Goal: Information Seeking & Learning: Learn about a topic

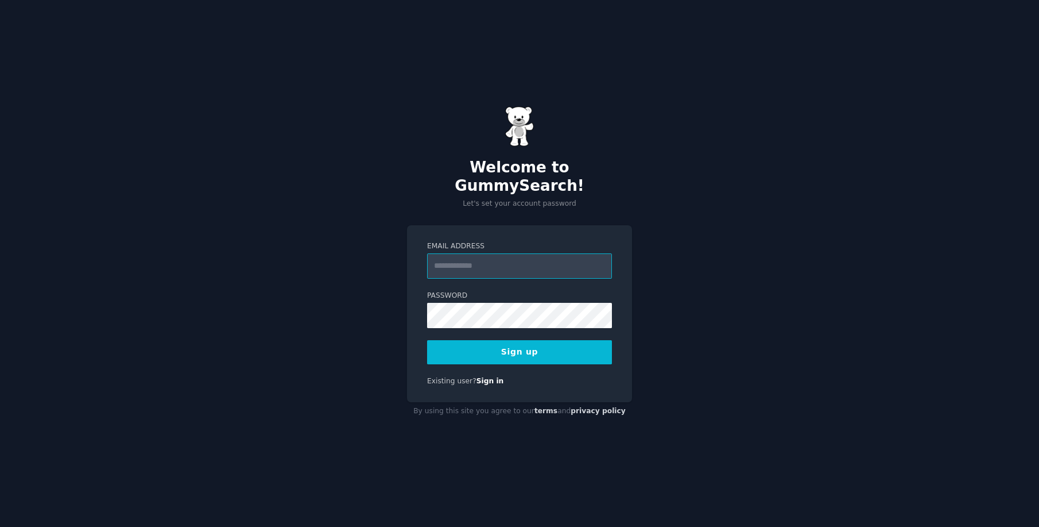
click at [494, 257] on input "Email Address" at bounding box center [519, 265] width 185 height 25
type input "**********"
click at [733, 292] on div "**********" at bounding box center [519, 263] width 1039 height 527
click at [547, 343] on button "Sign up" at bounding box center [519, 352] width 185 height 24
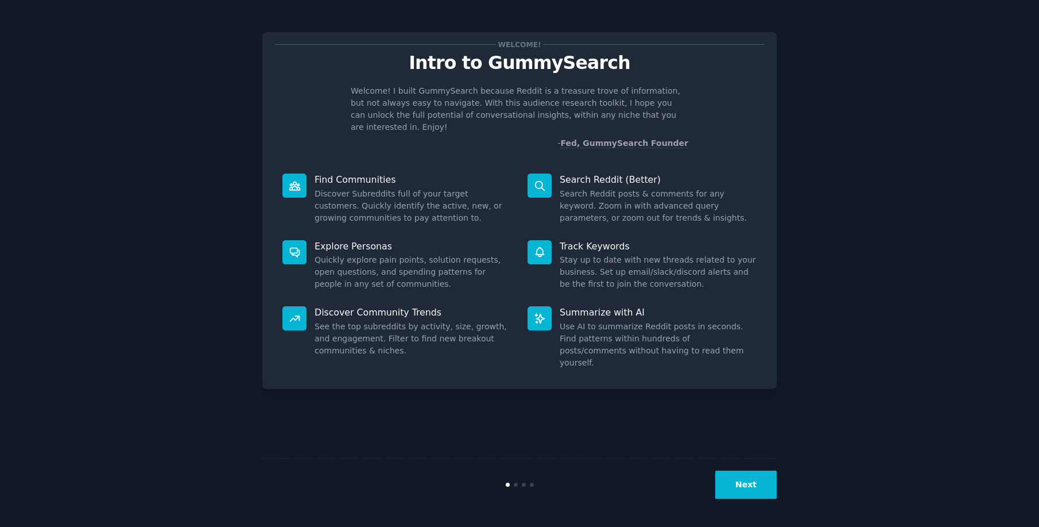
click at [751, 480] on button "Next" at bounding box center [746, 484] width 61 height 28
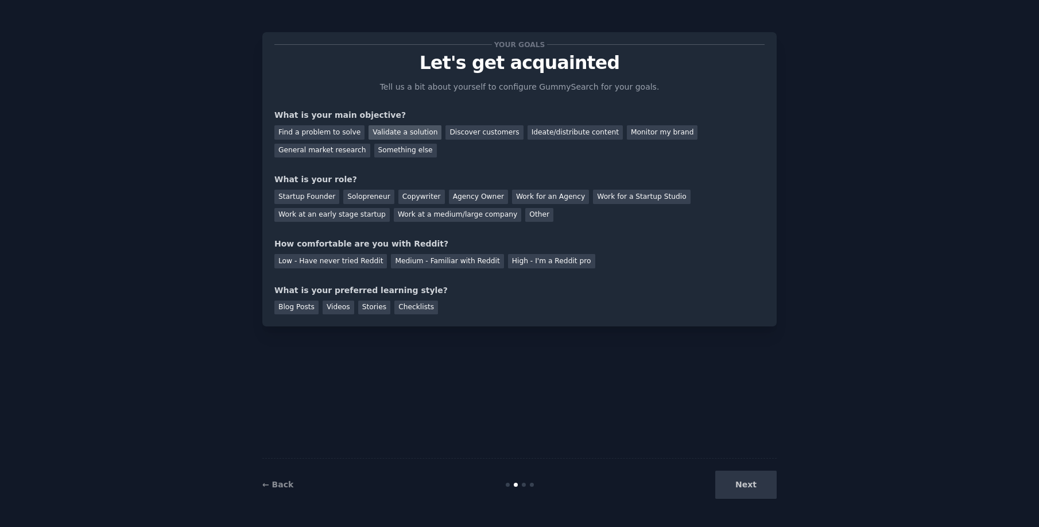
click at [406, 133] on div "Validate a solution" at bounding box center [405, 132] width 73 height 14
click at [462, 130] on div "Discover customers" at bounding box center [485, 132] width 78 height 14
click at [401, 128] on div "Validate a solution" at bounding box center [405, 132] width 73 height 14
click at [302, 193] on div "Startup Founder" at bounding box center [306, 197] width 65 height 14
click at [340, 307] on div "Videos" at bounding box center [339, 307] width 32 height 14
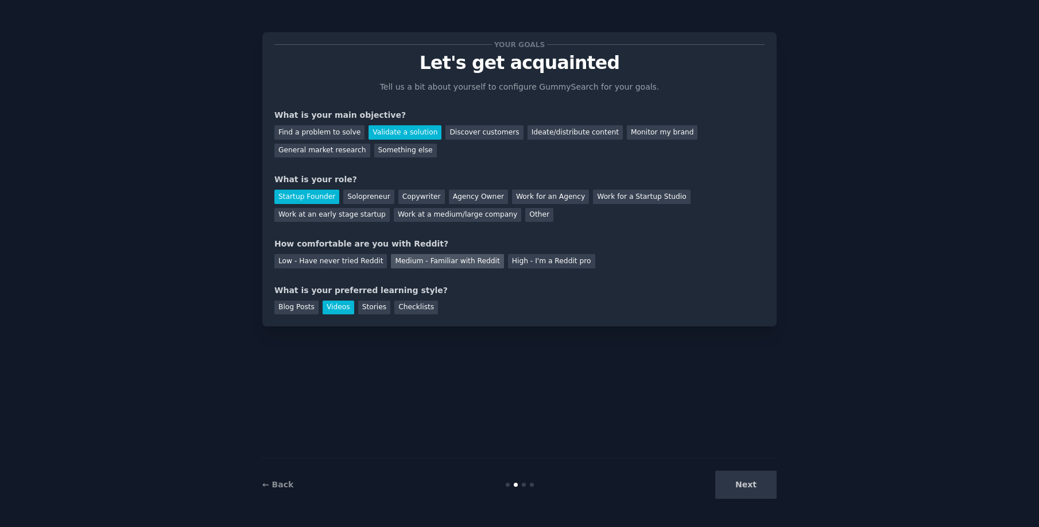
click at [446, 259] on div "Medium - Familiar with Reddit" at bounding box center [447, 261] width 113 height 14
click at [738, 490] on button "Next" at bounding box center [746, 484] width 61 height 28
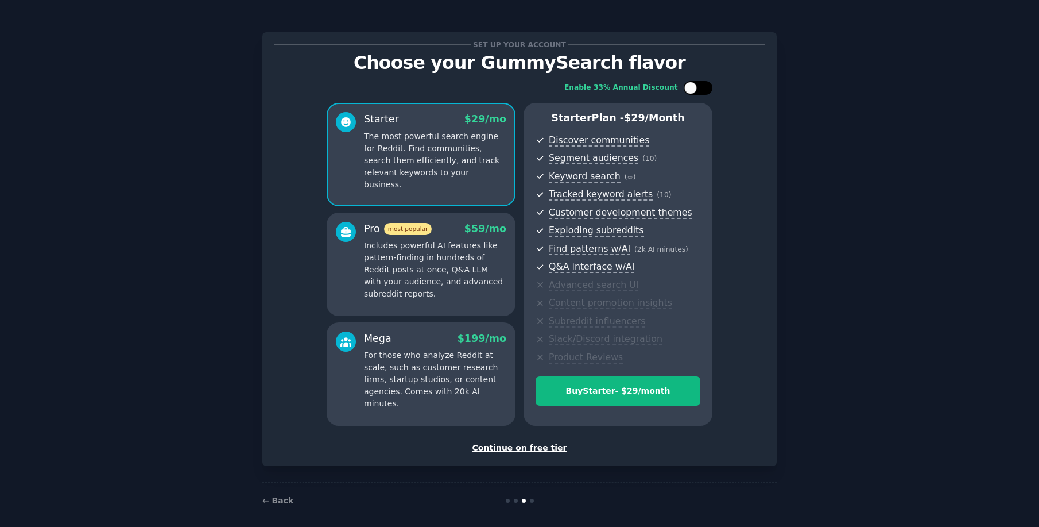
click at [694, 88] on div at bounding box center [691, 88] width 13 height 13
click at [701, 86] on div at bounding box center [705, 88] width 13 height 13
checkbox input "false"
click at [445, 261] on p "Includes powerful AI features like pattern-finding in hundreds of Reddit posts …" at bounding box center [435, 269] width 142 height 60
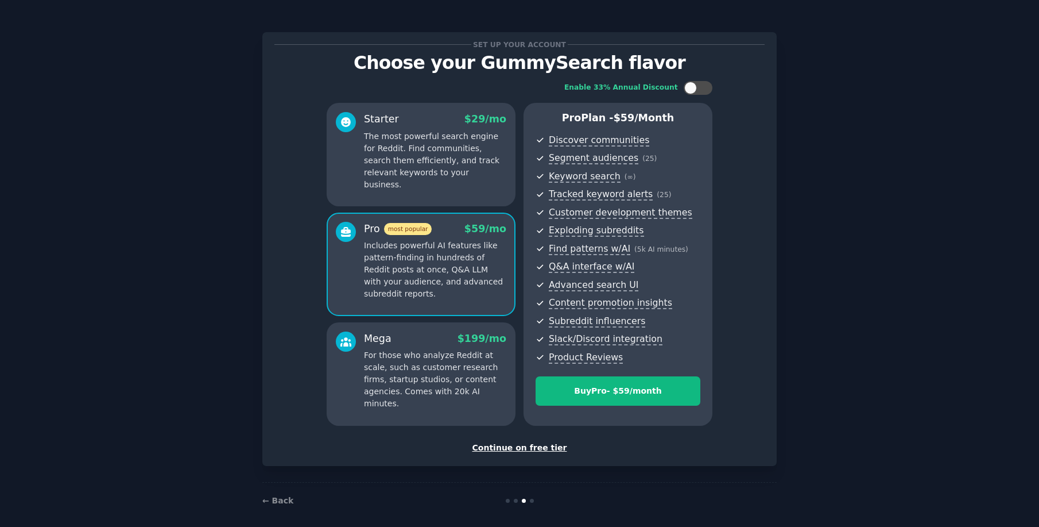
click at [424, 128] on div "Starter $ 29 /mo The most powerful search engine for Reddit. Find communities, …" at bounding box center [435, 151] width 142 height 79
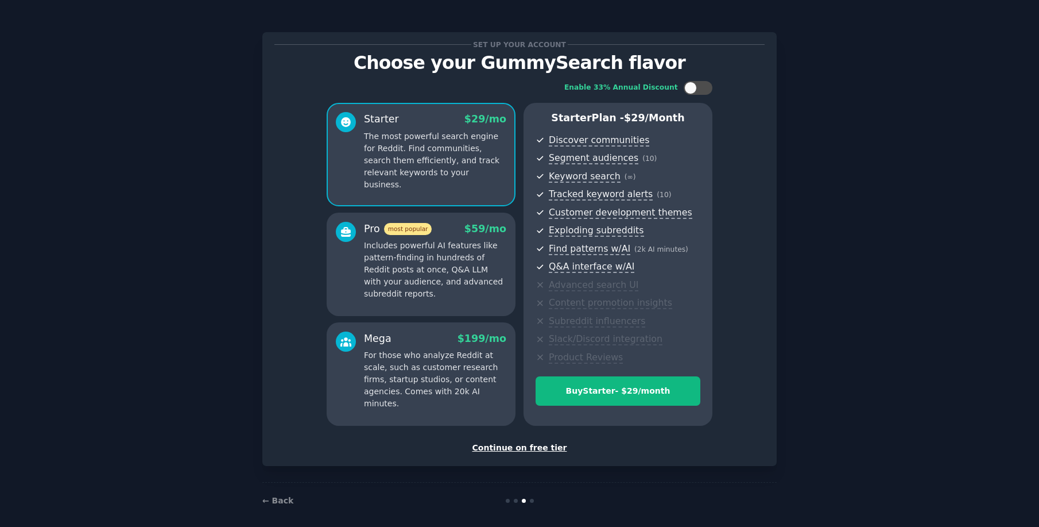
click at [424, 252] on p "Includes powerful AI features like pattern-finding in hundreds of Reddit posts …" at bounding box center [435, 269] width 142 height 60
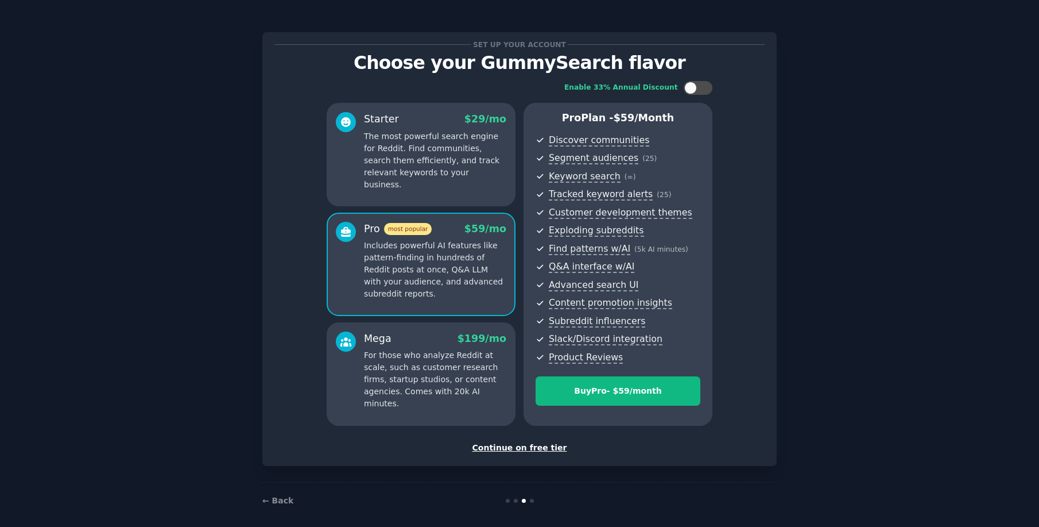
drag, startPoint x: 400, startPoint y: 134, endPoint x: 400, endPoint y: 153, distance: 19.0
click at [400, 134] on p "The most powerful search engine for Reddit. Find communities, search them effic…" at bounding box center [435, 160] width 142 height 60
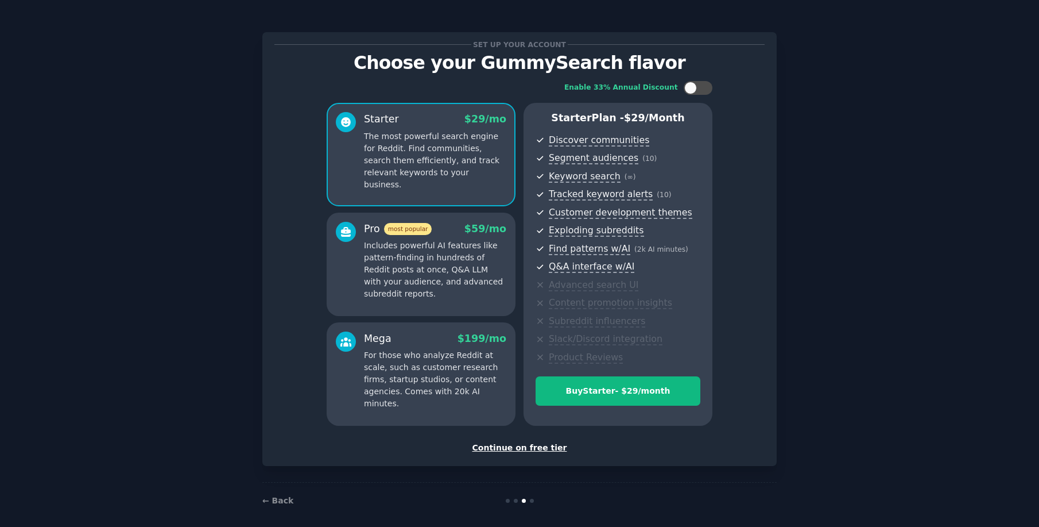
click at [415, 357] on p "For those who analyze Reddit at scale, such as customer research firms, startup…" at bounding box center [435, 379] width 142 height 60
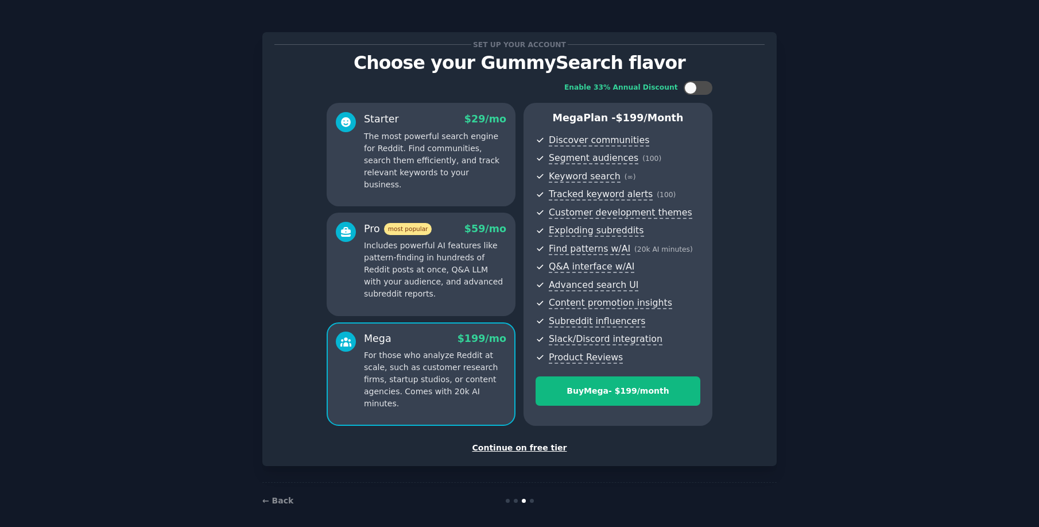
click at [428, 277] on p "Includes powerful AI features like pattern-finding in hundreds of Reddit posts …" at bounding box center [435, 269] width 142 height 60
click at [444, 168] on p "The most powerful search engine for Reddit. Find communities, search them effic…" at bounding box center [435, 160] width 142 height 60
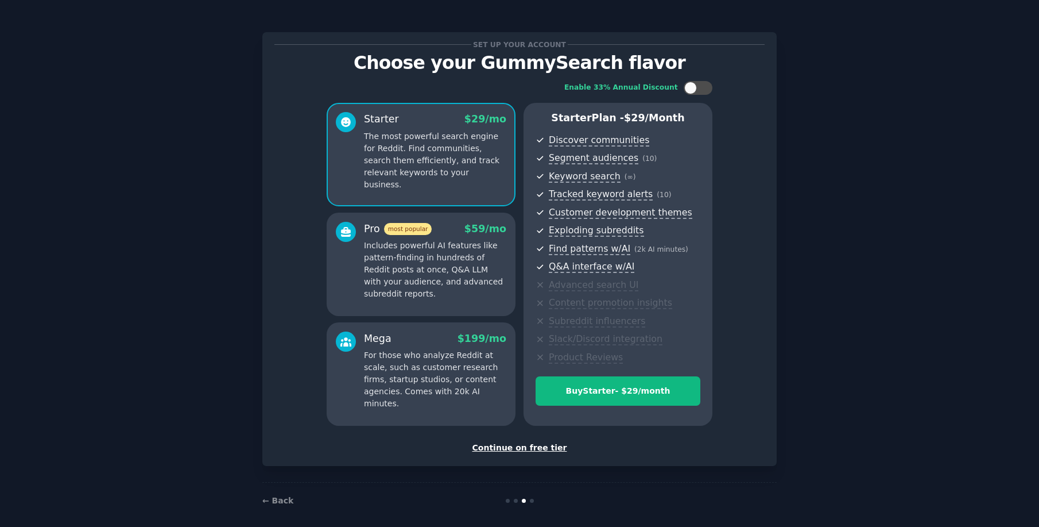
click at [527, 443] on div "Continue on free tier" at bounding box center [519, 448] width 490 height 12
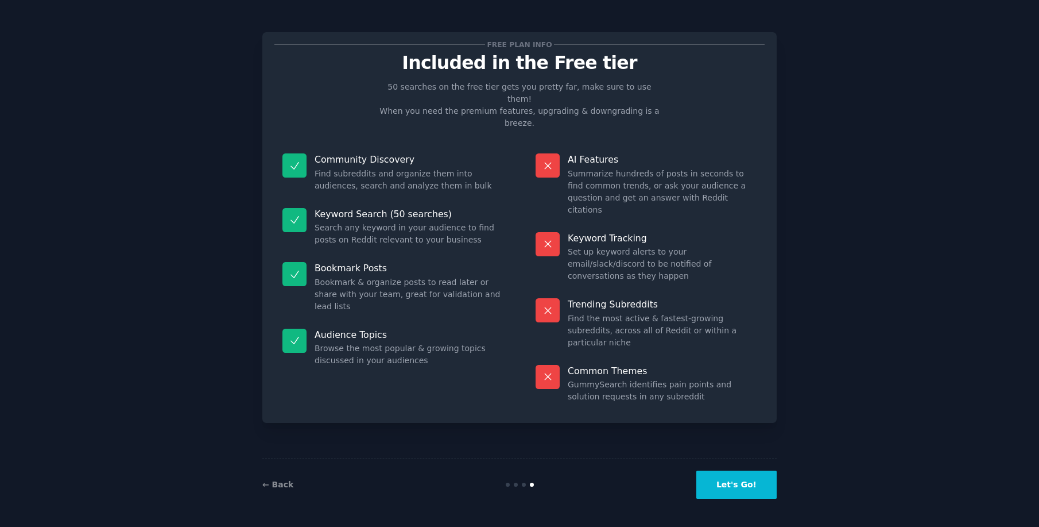
click at [751, 489] on button "Let's Go!" at bounding box center [737, 484] width 80 height 28
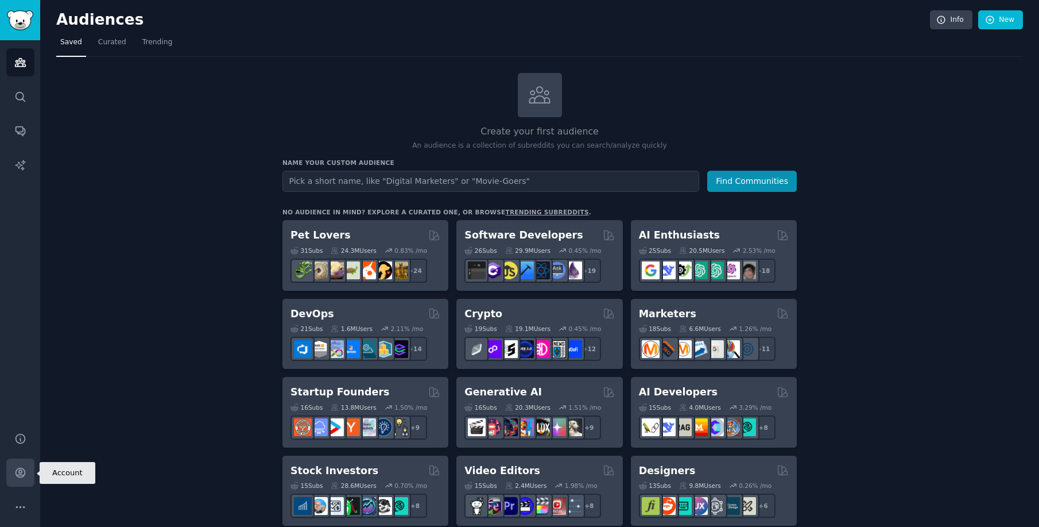
click at [14, 478] on icon "Sidebar" at bounding box center [20, 472] width 12 height 12
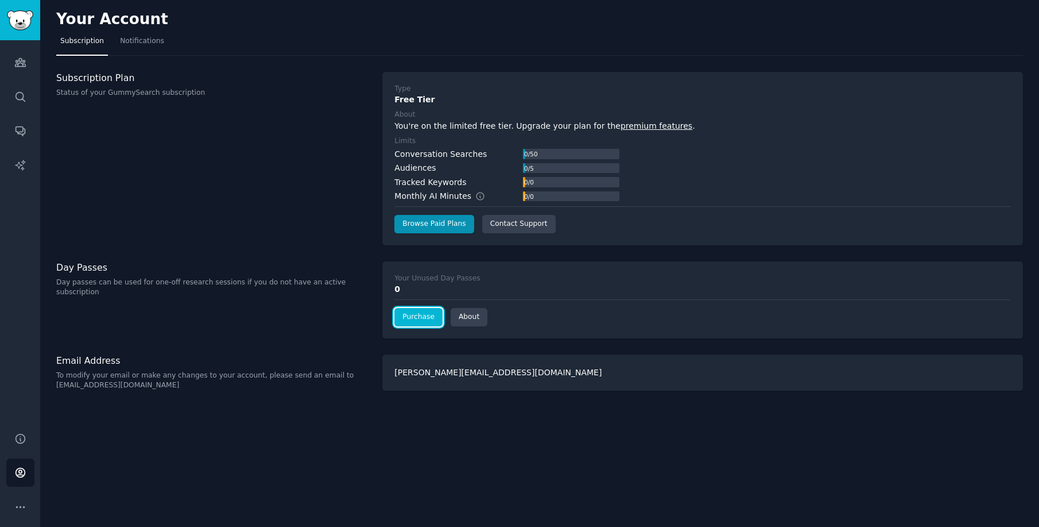
click at [412, 324] on link "Purchase" at bounding box center [419, 317] width 48 height 18
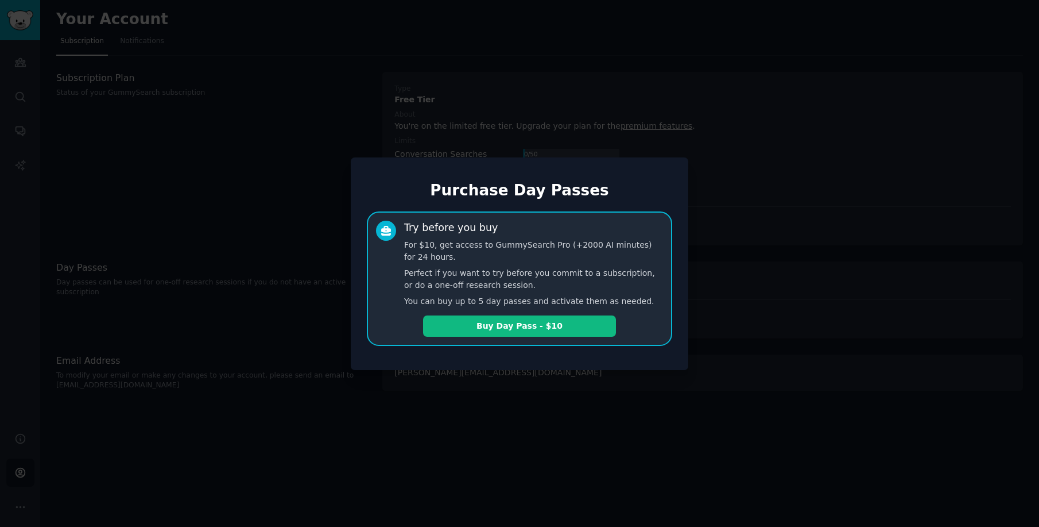
click at [520, 328] on button "Buy Day Pass - $10" at bounding box center [519, 325] width 193 height 21
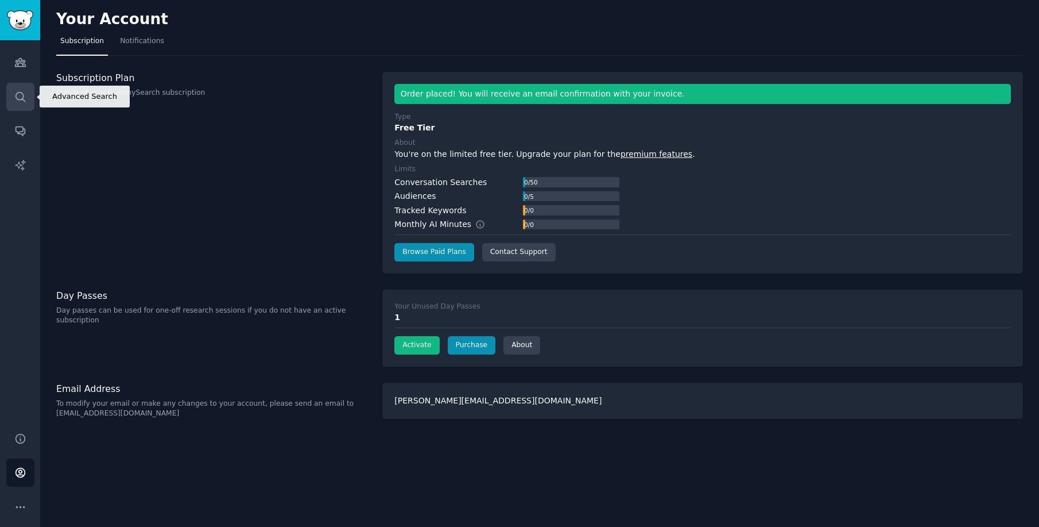
click at [21, 98] on icon "Sidebar" at bounding box center [20, 97] width 12 height 12
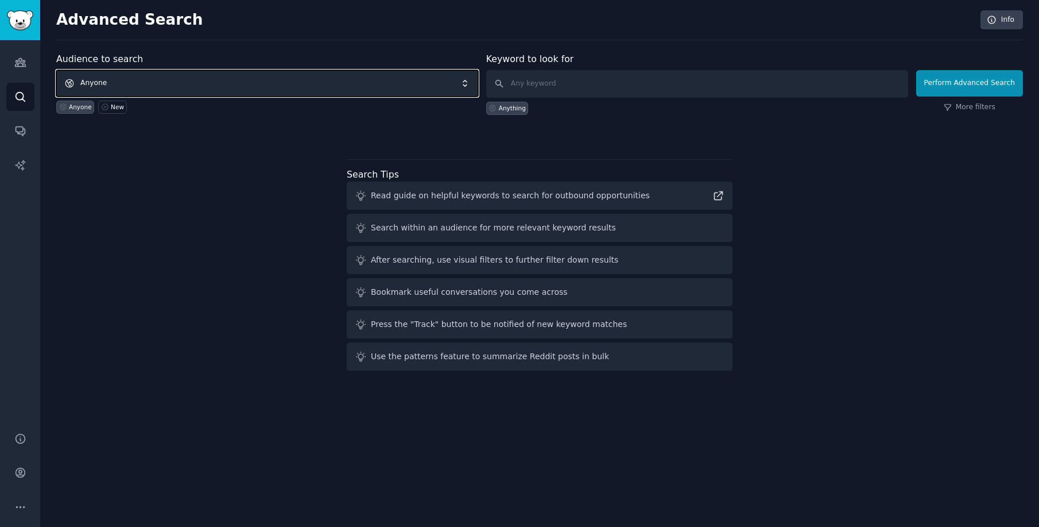
click at [196, 86] on span "Anyone" at bounding box center [267, 83] width 422 height 26
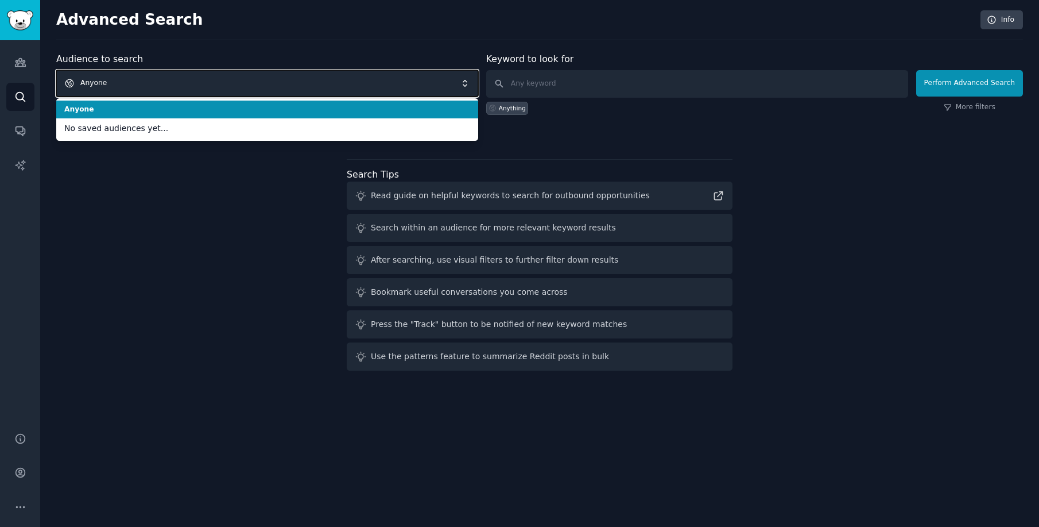
click at [158, 84] on span "Anyone" at bounding box center [267, 83] width 422 height 26
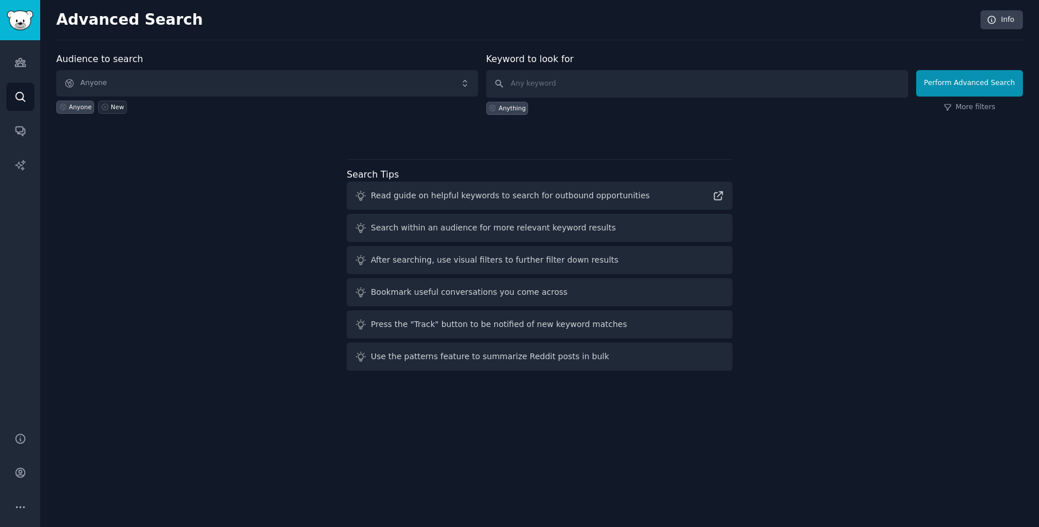
click at [115, 107] on div "New" at bounding box center [117, 107] width 13 height 8
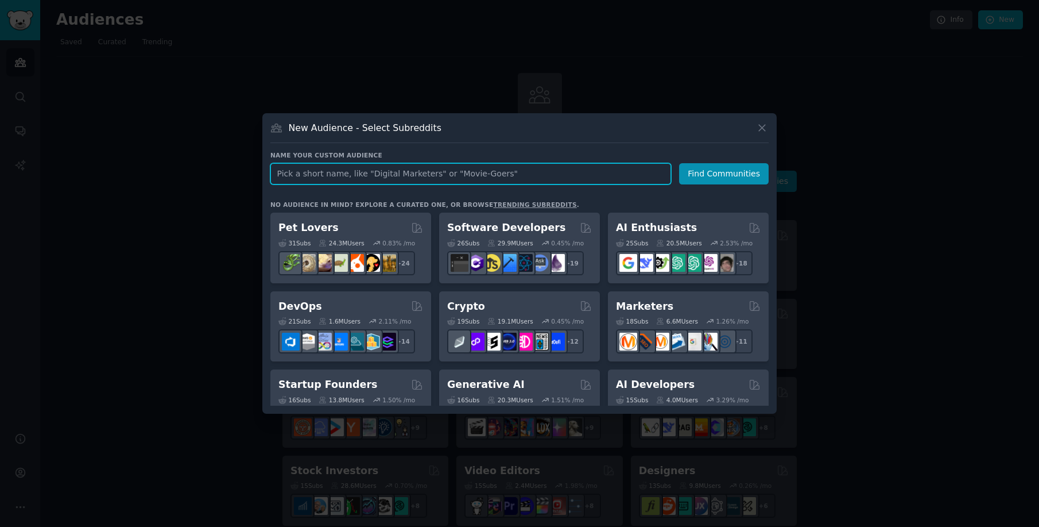
click at [405, 175] on input "text" at bounding box center [470, 173] width 401 height 21
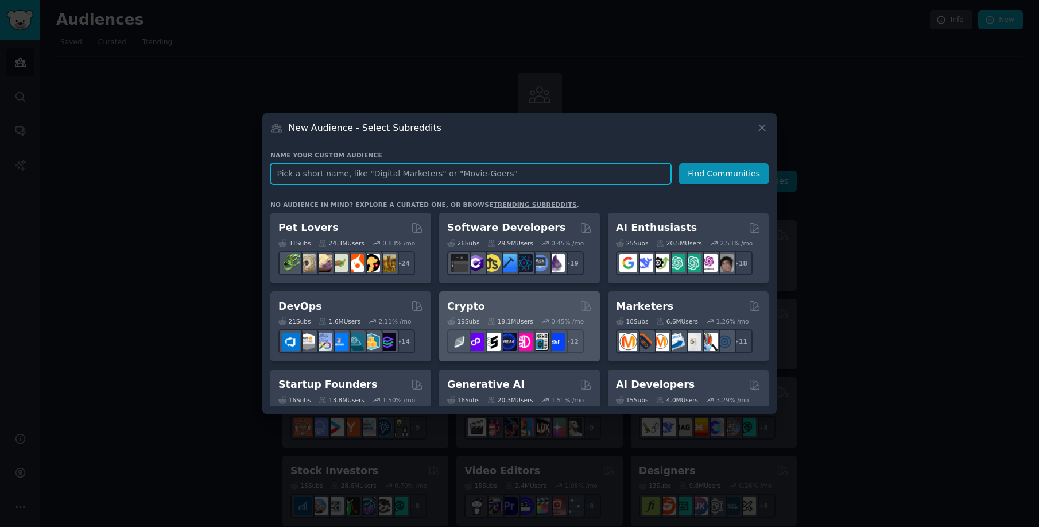
scroll to position [1, 0]
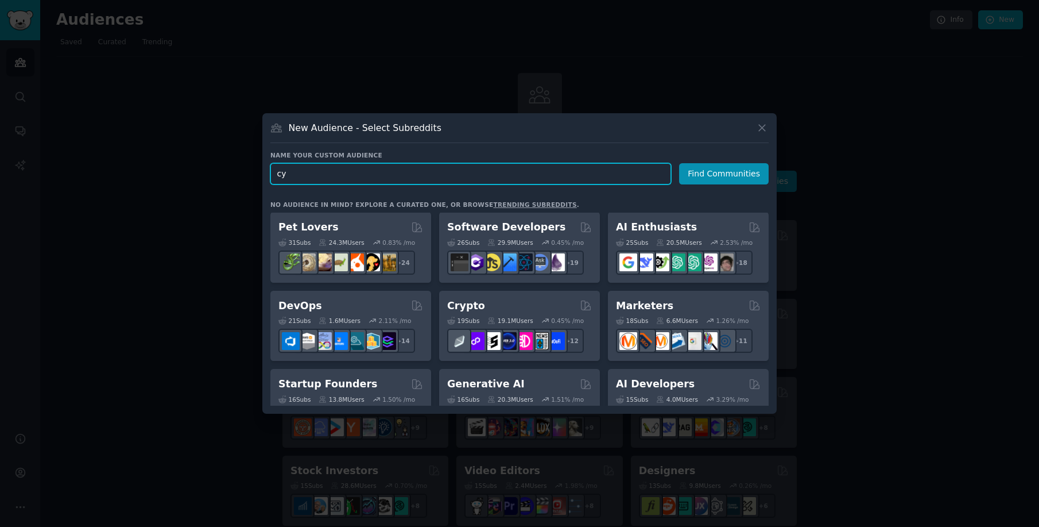
type input "c"
type input "y"
type input "cybsersecurity"
click button "Find Communities" at bounding box center [724, 173] width 90 height 21
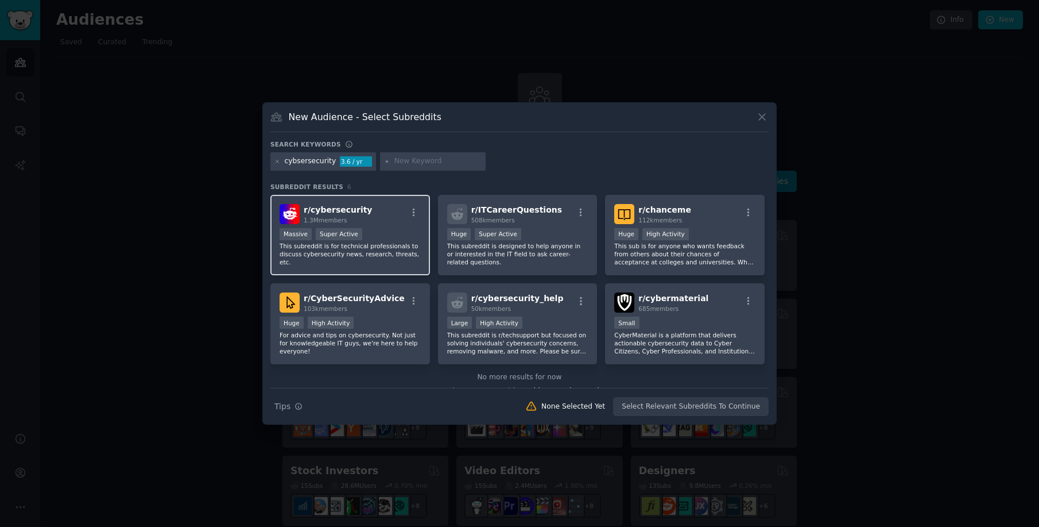
click at [361, 210] on span "r/ cybersecurity" at bounding box center [338, 209] width 69 height 9
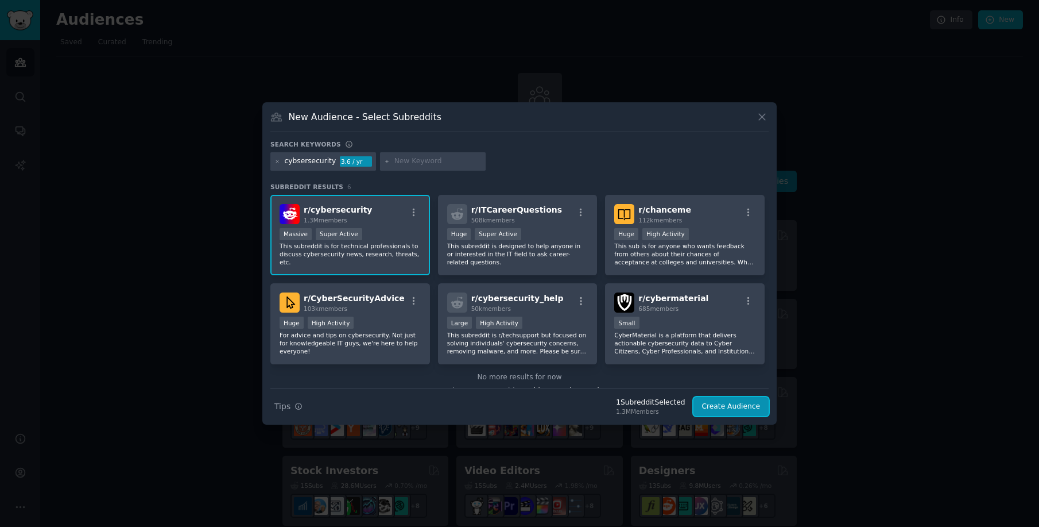
click at [729, 406] on button "Create Audience" at bounding box center [732, 407] width 76 height 20
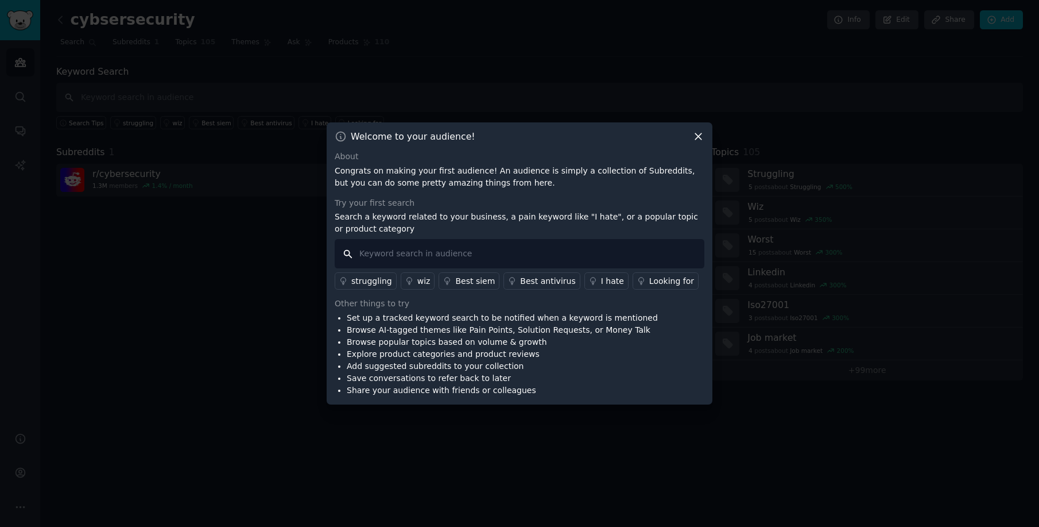
click at [447, 255] on input "text" at bounding box center [520, 253] width 370 height 29
type input "s"
click at [694, 132] on icon at bounding box center [699, 136] width 12 height 12
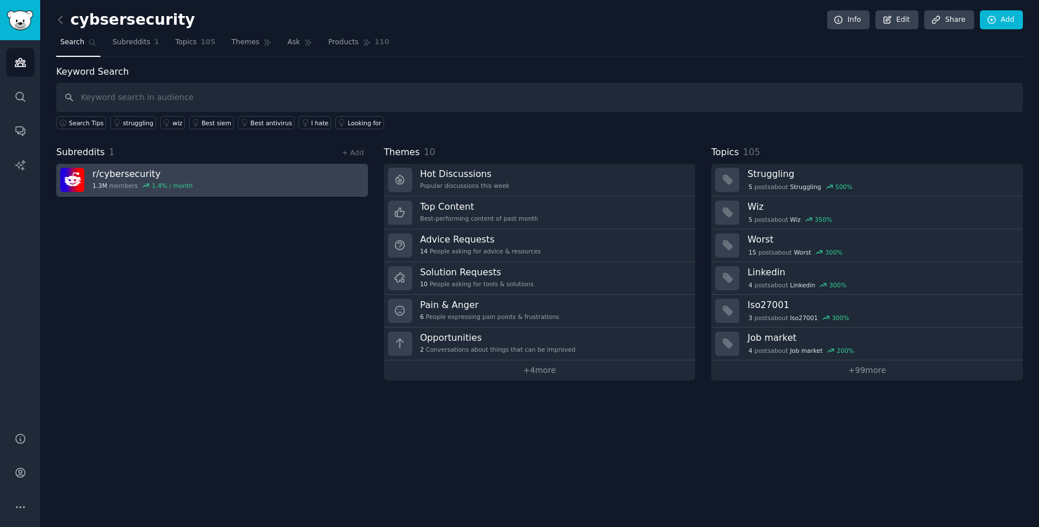
click at [312, 177] on link "r/ cybersecurity 1.3M members 1.4 % / month" at bounding box center [212, 180] width 312 height 33
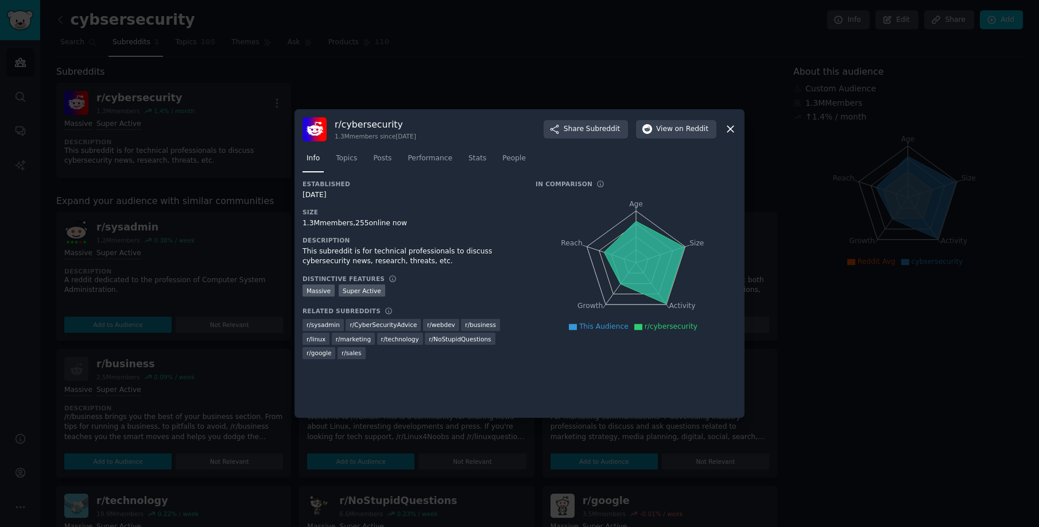
click at [730, 127] on icon at bounding box center [731, 129] width 12 height 12
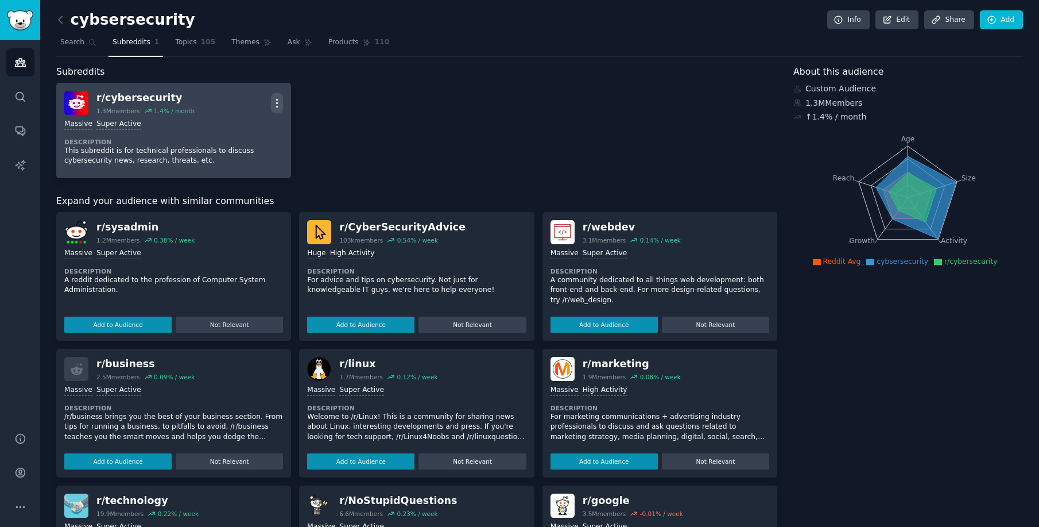
click at [280, 105] on icon "button" at bounding box center [277, 103] width 12 height 12
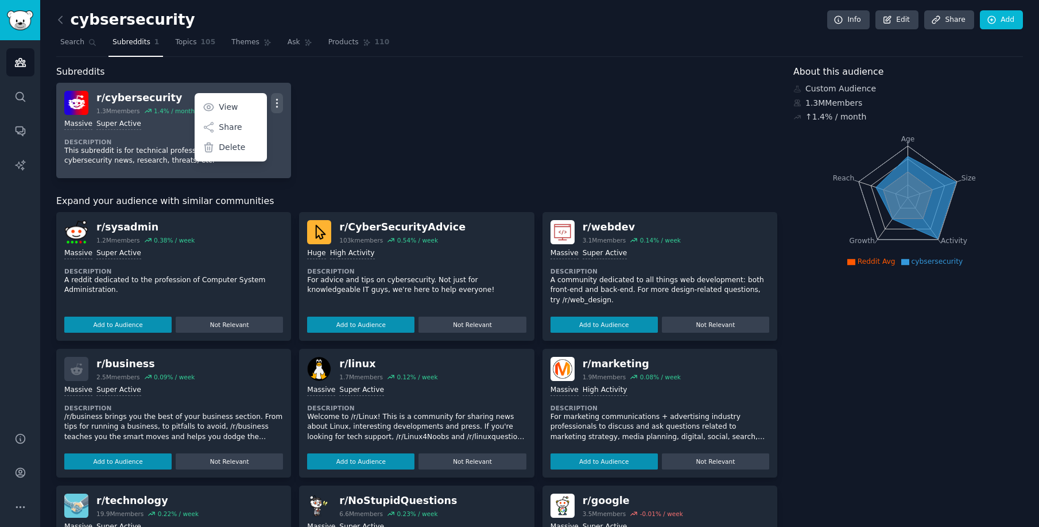
drag, startPoint x: 428, startPoint y: 119, endPoint x: 184, endPoint y: 117, distance: 243.5
click at [427, 119] on div "r/ cybersecurity 1.3M members 1.4 % / month More View Share Delete Massive Supe…" at bounding box center [416, 130] width 721 height 95
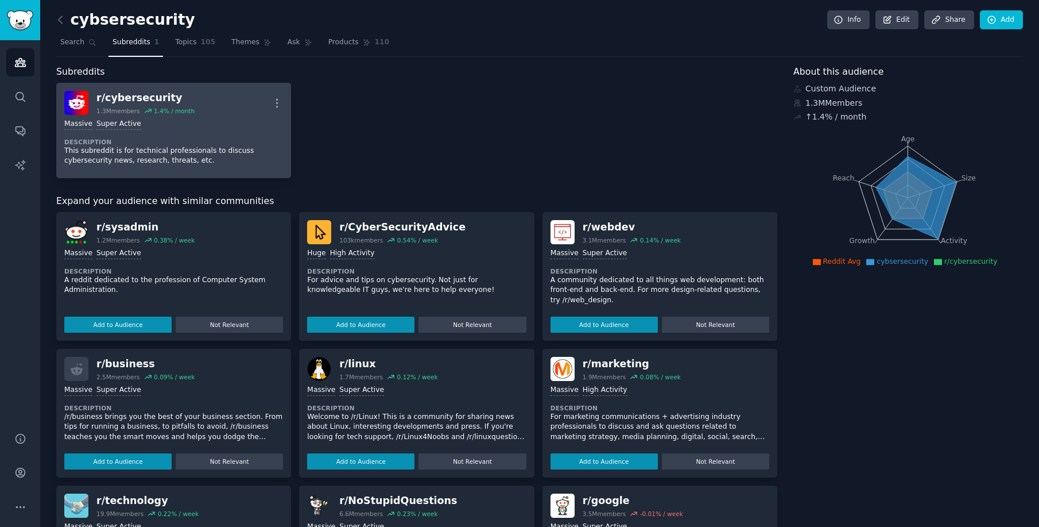
click at [160, 116] on div "Massive Super Active Description This subreddit is for technical professionals …" at bounding box center [173, 142] width 219 height 55
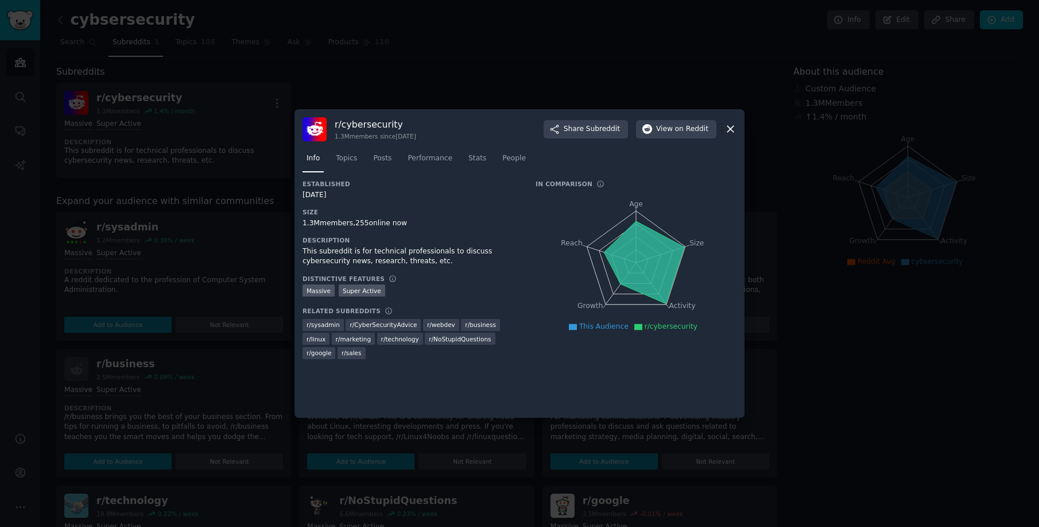
click at [730, 125] on icon at bounding box center [731, 129] width 12 height 12
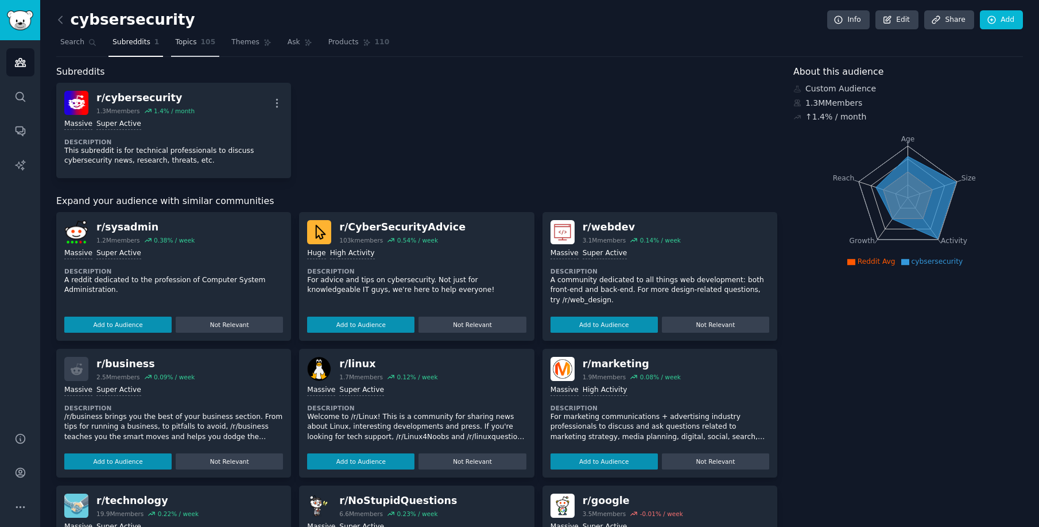
click at [171, 44] on link "Topics 105" at bounding box center [195, 45] width 48 height 24
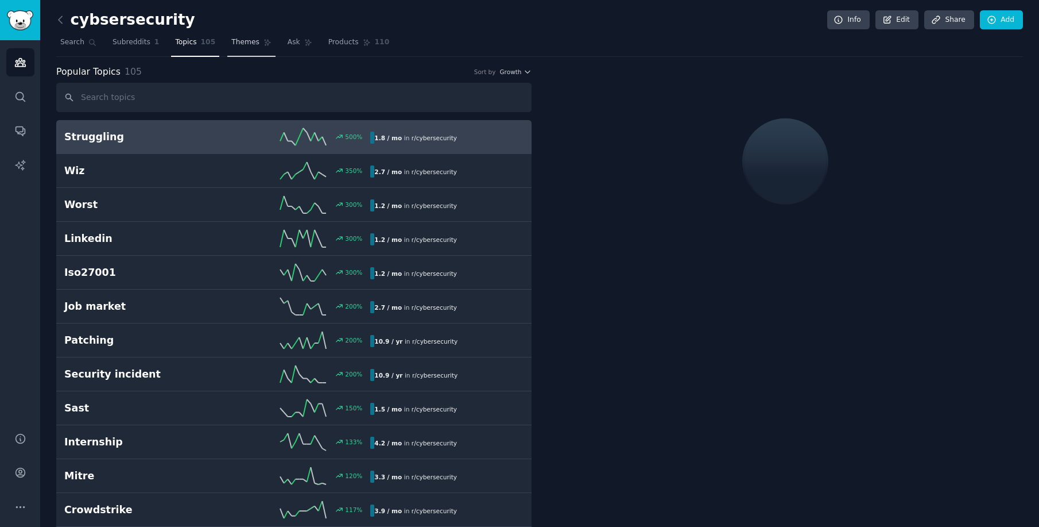
click at [250, 44] on span "Themes" at bounding box center [245, 42] width 28 height 10
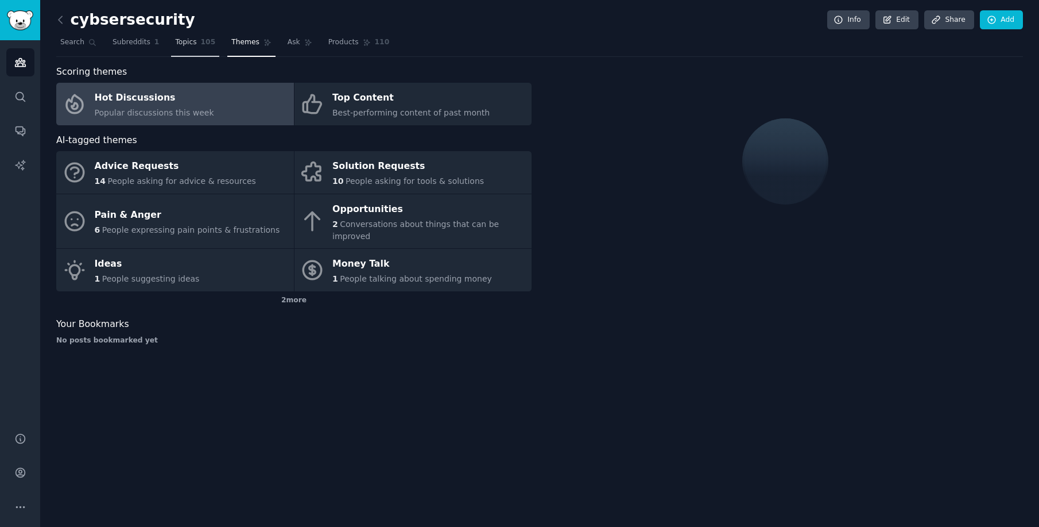
click at [175, 44] on span "Topics" at bounding box center [185, 42] width 21 height 10
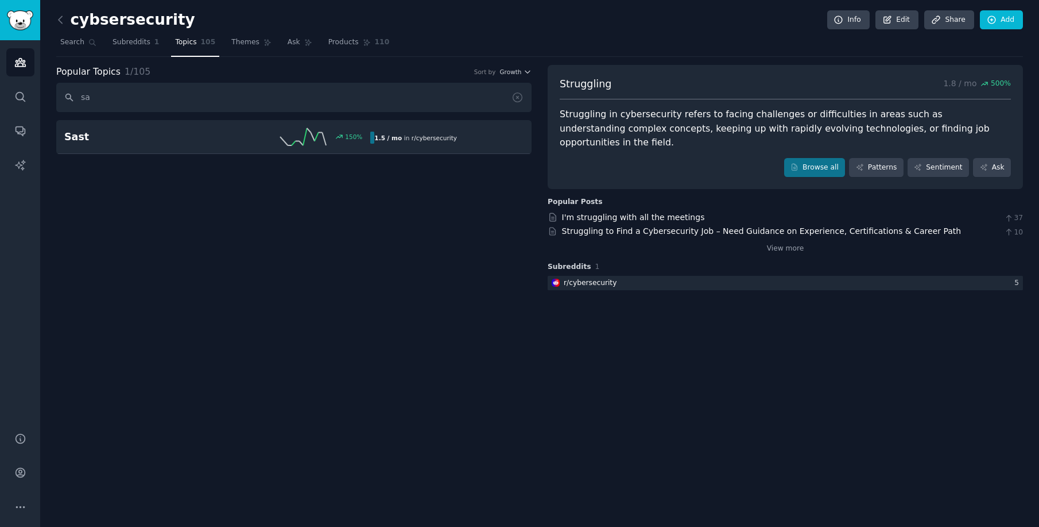
type input "s"
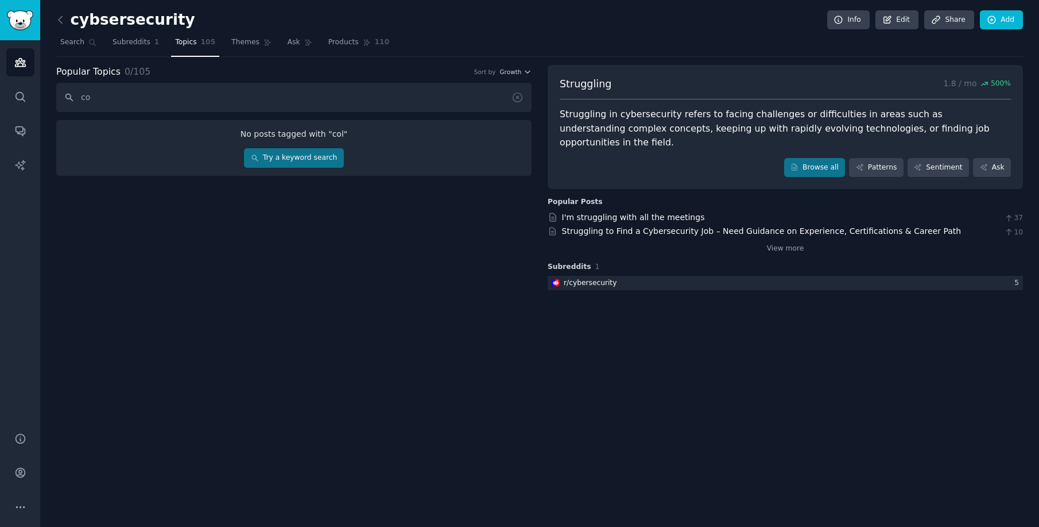
type input "c"
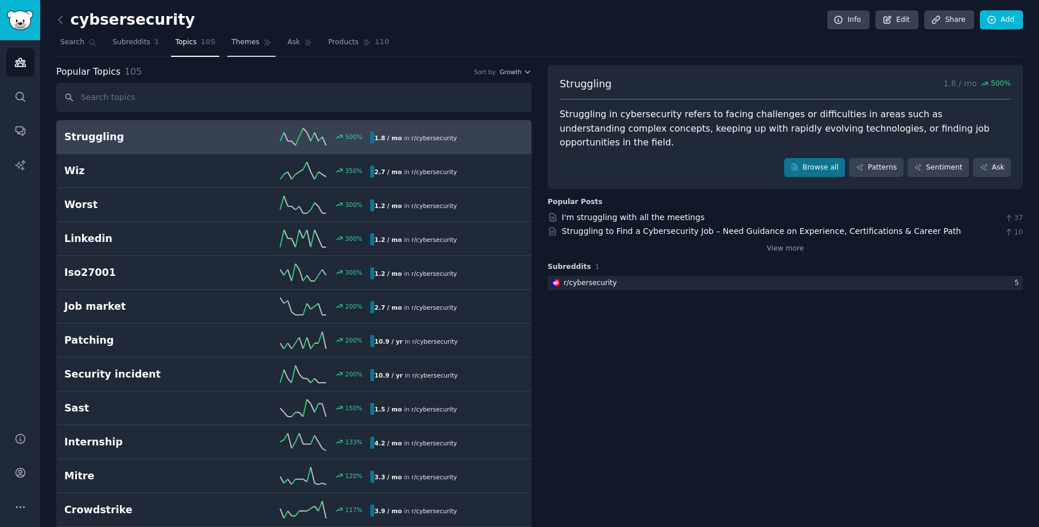
click at [256, 41] on link "Themes" at bounding box center [251, 45] width 48 height 24
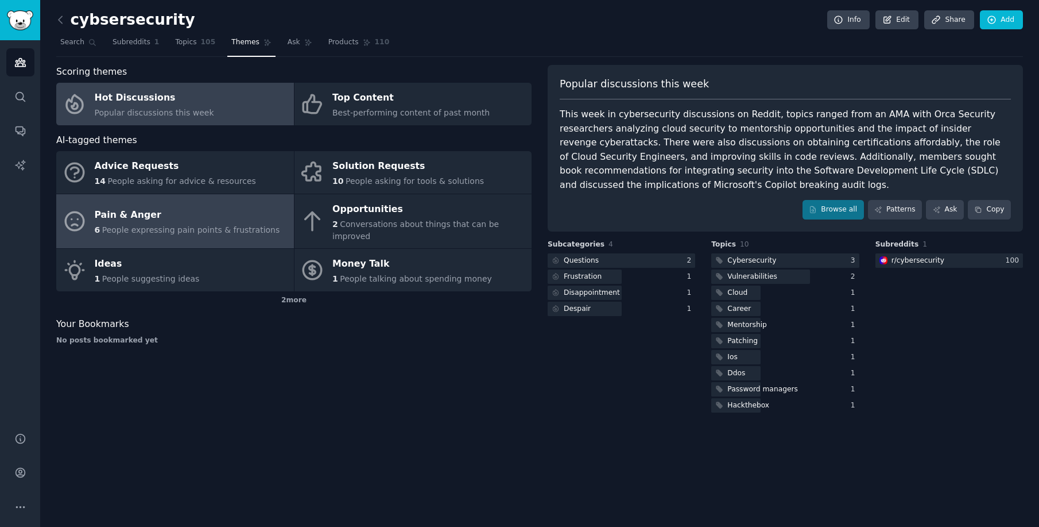
click at [200, 210] on div "Pain & Anger" at bounding box center [187, 215] width 185 height 18
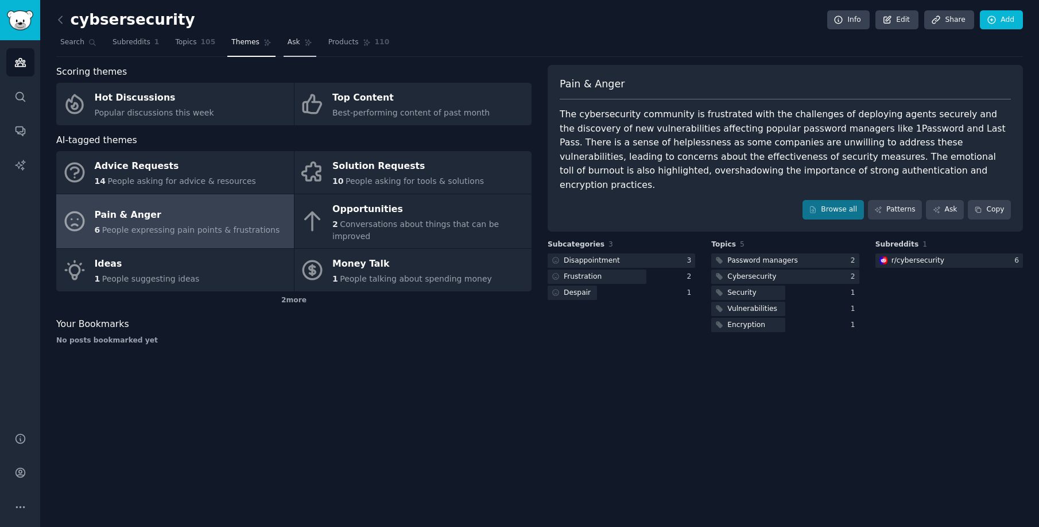
click at [289, 47] on span "Ask" at bounding box center [294, 42] width 13 height 10
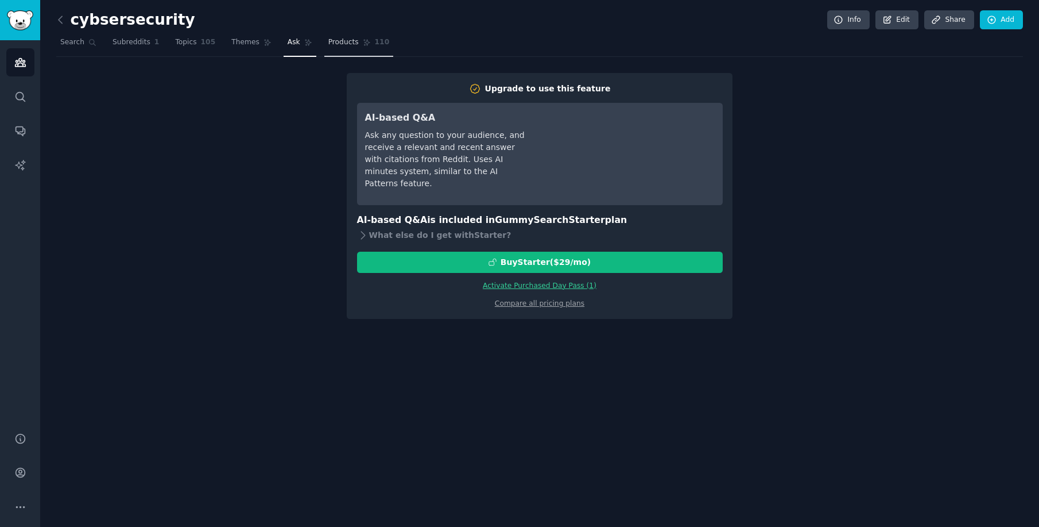
click at [350, 49] on link "Products 110" at bounding box center [358, 45] width 69 height 24
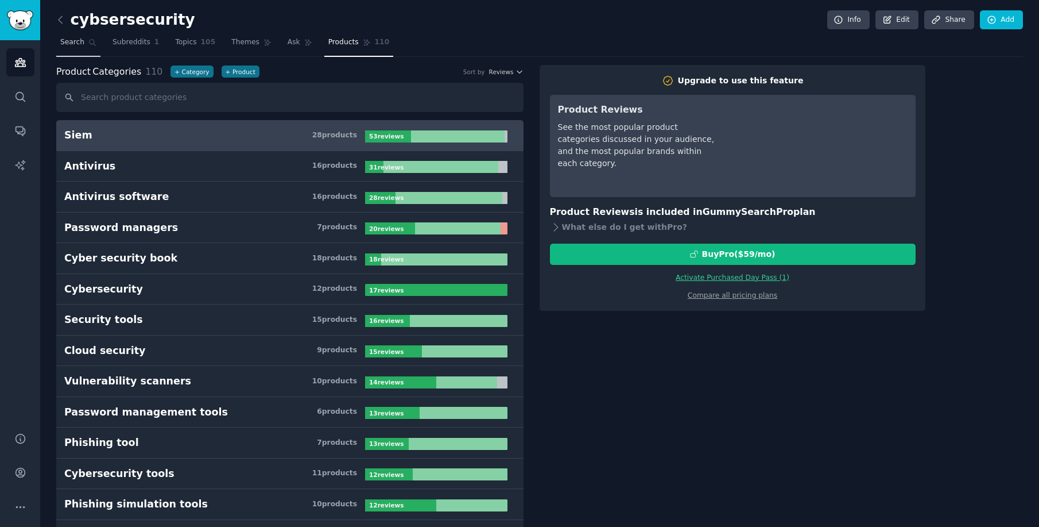
drag, startPoint x: 145, startPoint y: 48, endPoint x: 93, endPoint y: 47, distance: 51.7
click at [145, 48] on link "Subreddits 1" at bounding box center [136, 45] width 55 height 24
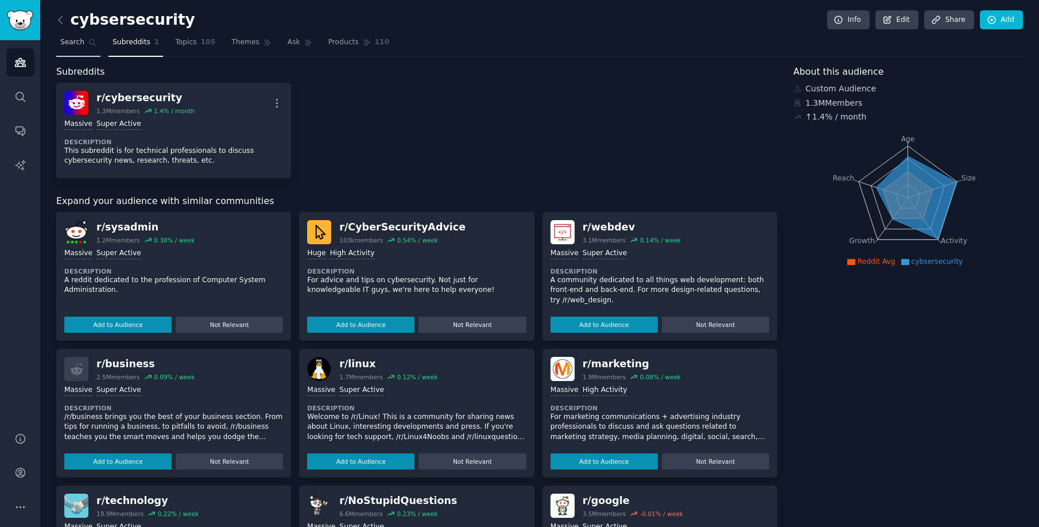
click at [76, 46] on span "Search" at bounding box center [72, 42] width 24 height 10
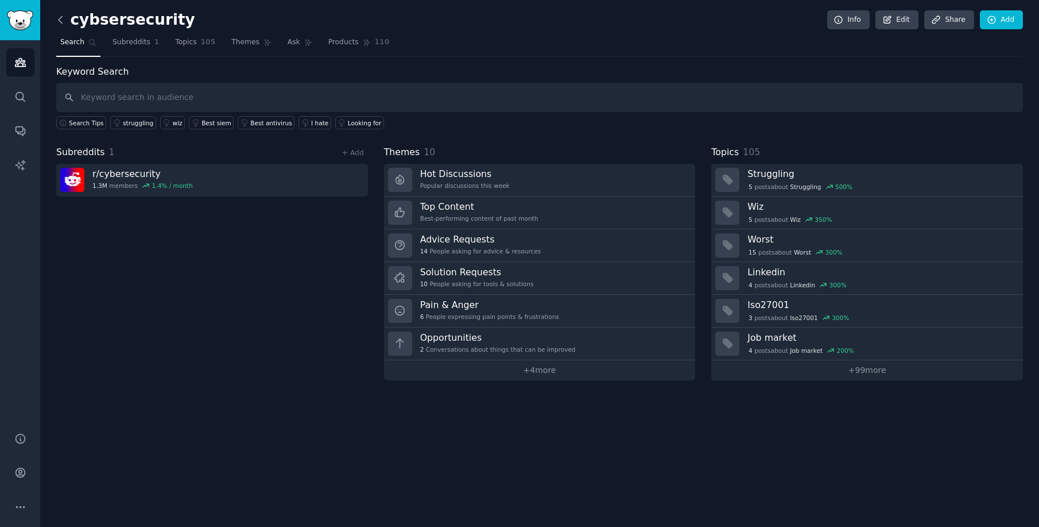
click at [61, 20] on icon at bounding box center [61, 20] width 12 height 12
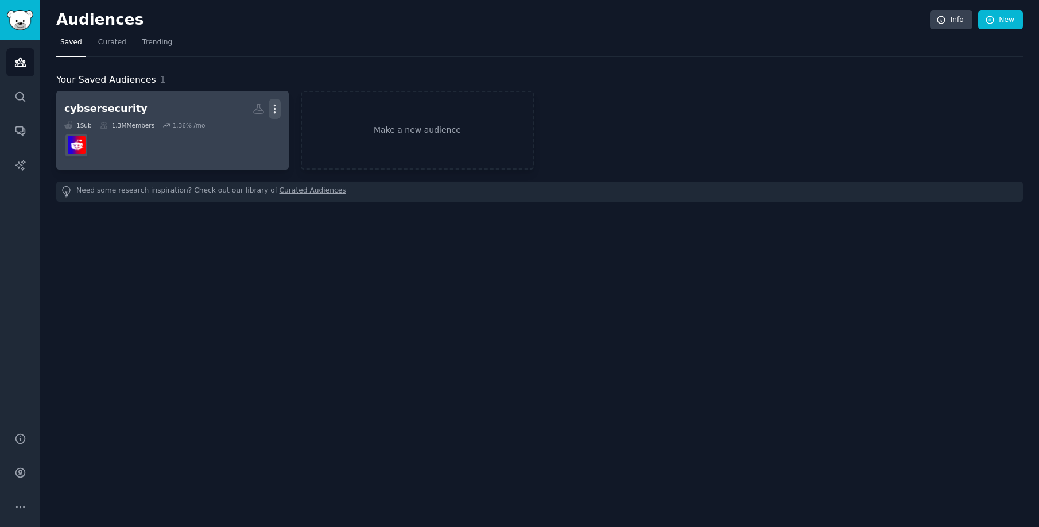
click at [274, 107] on icon "button" at bounding box center [275, 109] width 12 height 12
click at [245, 125] on div "Delete" at bounding box center [235, 133] width 55 height 24
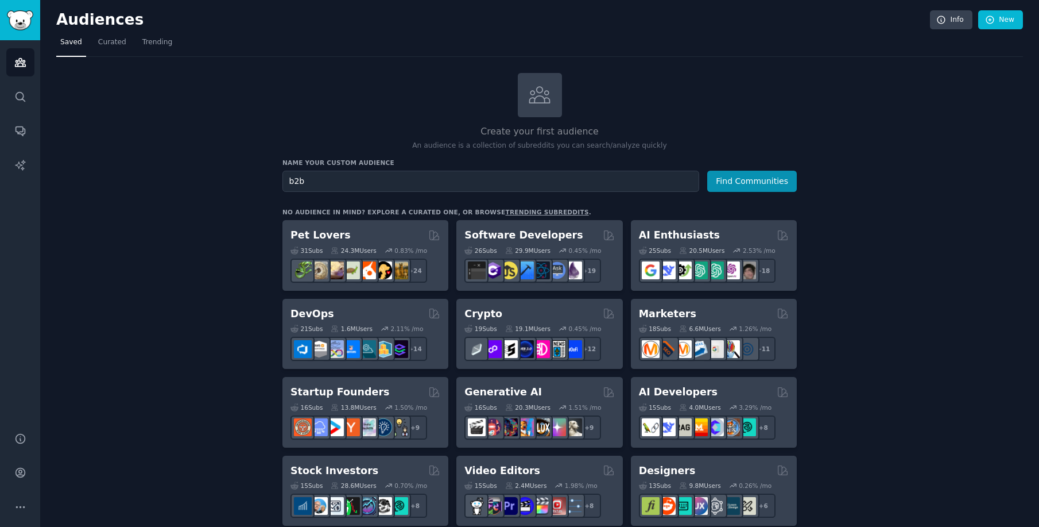
type input "b2b"
click at [707, 171] on button "Find Communities" at bounding box center [752, 181] width 90 height 21
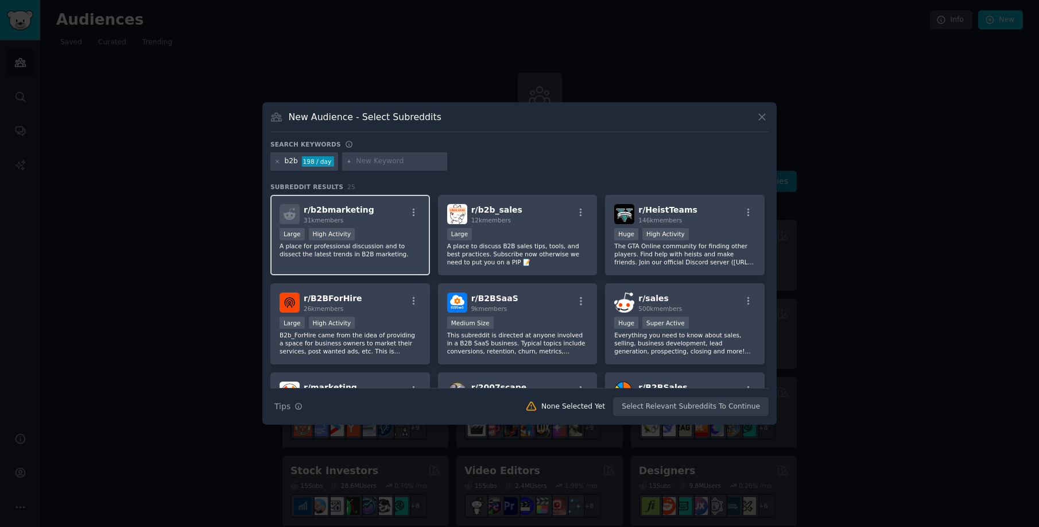
click at [400, 214] on div "r/ b2bmarketing 31k members" at bounding box center [350, 214] width 141 height 20
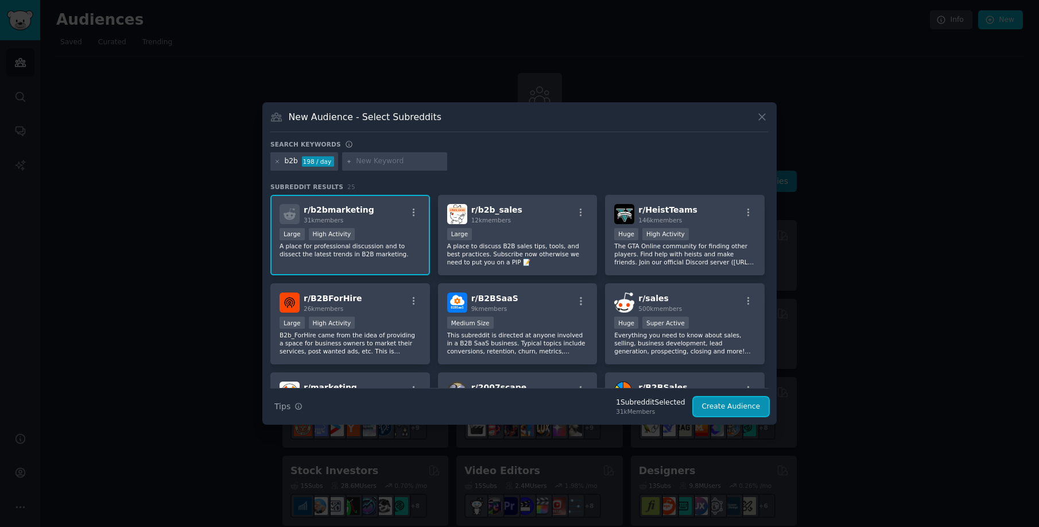
click at [738, 409] on button "Create Audience" at bounding box center [732, 407] width 76 height 20
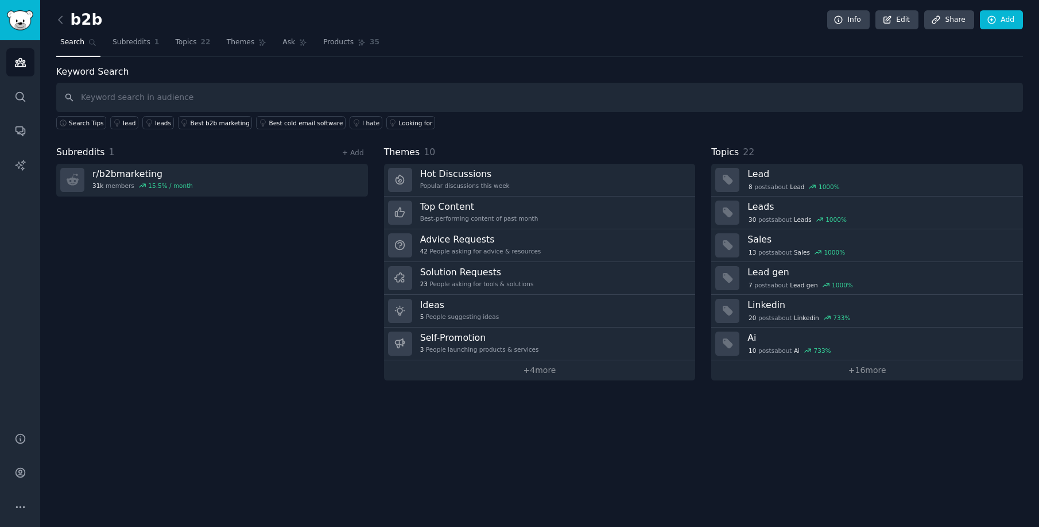
click at [542, 372] on link "+ 4 more" at bounding box center [540, 370] width 312 height 20
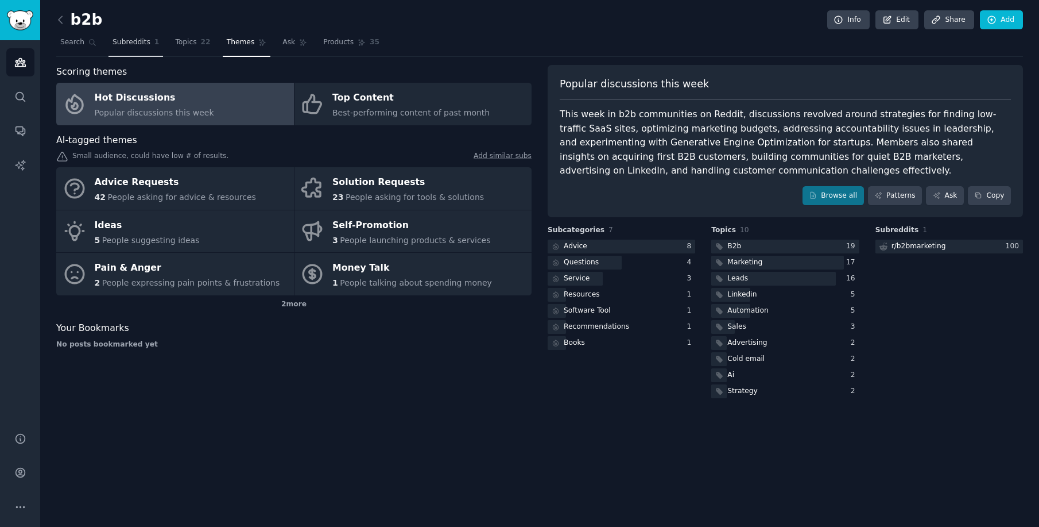
click at [129, 45] on span "Subreddits" at bounding box center [132, 42] width 38 height 10
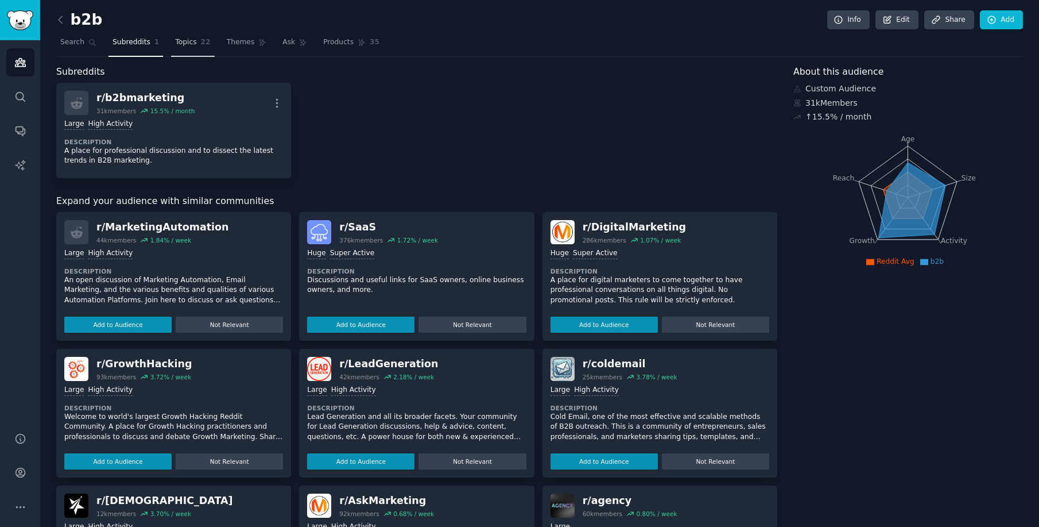
click at [180, 44] on span "Topics" at bounding box center [185, 42] width 21 height 10
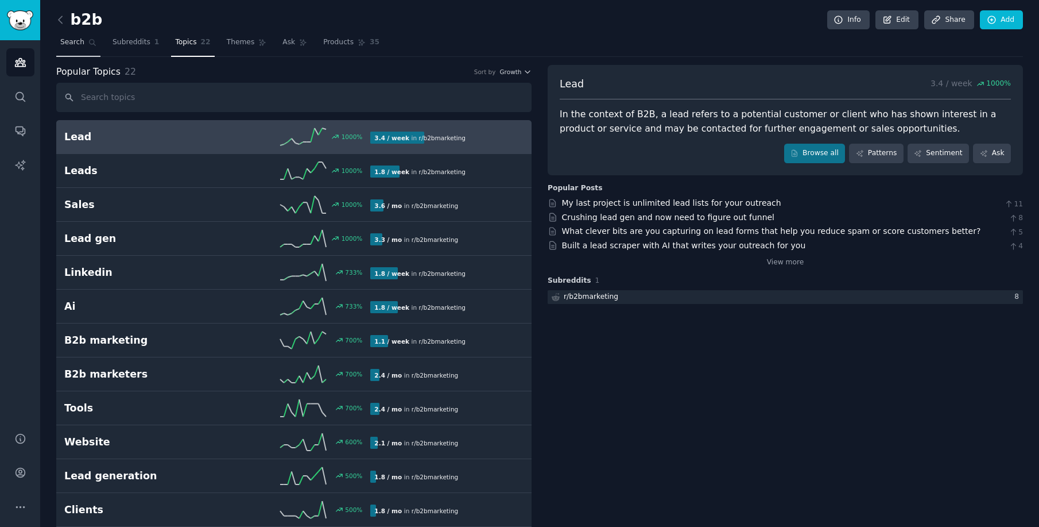
click at [65, 45] on span "Search" at bounding box center [72, 42] width 24 height 10
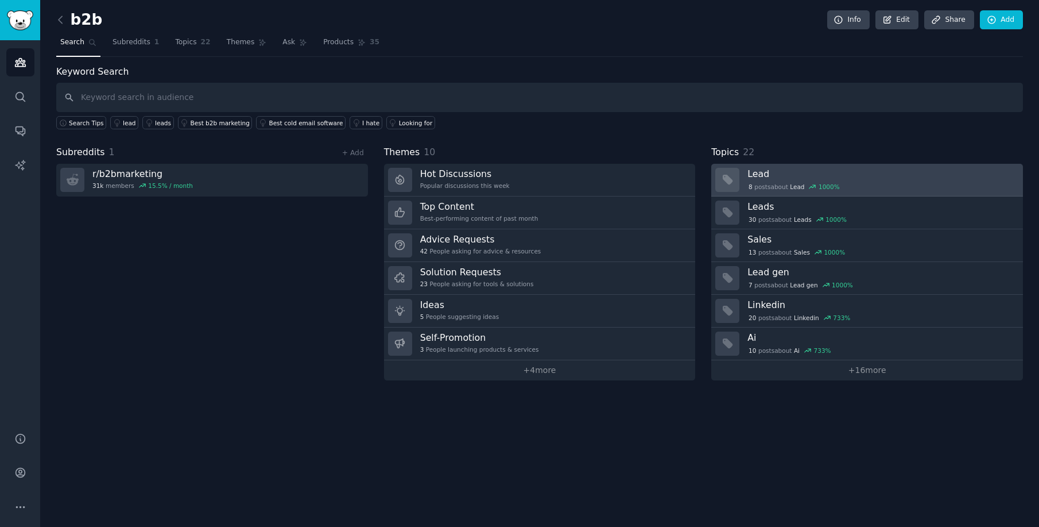
click at [832, 170] on h3 "Lead" at bounding box center [882, 174] width 268 height 12
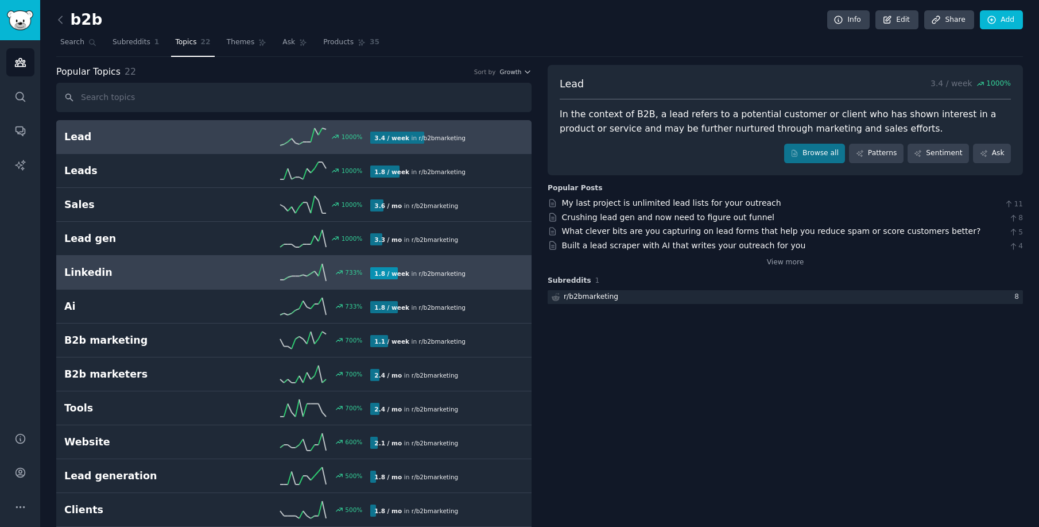
click at [164, 265] on h2 "Linkedin" at bounding box center [140, 272] width 153 height 14
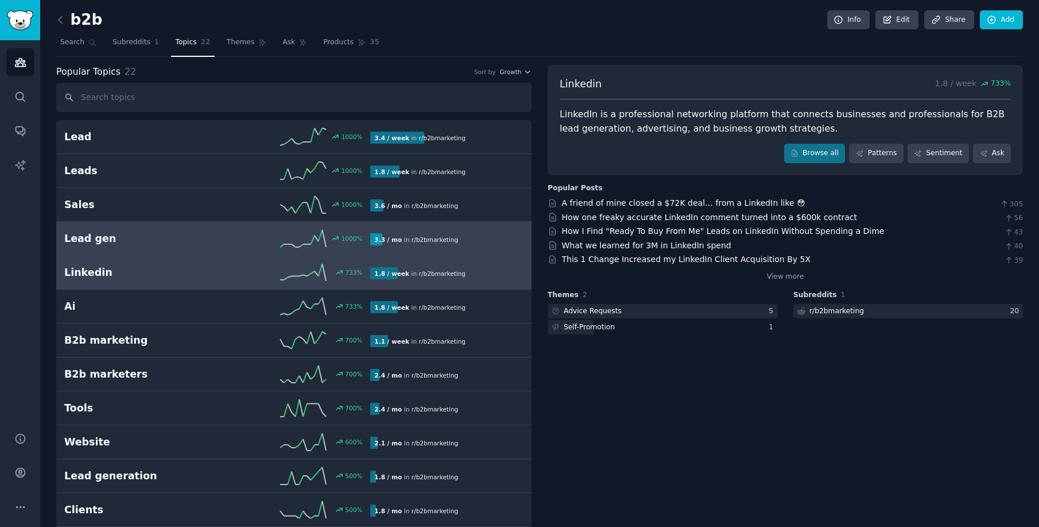
click at [251, 237] on div "1000 %" at bounding box center [294, 238] width 153 height 17
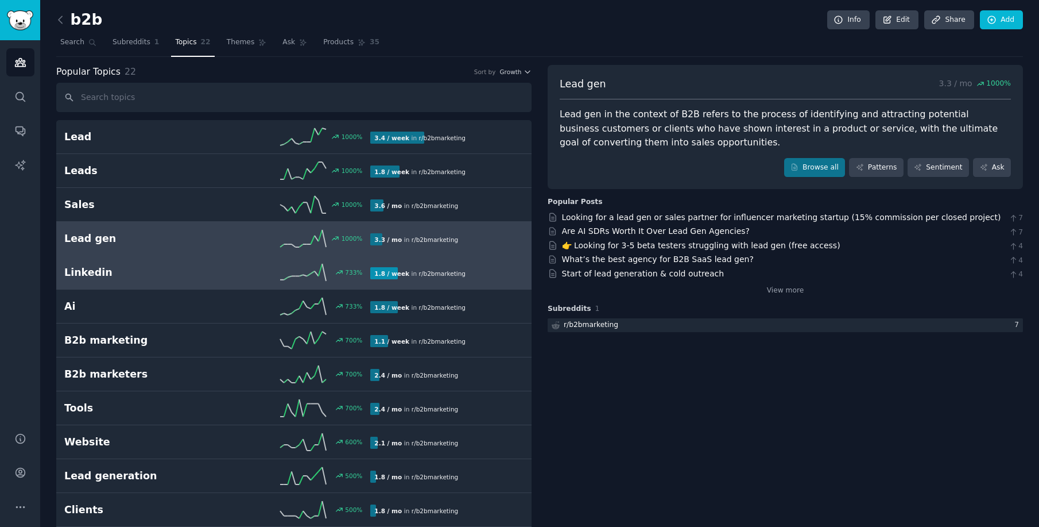
click at [181, 273] on h2 "Linkedin" at bounding box center [140, 272] width 153 height 14
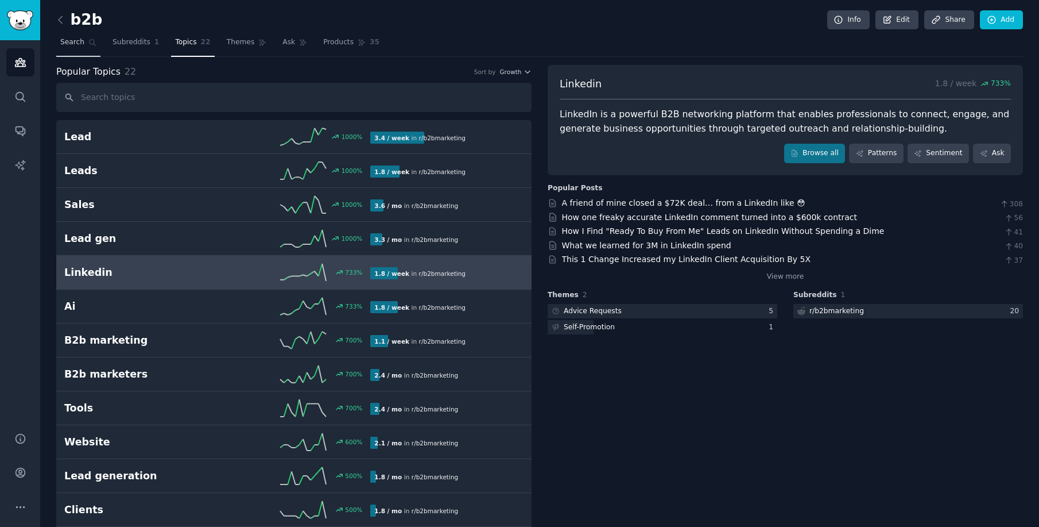
click at [83, 38] on span "Search" at bounding box center [72, 42] width 24 height 10
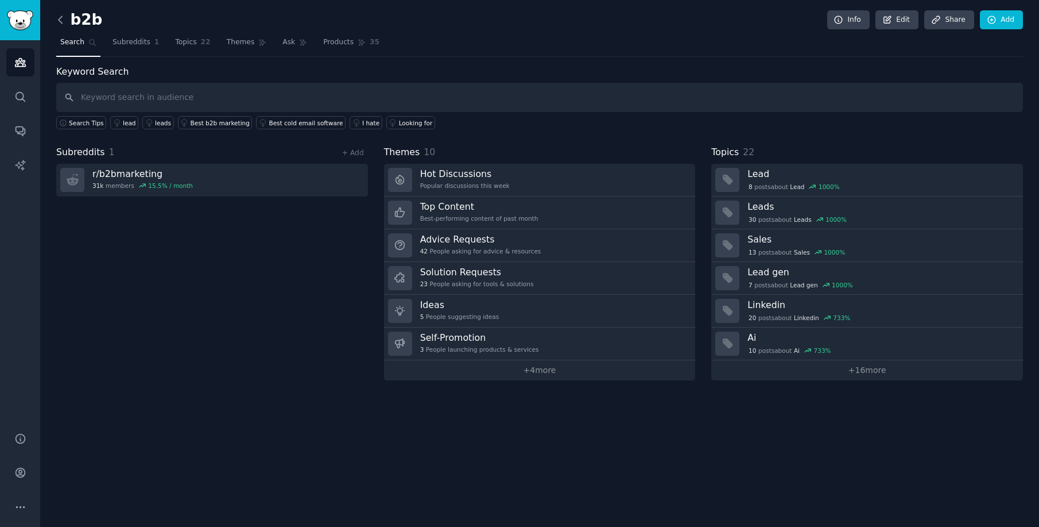
click at [62, 21] on icon at bounding box center [61, 20] width 12 height 12
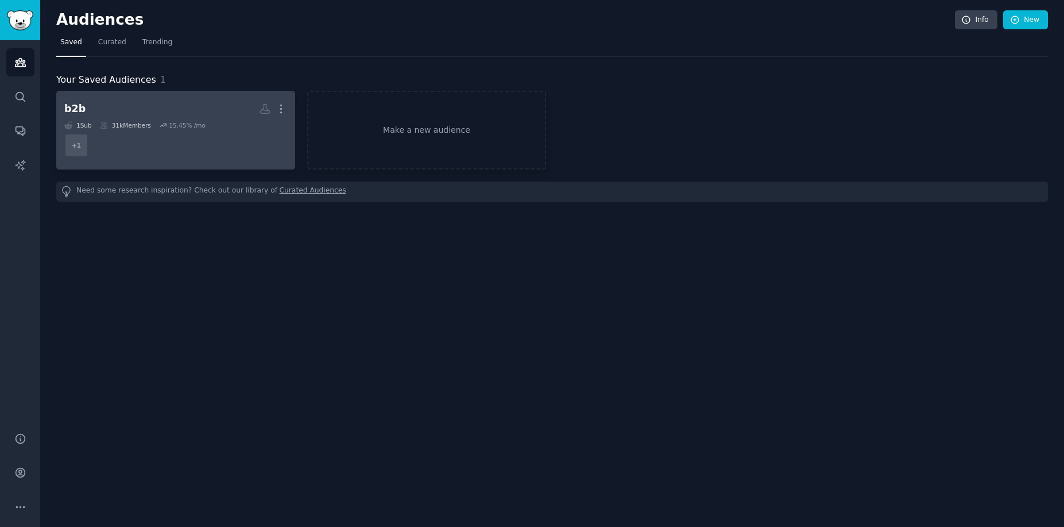
click at [202, 102] on h2 "b2b Custom Audience More" at bounding box center [175, 109] width 223 height 20
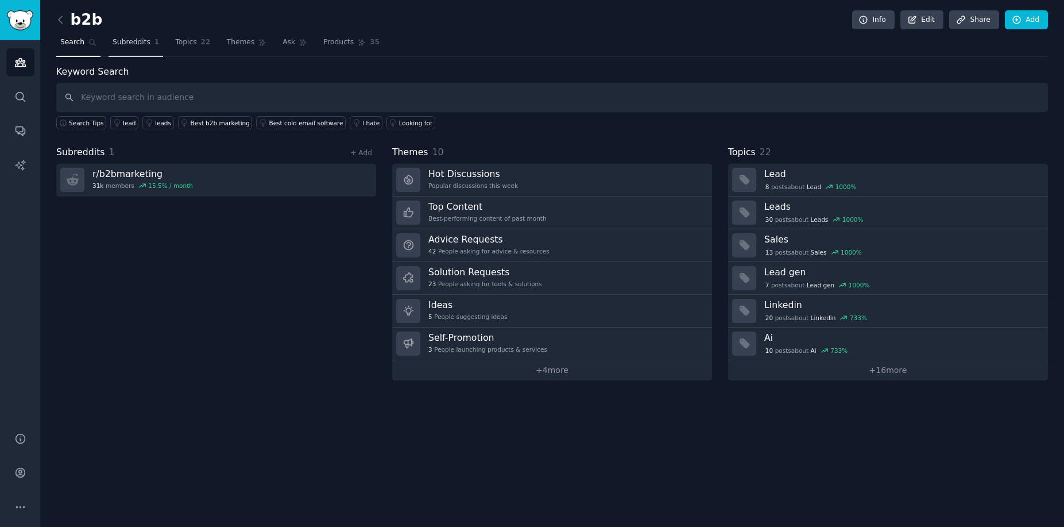
click at [134, 44] on span "Subreddits" at bounding box center [132, 42] width 38 height 10
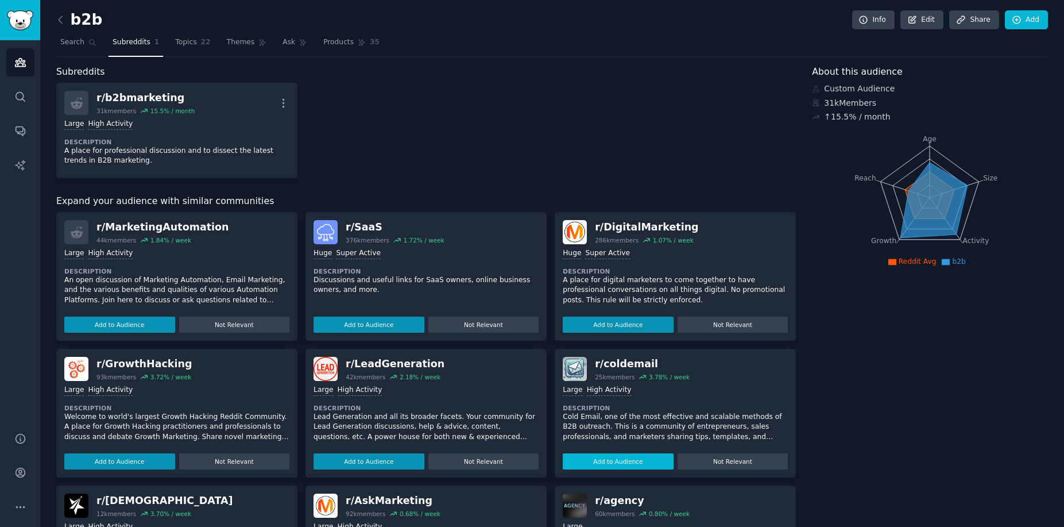
click at [390, 463] on button "Add to Audience" at bounding box center [369, 461] width 111 height 16
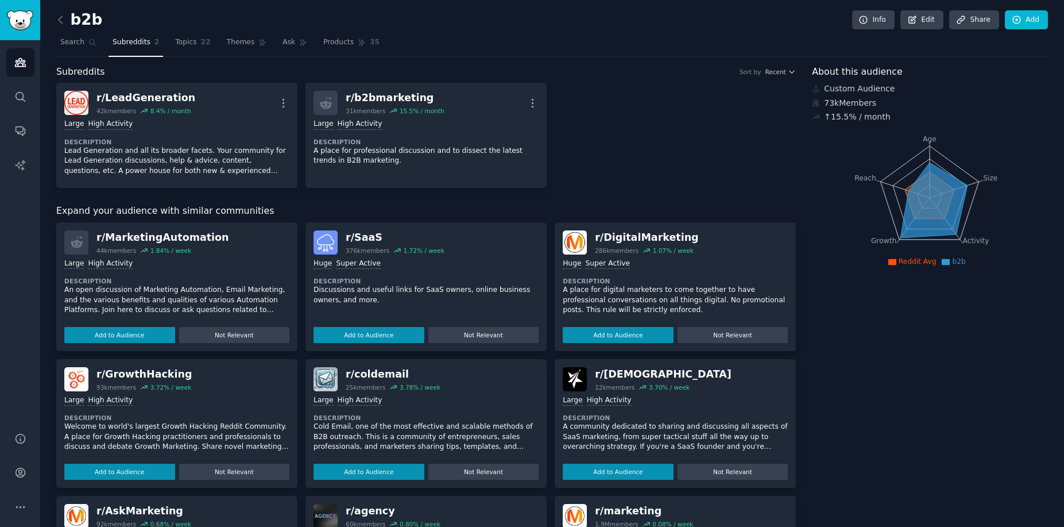
click at [610, 469] on button "Add to Audience" at bounding box center [618, 471] width 111 height 16
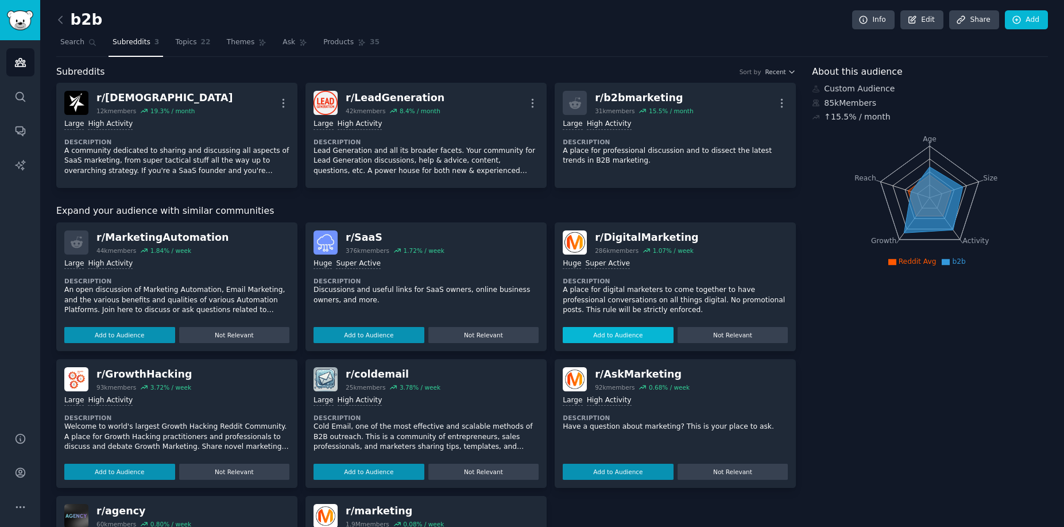
click at [374, 334] on button "Add to Audience" at bounding box center [369, 335] width 111 height 16
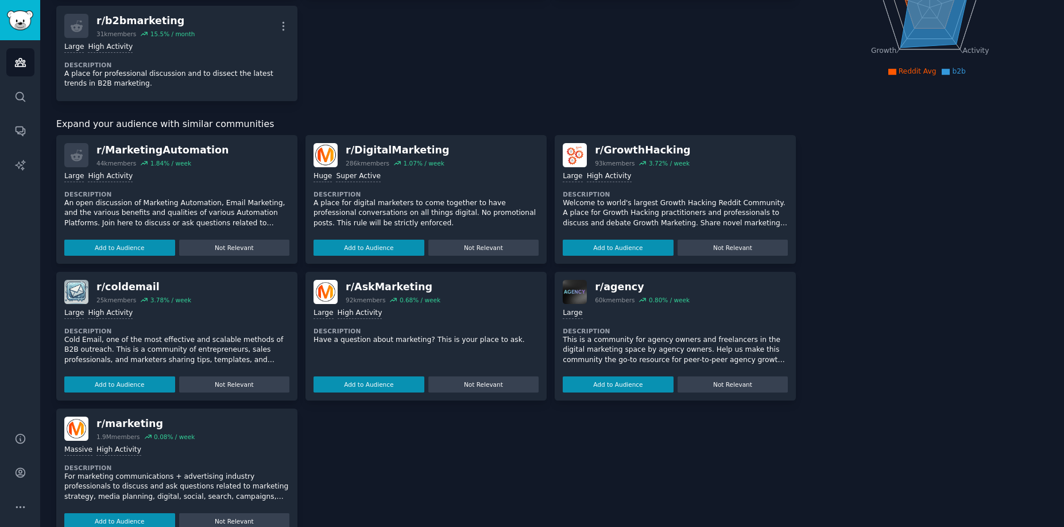
scroll to position [178, 0]
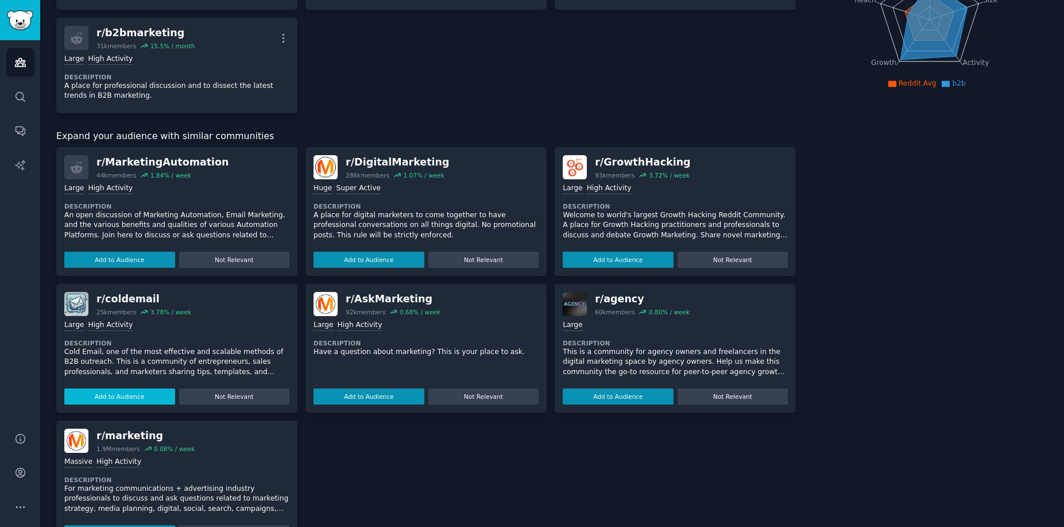
click at [142, 393] on button "Add to Audience" at bounding box center [119, 396] width 111 height 16
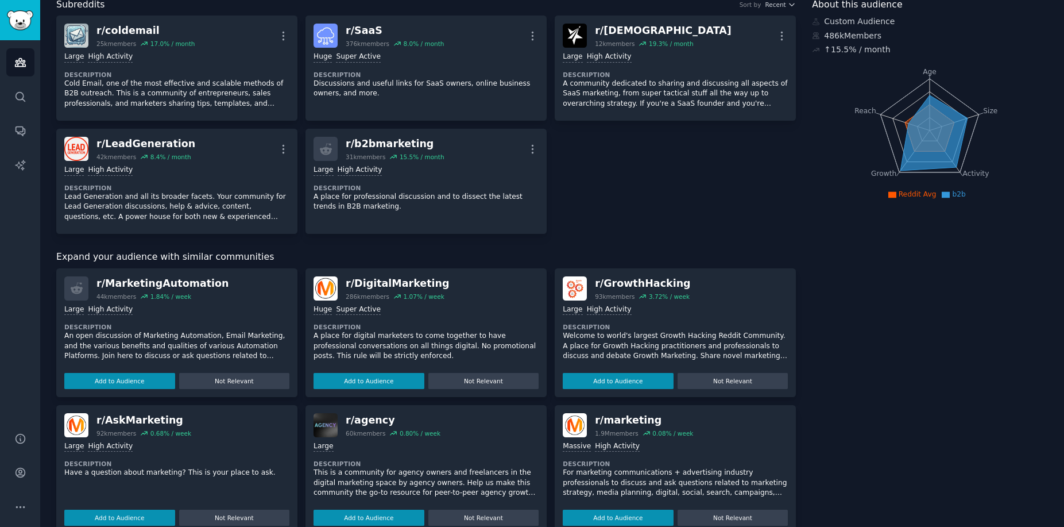
scroll to position [69, 0]
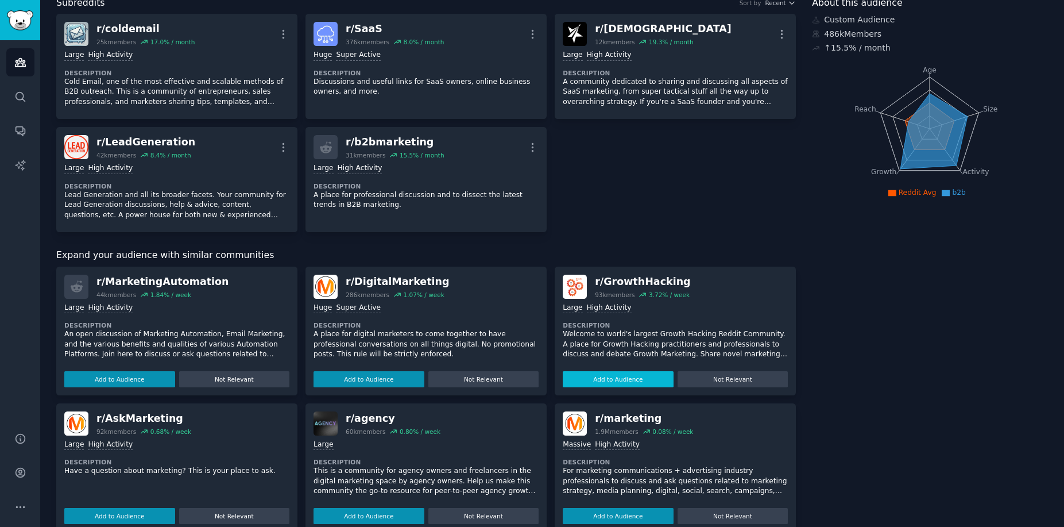
click at [386, 377] on button "Add to Audience" at bounding box center [369, 379] width 111 height 16
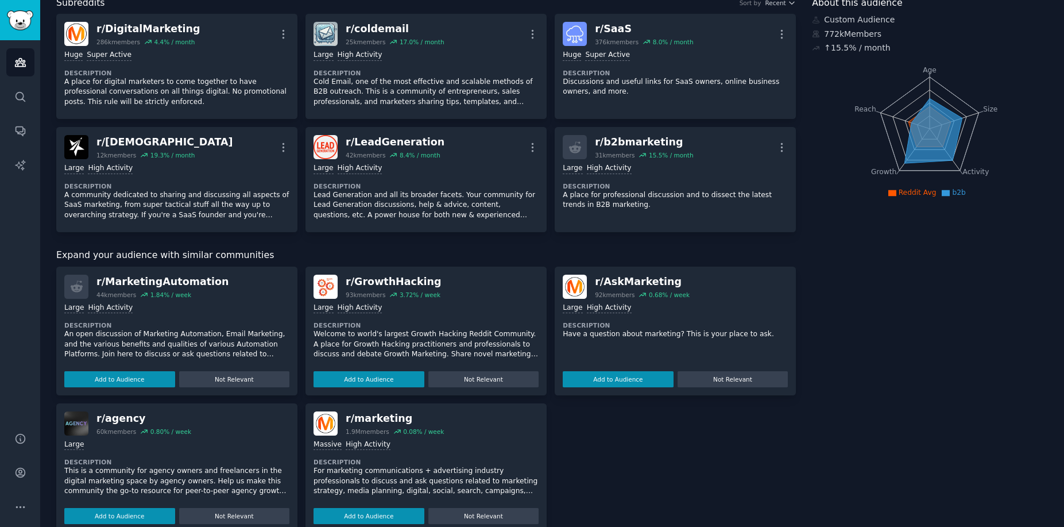
scroll to position [0, 0]
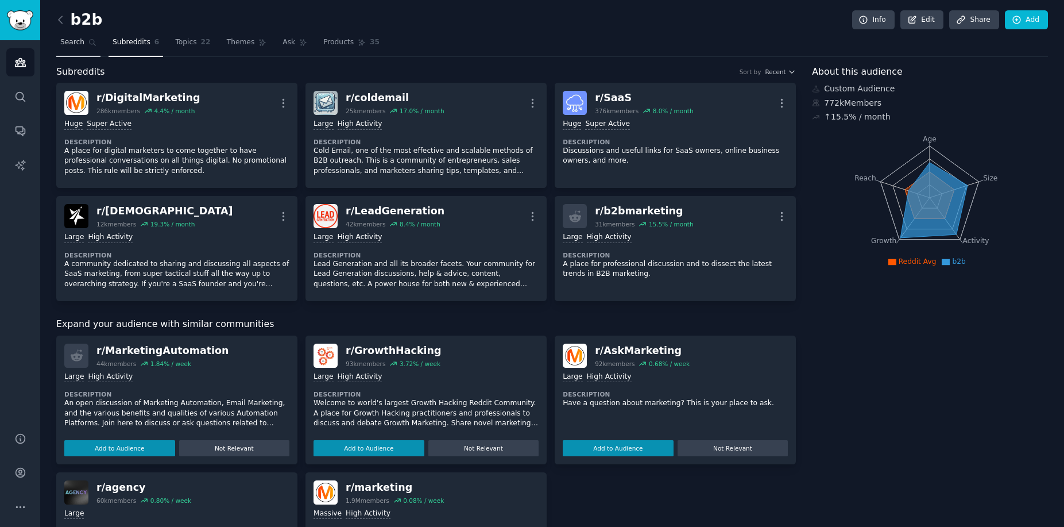
click at [64, 44] on span "Search" at bounding box center [72, 42] width 24 height 10
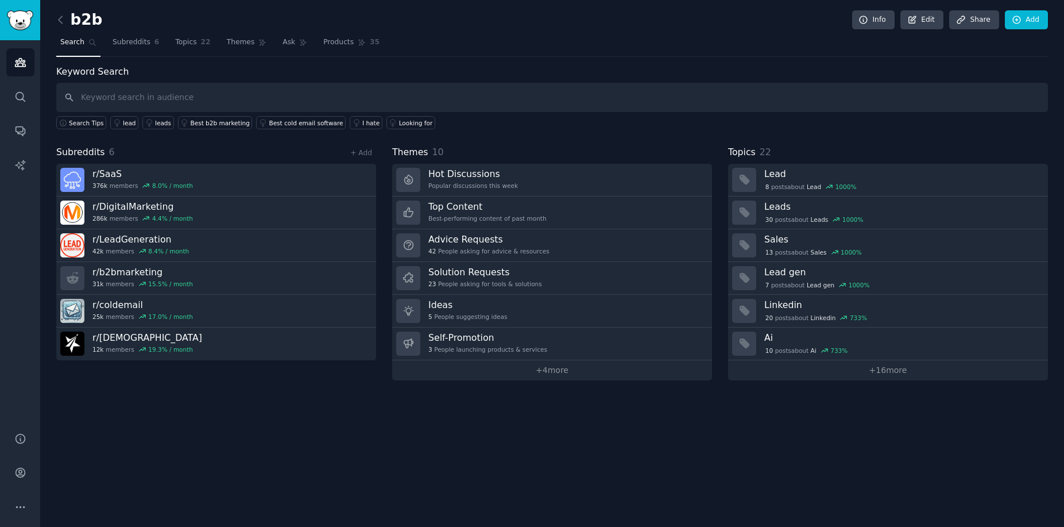
click at [142, 97] on input "text" at bounding box center [552, 97] width 992 height 29
click at [62, 17] on icon at bounding box center [61, 20] width 12 height 12
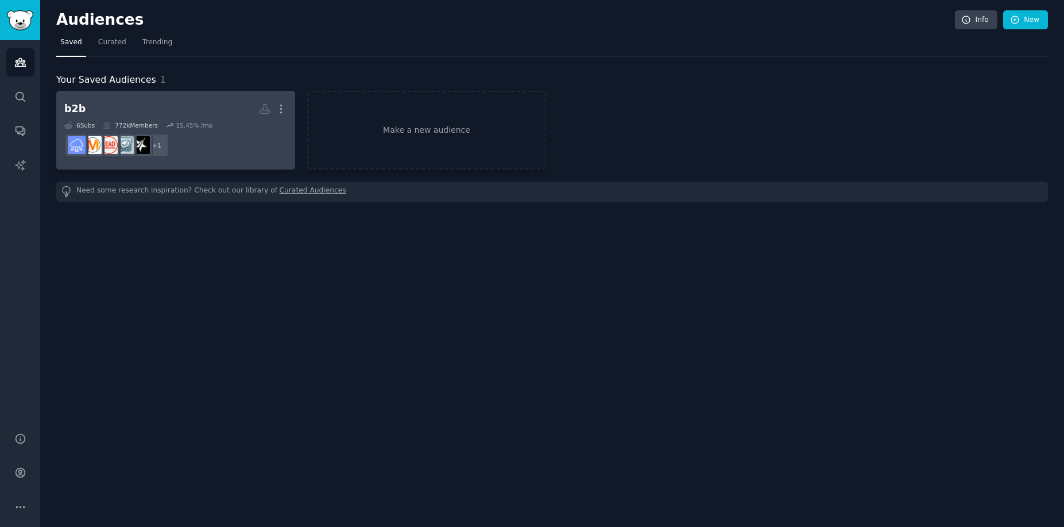
click at [127, 96] on link "b2b More 6 Sub s 772k Members 15.45 % /mo + 1" at bounding box center [175, 130] width 239 height 79
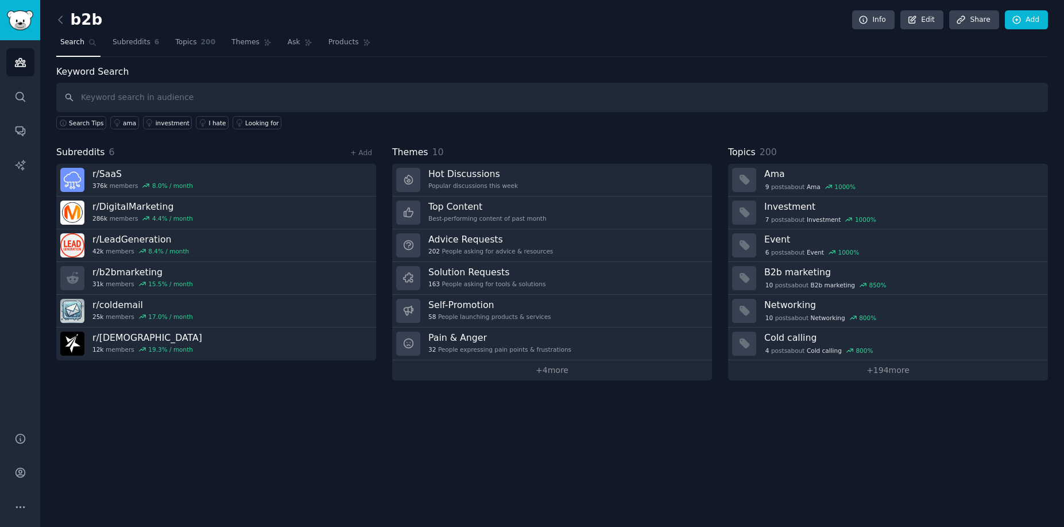
click at [141, 97] on input "text" at bounding box center [552, 97] width 992 height 29
type input "b2b"
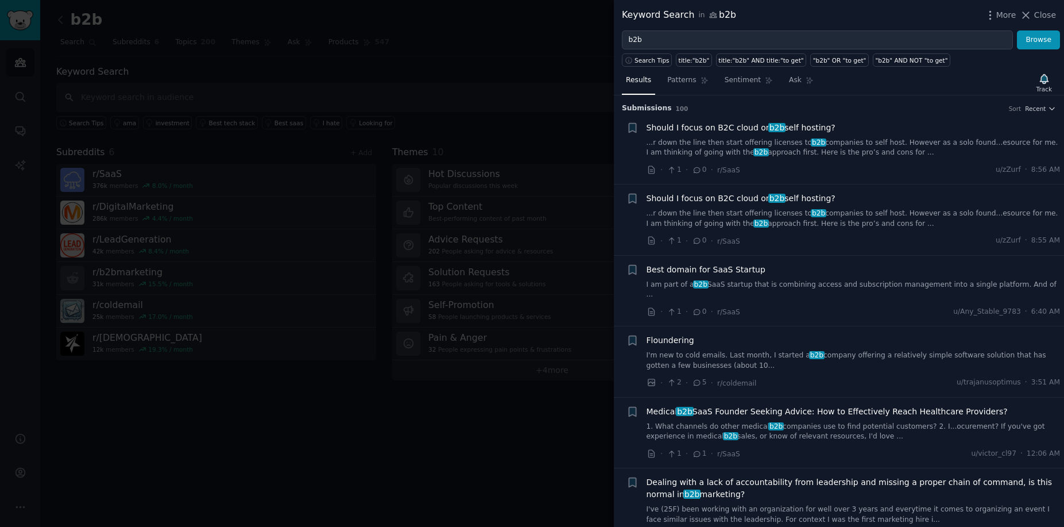
click at [483, 43] on div at bounding box center [532, 263] width 1064 height 527
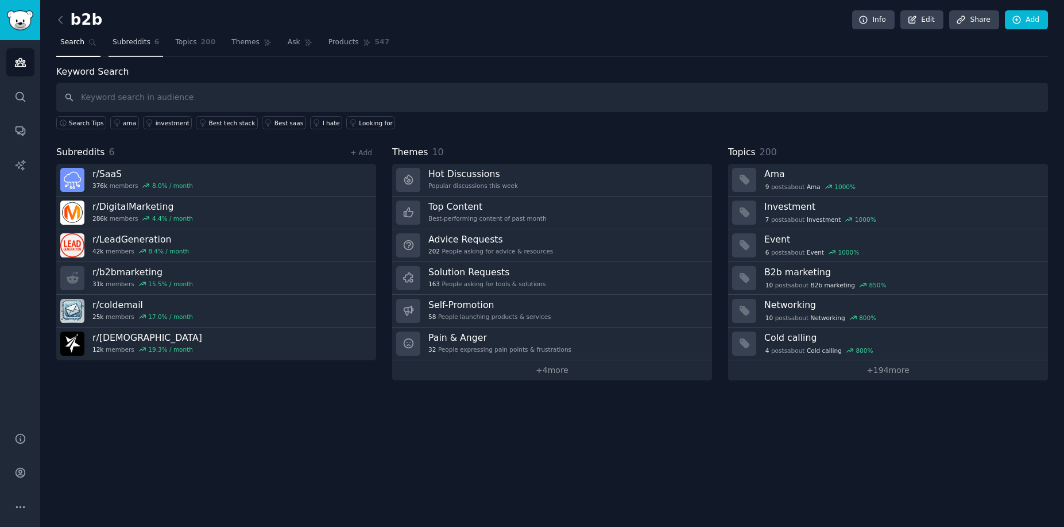
click at [138, 44] on span "Subreddits" at bounding box center [132, 42] width 38 height 10
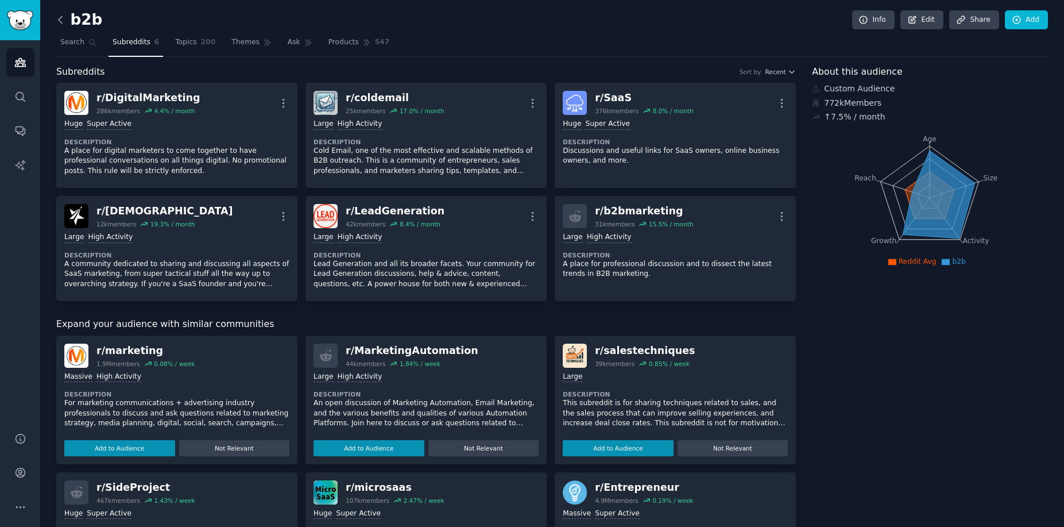
click at [55, 16] on div "b2b Info Edit Share Add Search Subreddits 6 Topics 200 Themes Ask Products 547 …" at bounding box center [552, 445] width 1024 height 890
click at [61, 20] on icon at bounding box center [61, 20] width 12 height 12
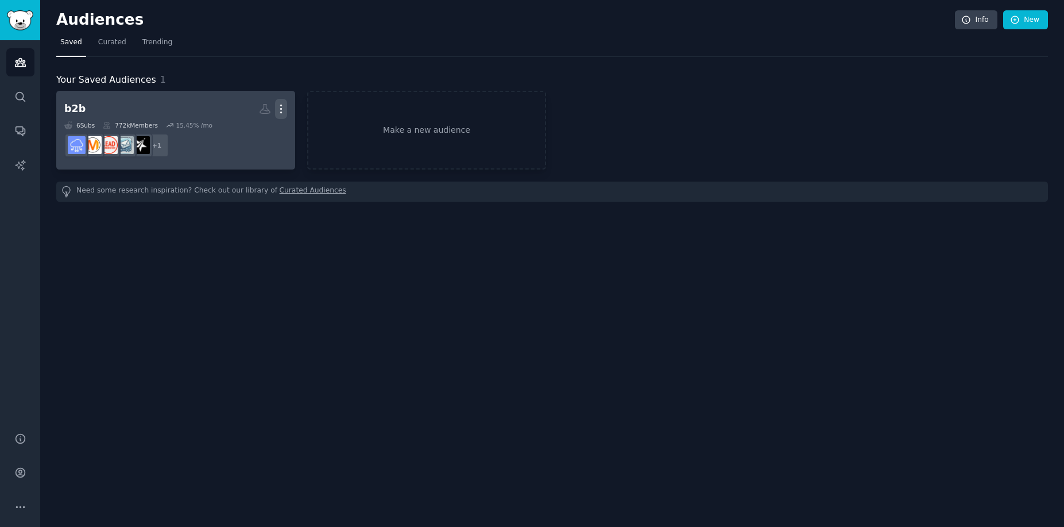
click at [282, 109] on icon "button" at bounding box center [281, 109] width 12 height 12
click at [256, 111] on p "View" at bounding box center [246, 113] width 19 height 12
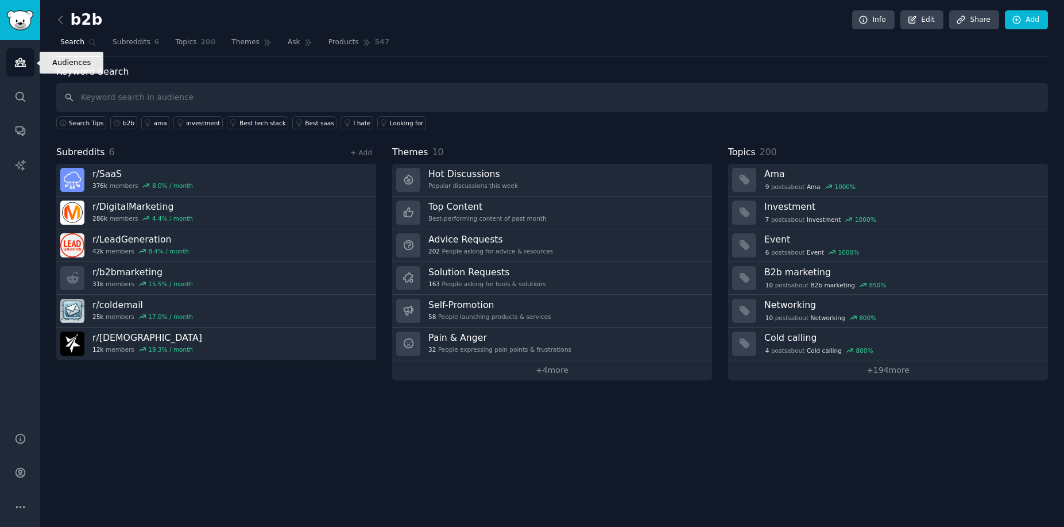
click at [15, 59] on icon "Sidebar" at bounding box center [20, 62] width 12 height 12
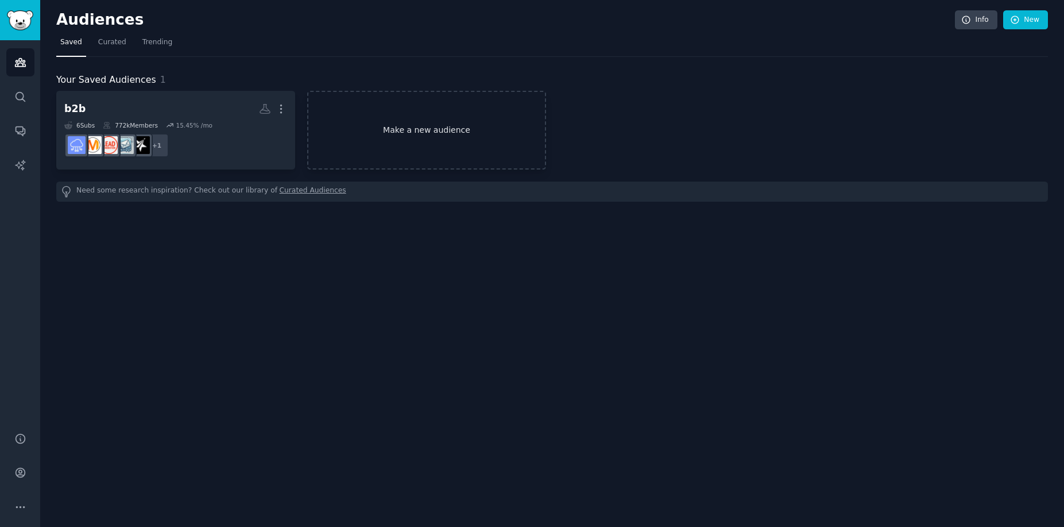
click at [435, 129] on link "Make a new audience" at bounding box center [426, 130] width 239 height 79
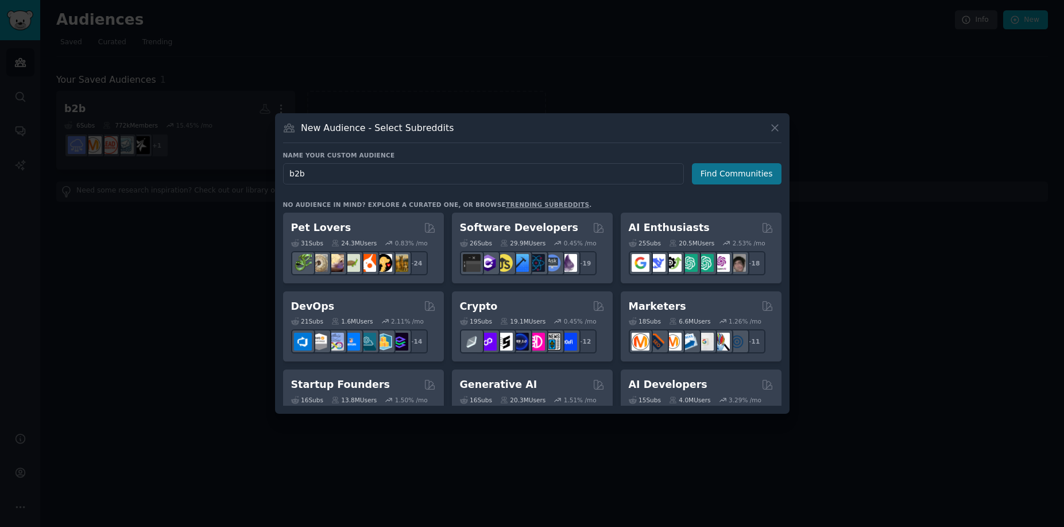
type input "b2b"
click at [724, 172] on button "Find Communities" at bounding box center [737, 173] width 90 height 21
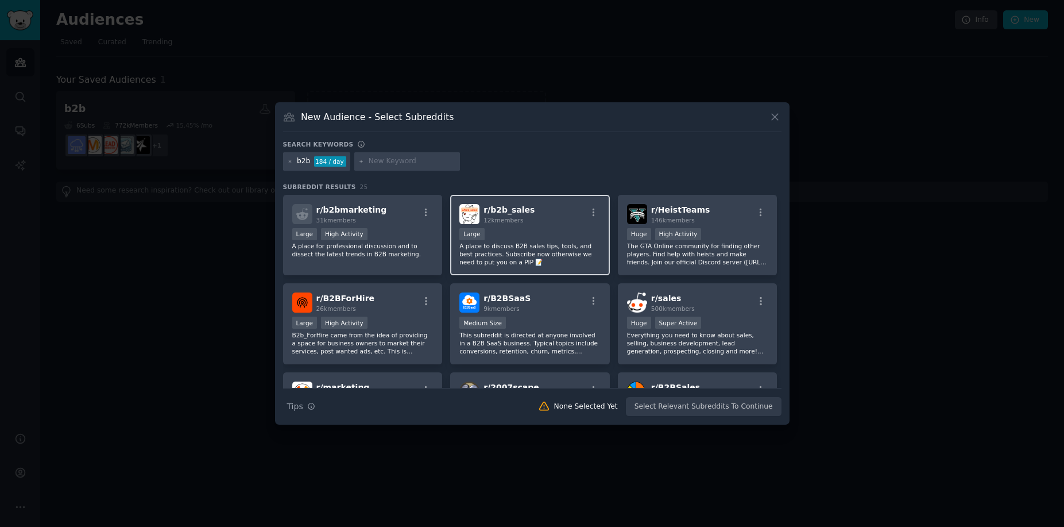
click at [532, 231] on div "Large" at bounding box center [529, 235] width 141 height 14
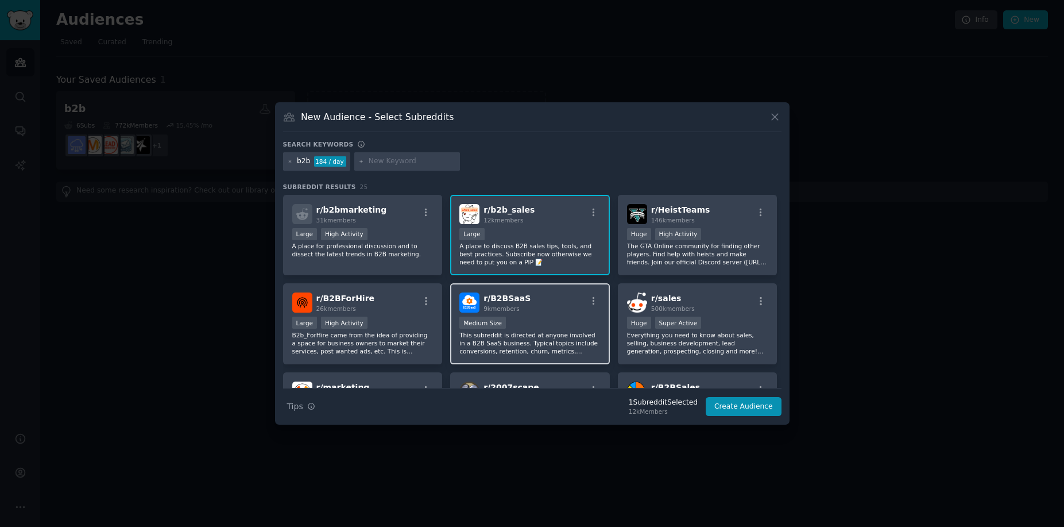
click at [554, 315] on div "r/ B2BSaaS 9k members Medium Size This subreddit is directed at anyone involved…" at bounding box center [530, 323] width 160 height 81
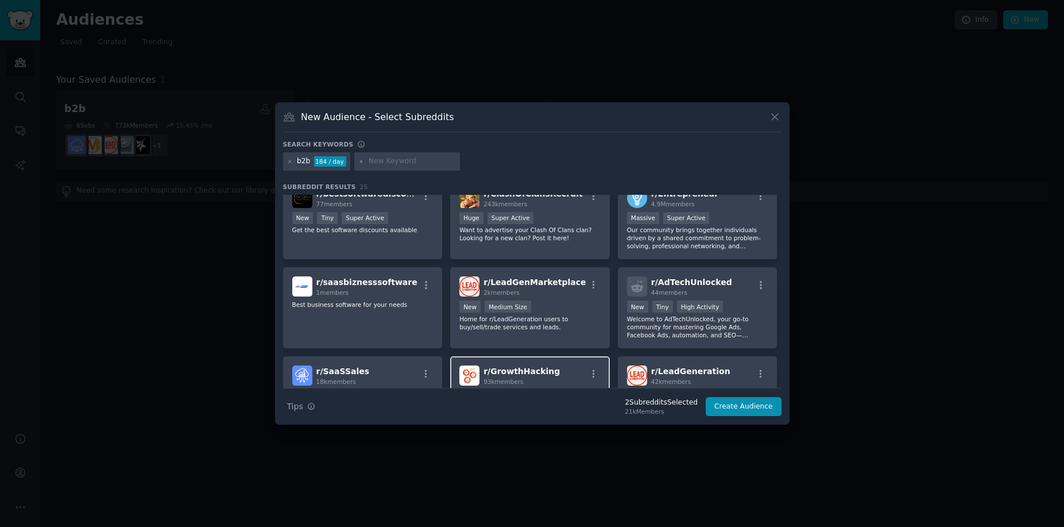
scroll to position [403, 0]
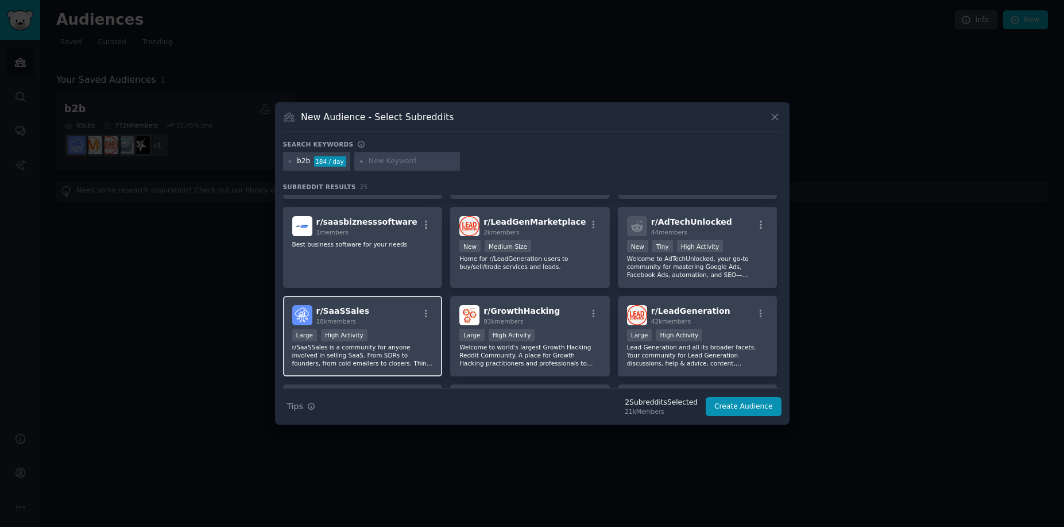
click at [383, 312] on div "r/ SaaSSales 18k members" at bounding box center [362, 315] width 141 height 20
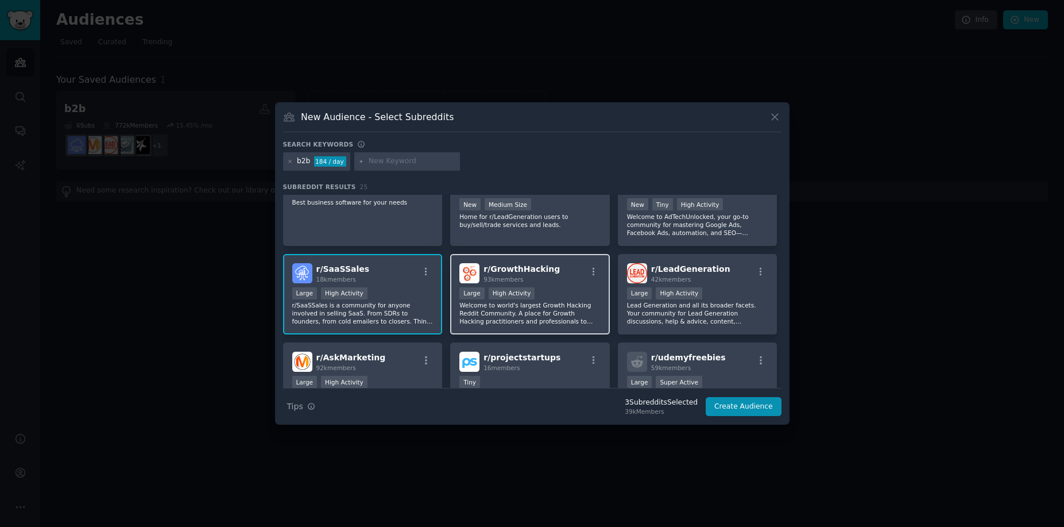
scroll to position [506, 0]
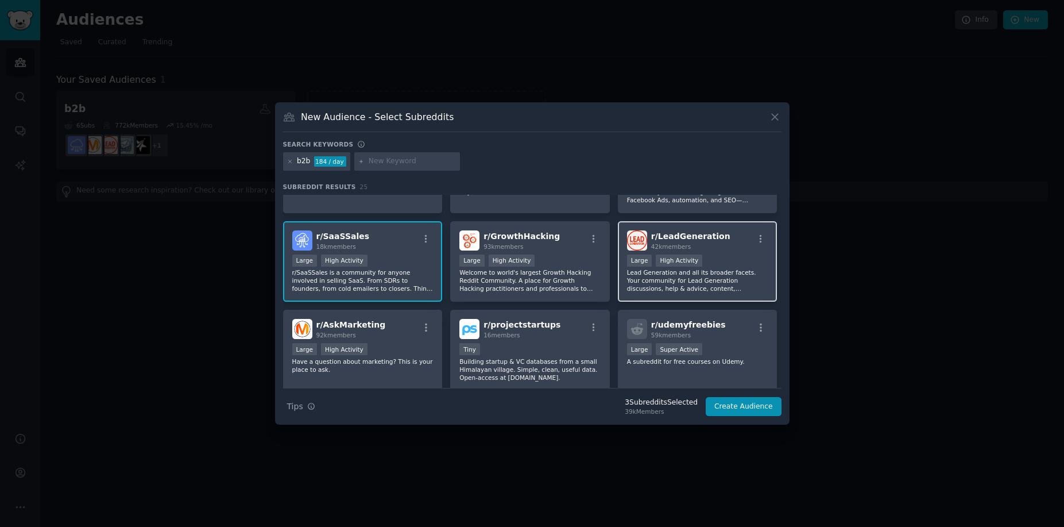
click at [710, 246] on div "42k members" at bounding box center [690, 246] width 79 height 8
click at [729, 243] on div "r/ LeadGeneration 42k members" at bounding box center [697, 240] width 141 height 20
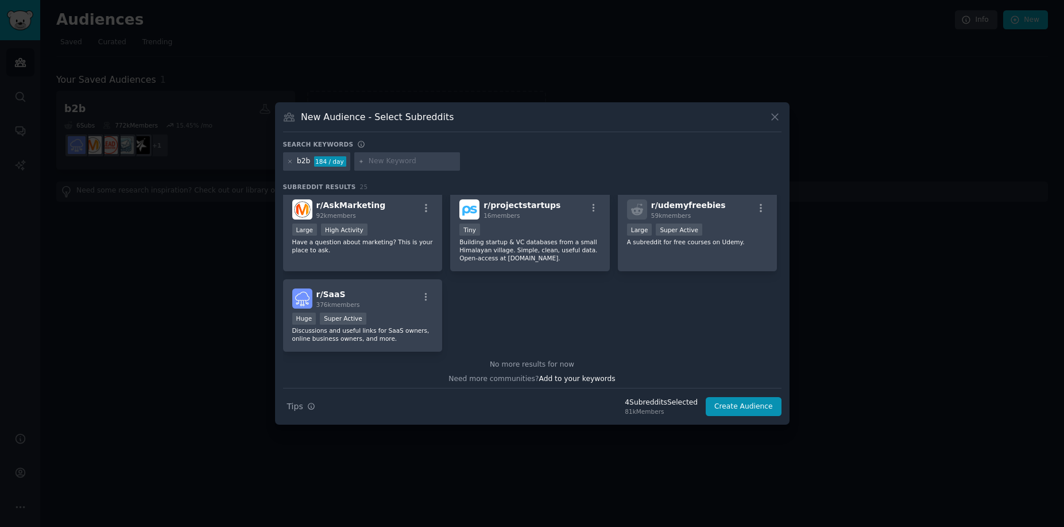
scroll to position [629, 0]
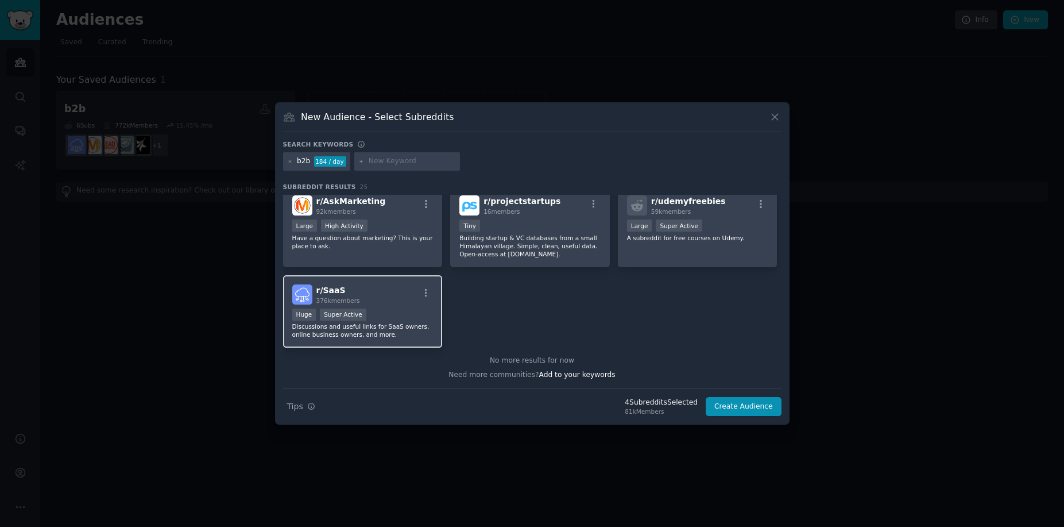
click at [392, 295] on div "r/ SaaS 376k members" at bounding box center [362, 294] width 141 height 20
click at [753, 408] on button "Create Audience" at bounding box center [744, 407] width 76 height 20
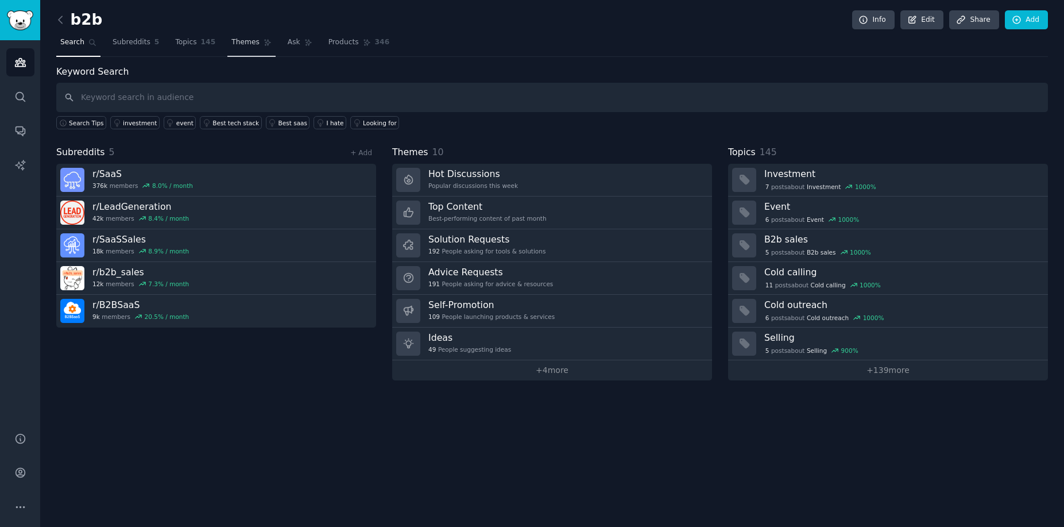
click at [231, 42] on span "Themes" at bounding box center [245, 42] width 28 height 10
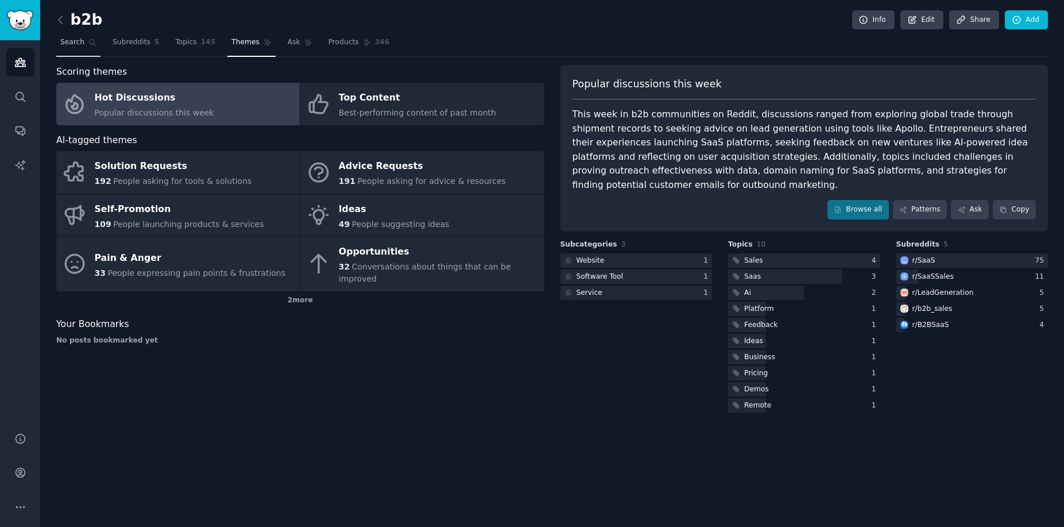
click at [81, 45] on span "Search" at bounding box center [72, 42] width 24 height 10
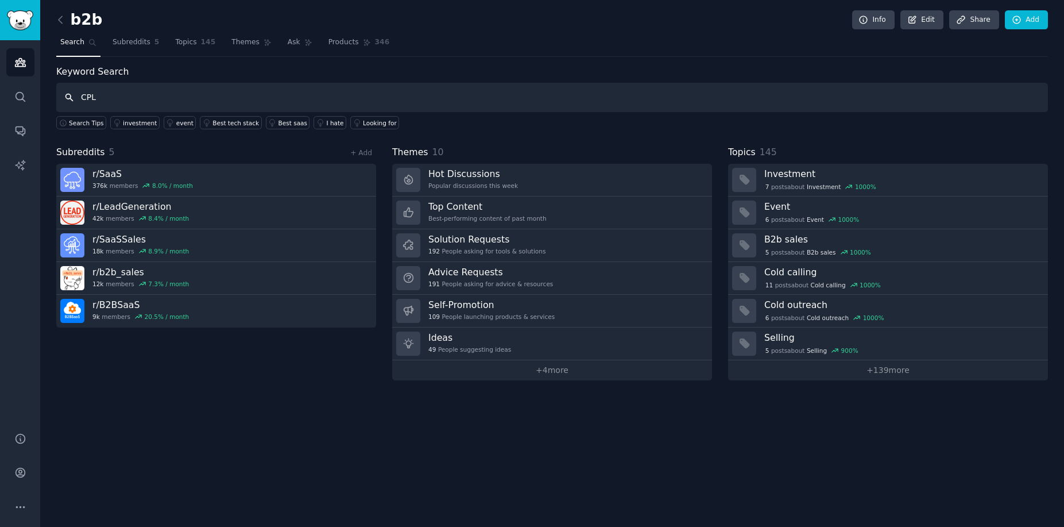
type input "CPL"
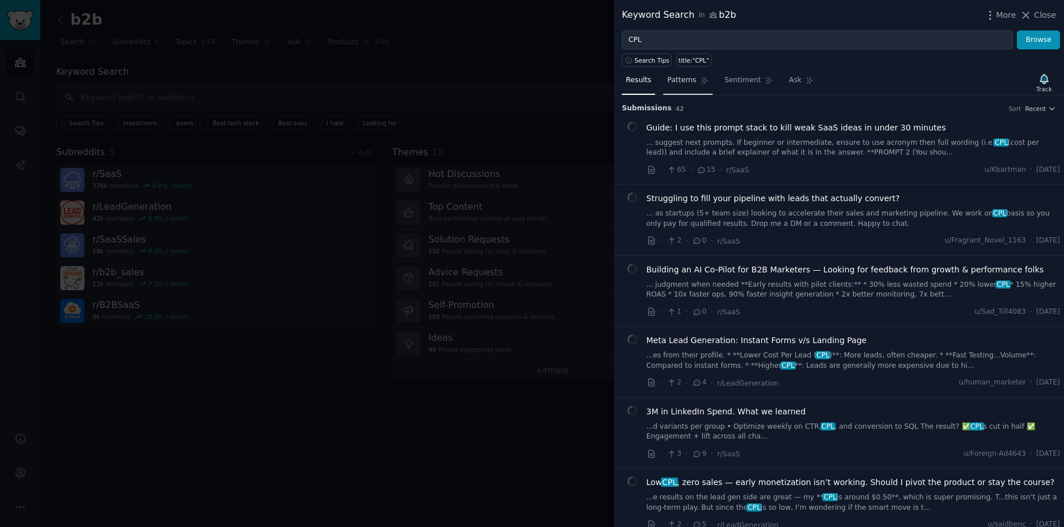
click at [683, 79] on span "Patterns" at bounding box center [681, 80] width 29 height 10
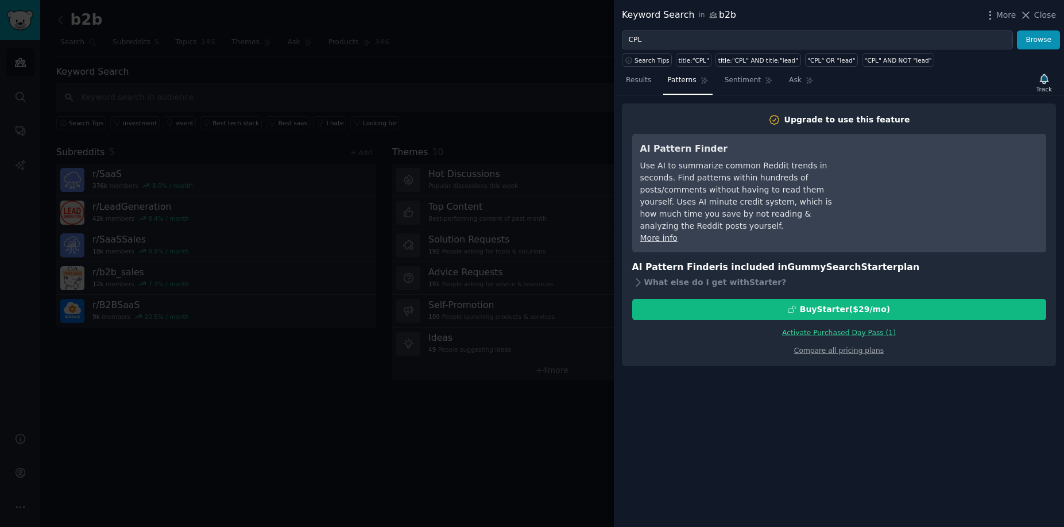
click at [832, 328] on link "Activate Purchased Day Pass ( 1 )" at bounding box center [839, 332] width 114 height 8
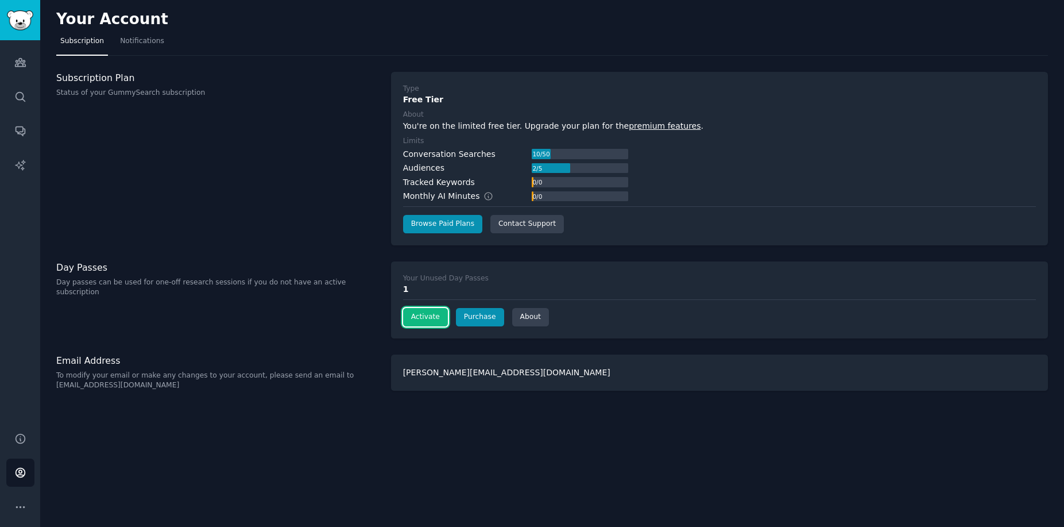
click at [417, 319] on button "Activate" at bounding box center [425, 317] width 45 height 18
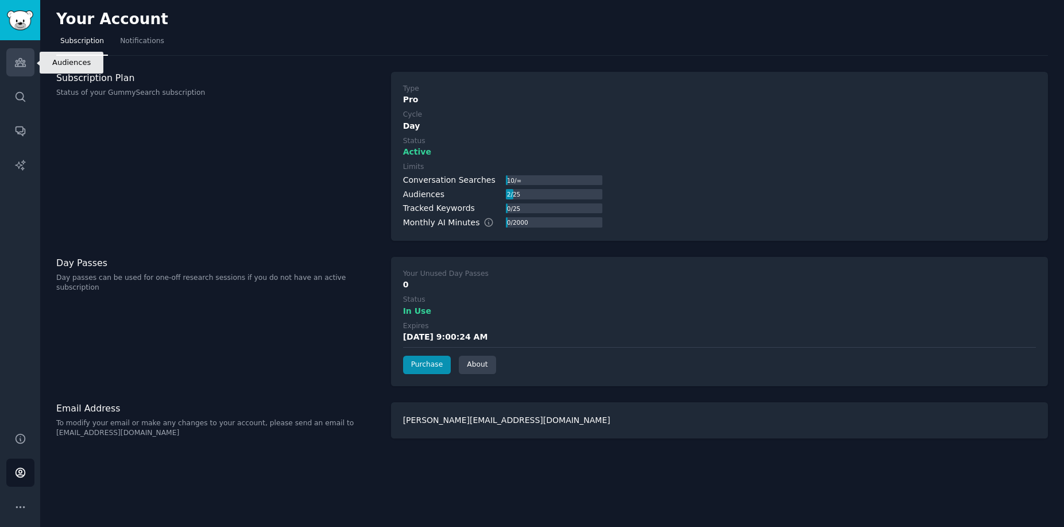
click at [21, 59] on icon "Sidebar" at bounding box center [20, 63] width 10 height 8
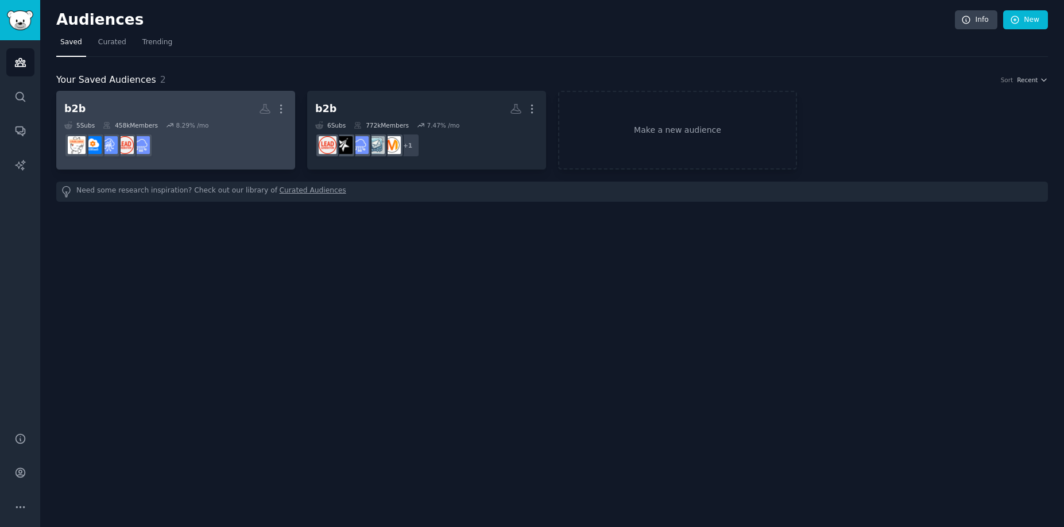
click at [194, 103] on h2 "b2b Custom Audience More" at bounding box center [175, 109] width 223 height 20
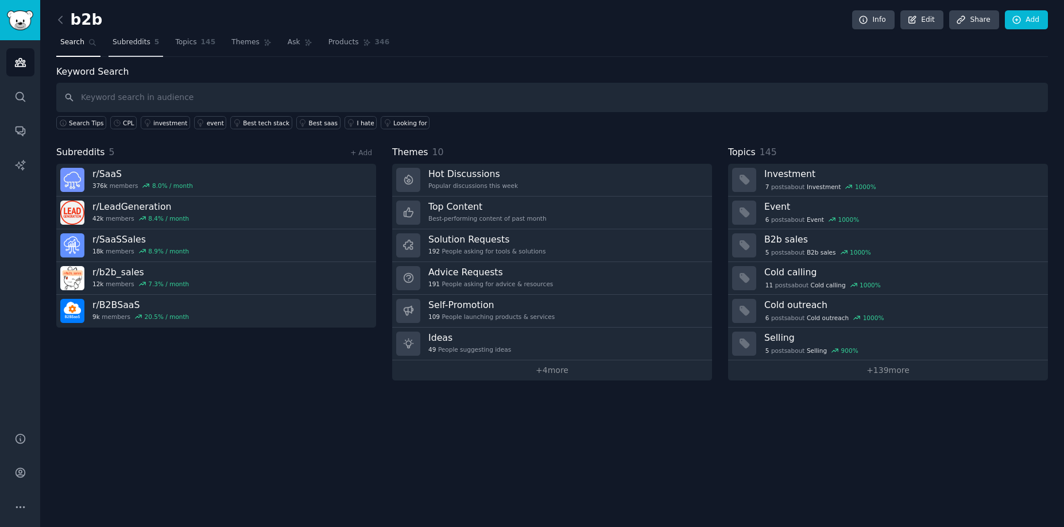
click at [117, 46] on span "Subreddits" at bounding box center [132, 42] width 38 height 10
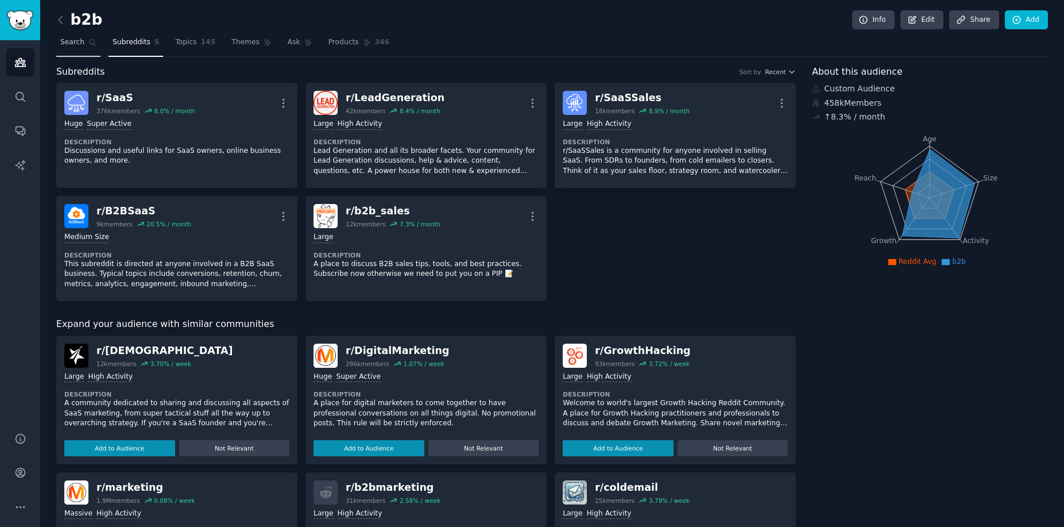
click at [75, 41] on span "Search" at bounding box center [72, 42] width 24 height 10
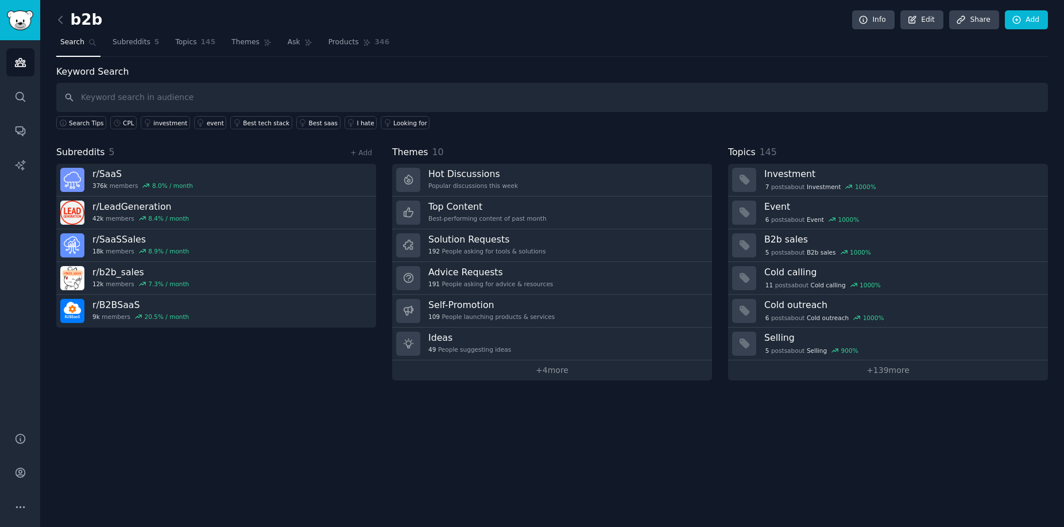
click at [174, 95] on input "text" at bounding box center [552, 97] width 992 height 29
type input "CPL"
click at [118, 123] on icon at bounding box center [117, 123] width 8 height 8
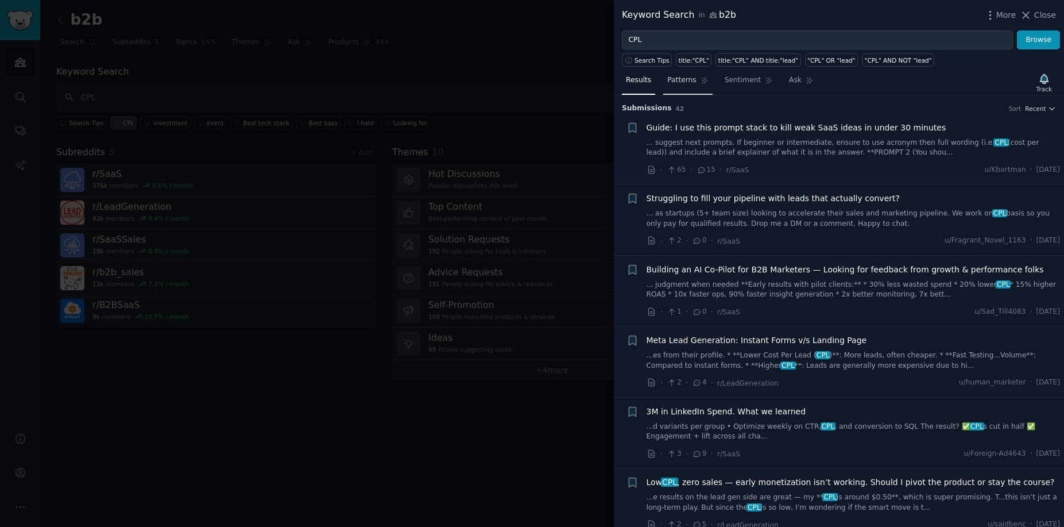
click at [679, 77] on span "Patterns" at bounding box center [681, 80] width 29 height 10
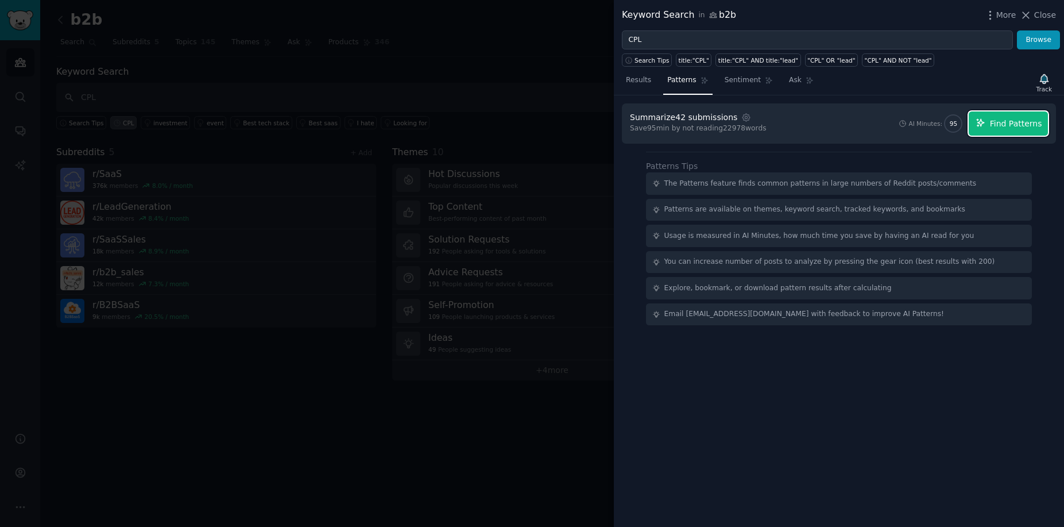
click at [1011, 125] on span "Find Patterns" at bounding box center [1016, 124] width 52 height 12
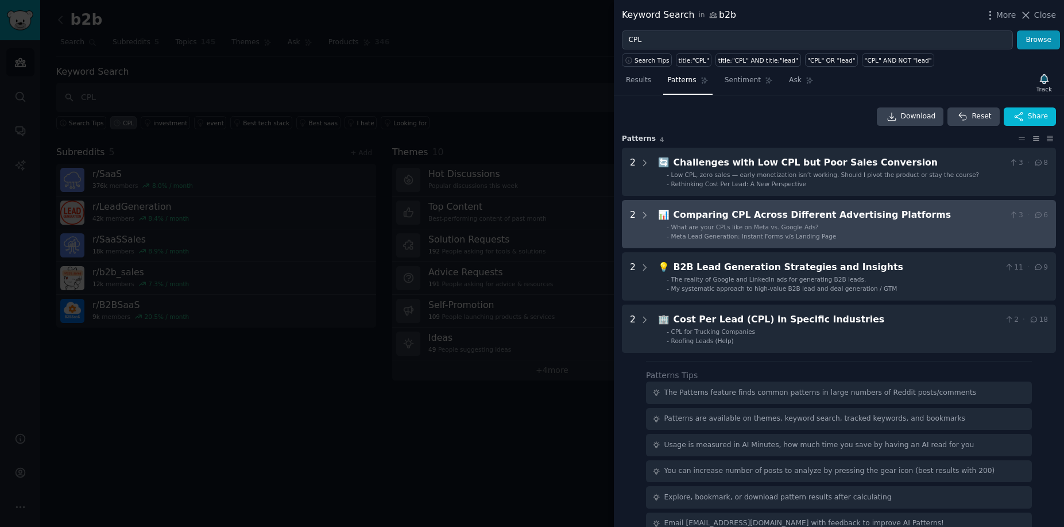
click at [720, 233] on span "Meta Lead Generation: Instant Forms v/s Landing Page" at bounding box center [753, 236] width 165 height 7
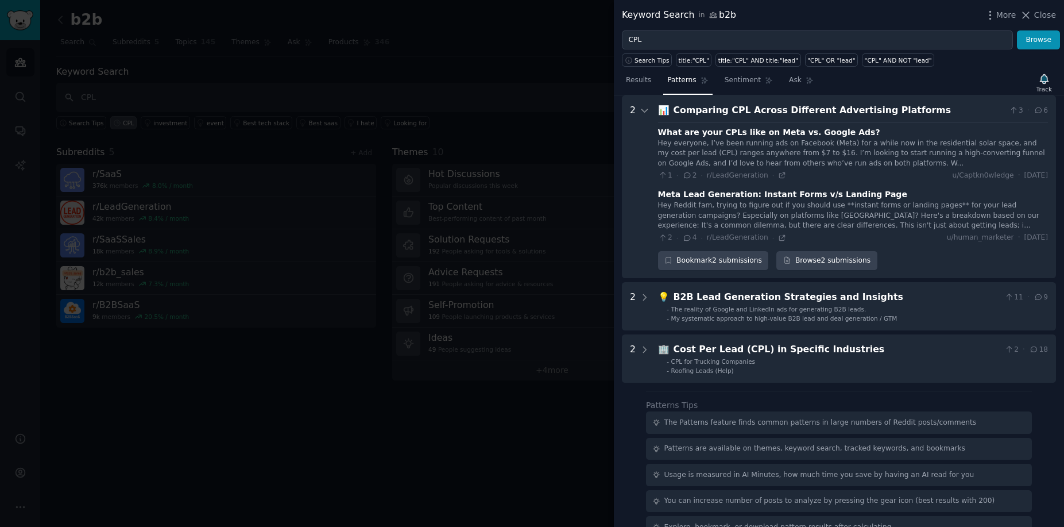
scroll to position [83, 0]
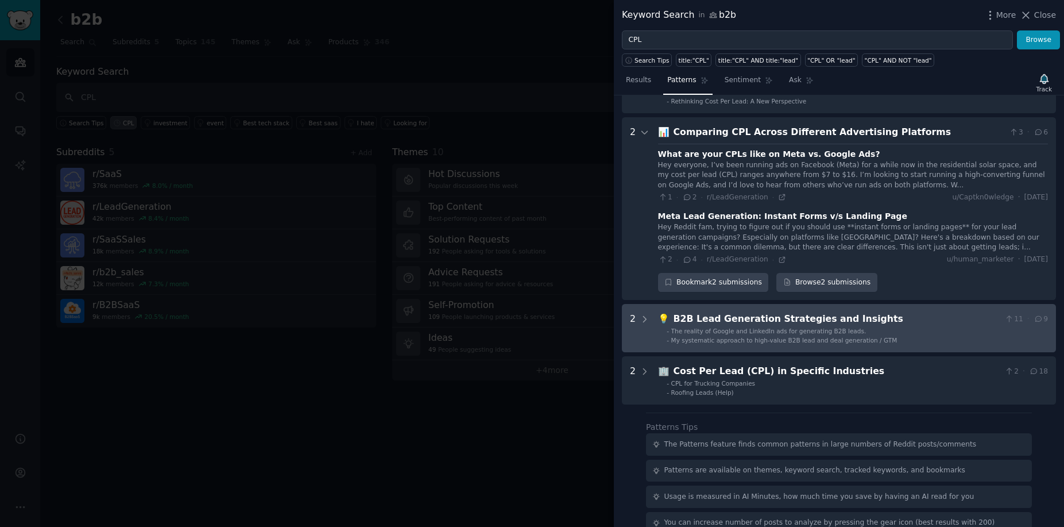
click at [720, 328] on span "The reality of Google and LinkedIn ads for generating B2B leads." at bounding box center [768, 330] width 195 height 7
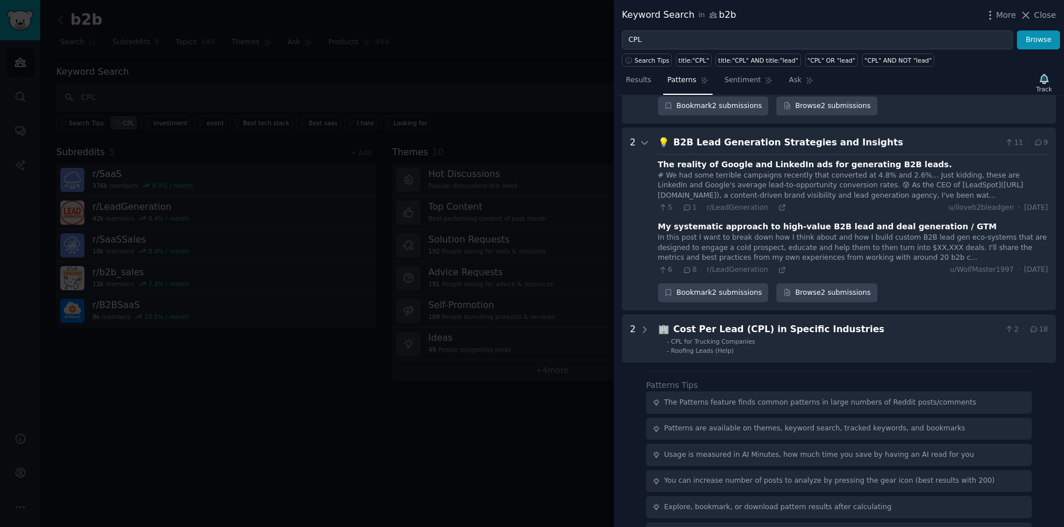
scroll to position [288, 0]
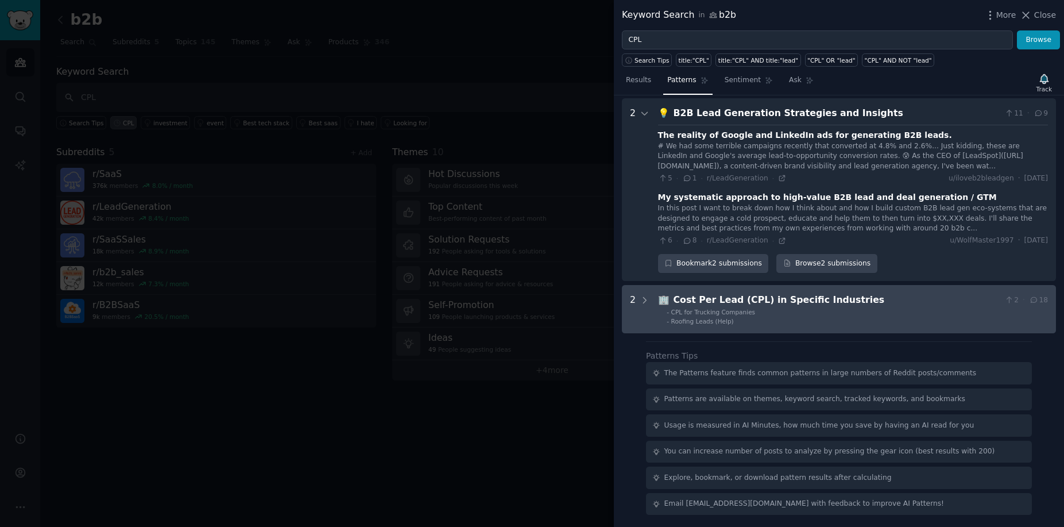
click at [774, 306] on div "Cost Per Lead (CPL) in Specific Industries" at bounding box center [837, 300] width 327 height 14
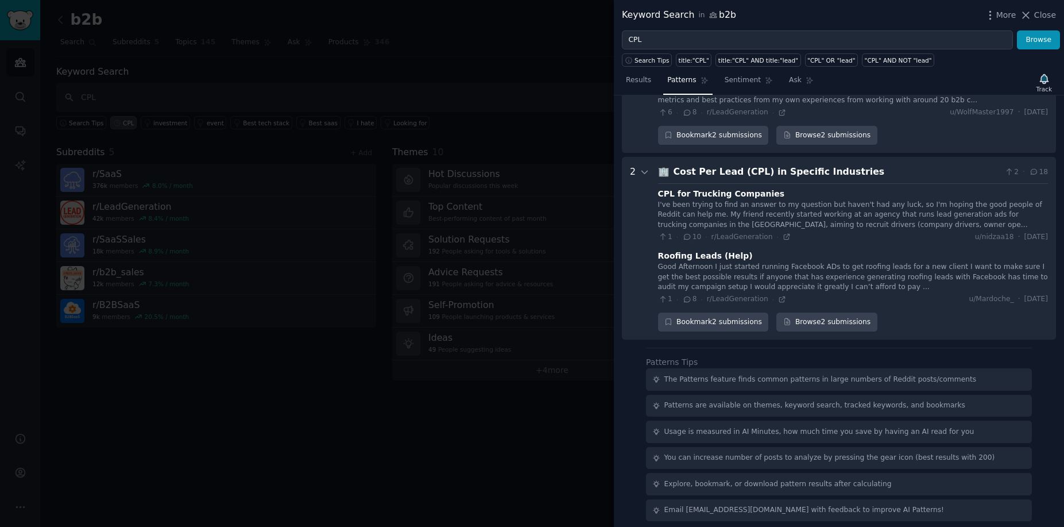
scroll to position [423, 0]
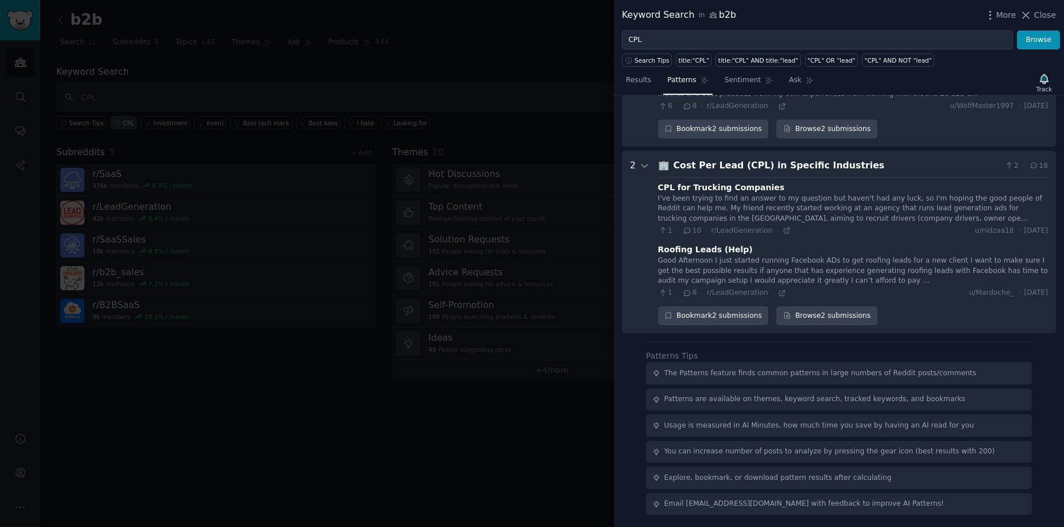
click at [729, 190] on div "CPL for Trucking Companies" at bounding box center [721, 187] width 127 height 12
click at [783, 231] on icon at bounding box center [787, 230] width 8 height 8
click at [529, 86] on div at bounding box center [532, 263] width 1064 height 527
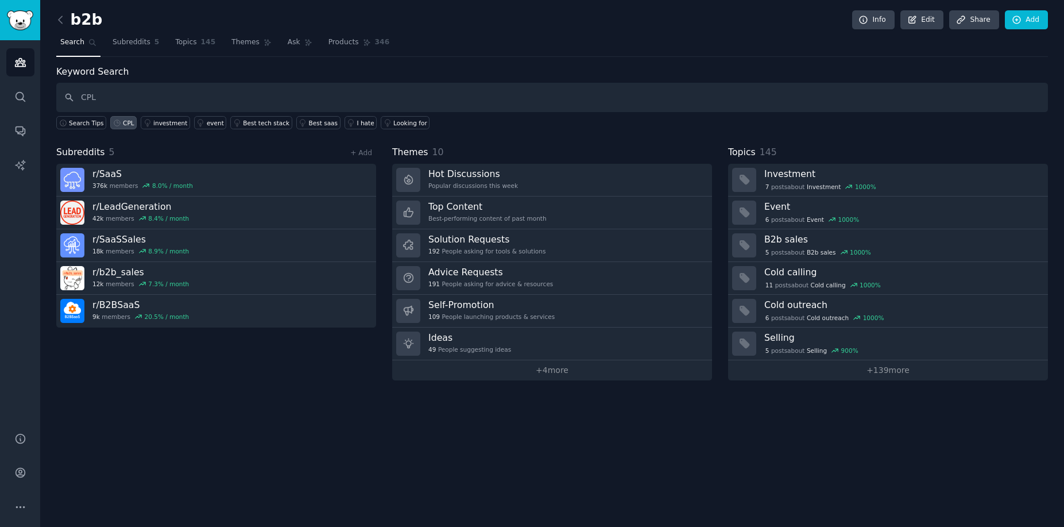
drag, startPoint x: 146, startPoint y: 44, endPoint x: 164, endPoint y: 44, distance: 17.2
click at [146, 44] on span "Subreddits" at bounding box center [132, 42] width 38 height 10
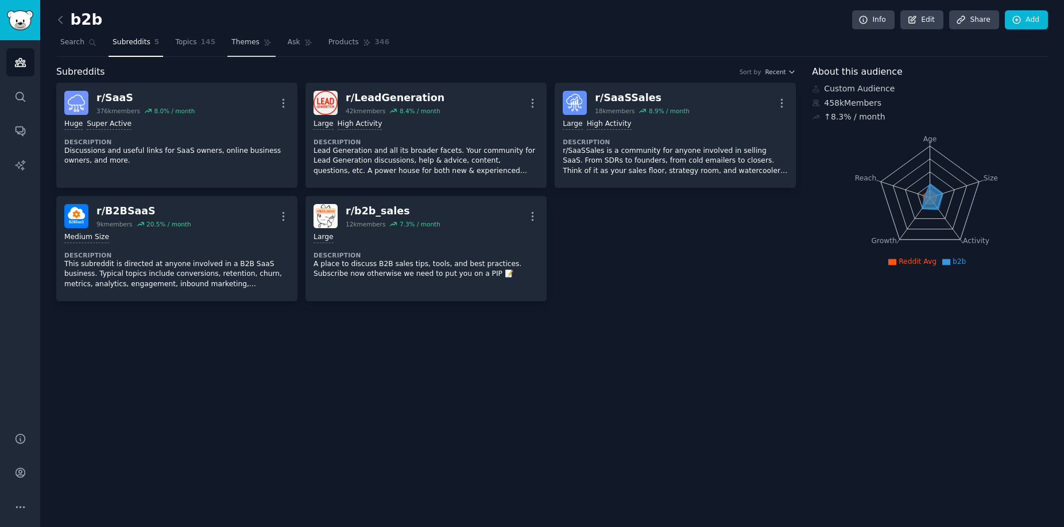
click at [250, 47] on span "Themes" at bounding box center [245, 42] width 28 height 10
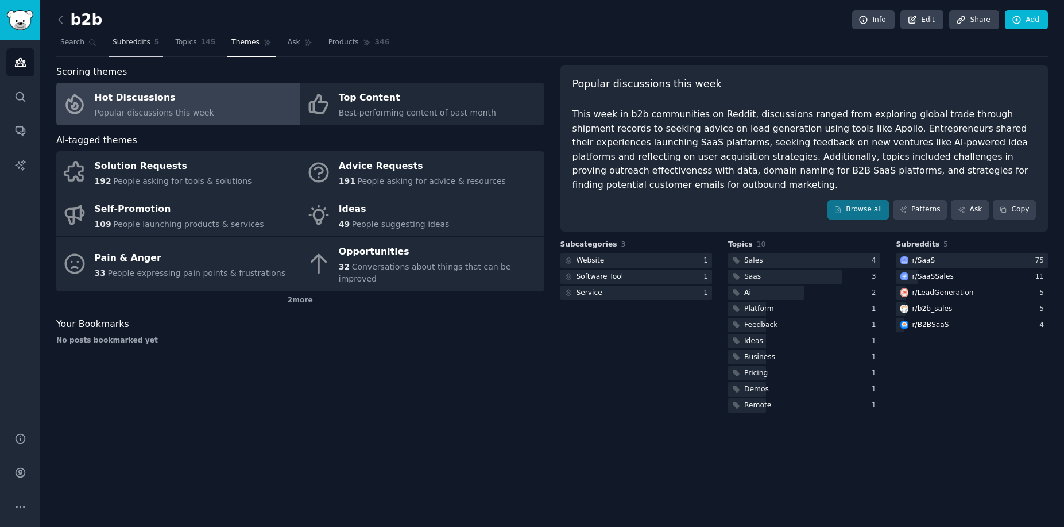
click at [139, 44] on span "Subreddits" at bounding box center [132, 42] width 38 height 10
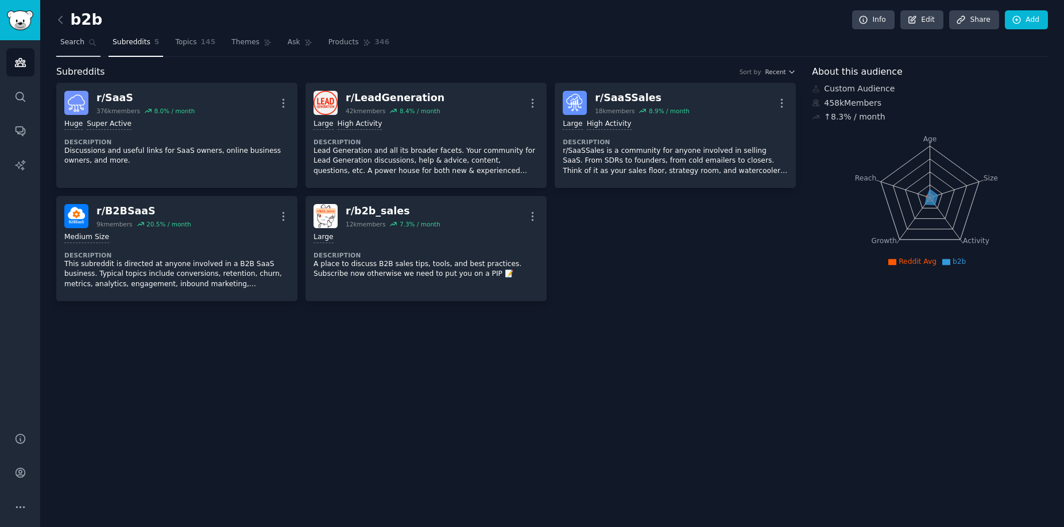
click at [66, 38] on span "Search" at bounding box center [72, 42] width 24 height 10
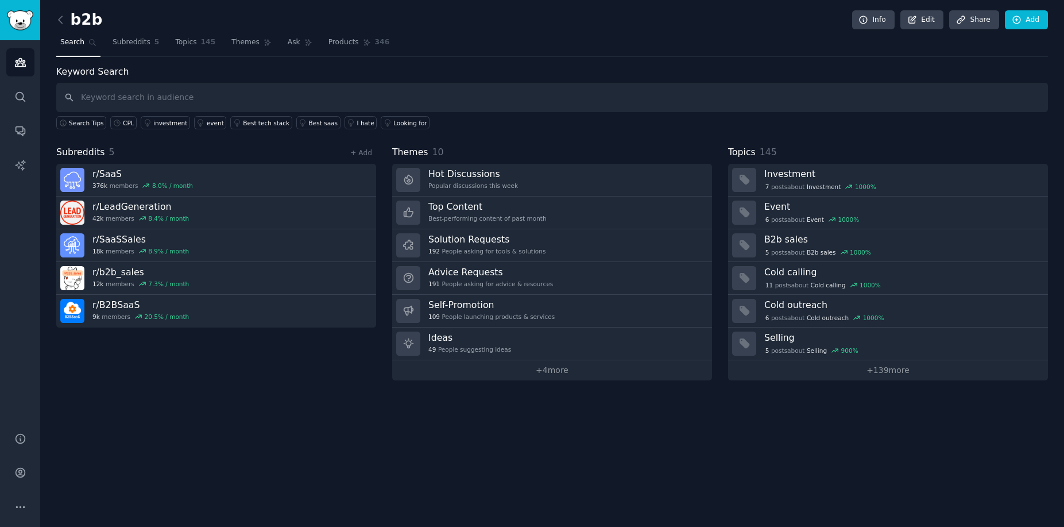
drag, startPoint x: 242, startPoint y: 82, endPoint x: 235, endPoint y: 89, distance: 10.2
click at [242, 83] on input "text" at bounding box center [552, 97] width 992 height 29
click at [229, 95] on input "text" at bounding box center [552, 97] width 992 height 29
click at [61, 21] on icon at bounding box center [61, 20] width 12 height 12
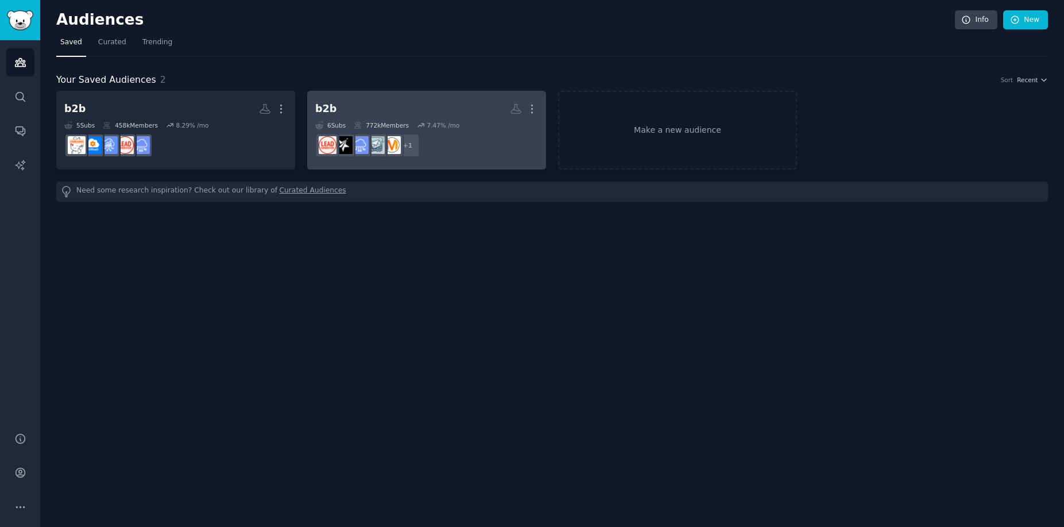
click at [349, 103] on h2 "b2b More" at bounding box center [426, 109] width 223 height 20
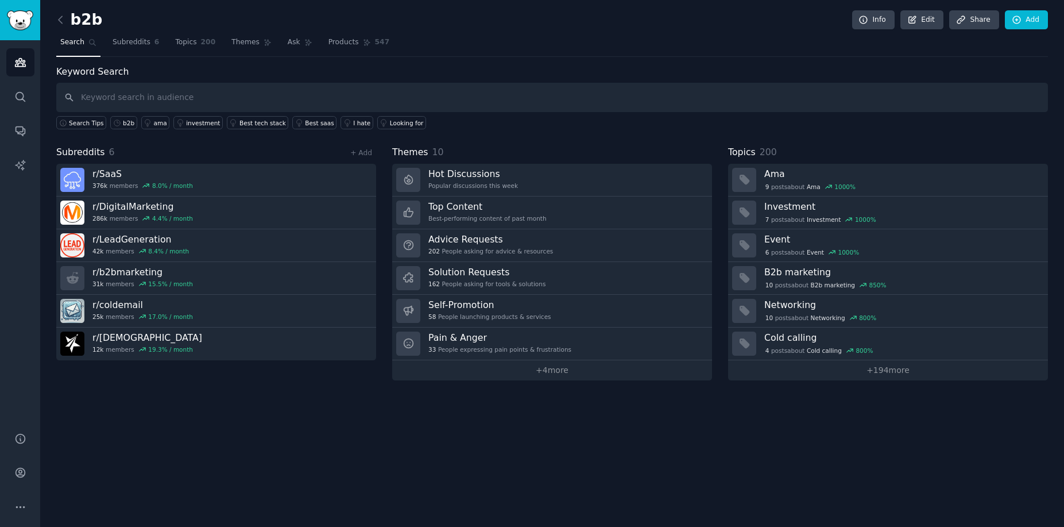
click at [185, 91] on input "text" at bounding box center [552, 97] width 992 height 29
type input "CPL"
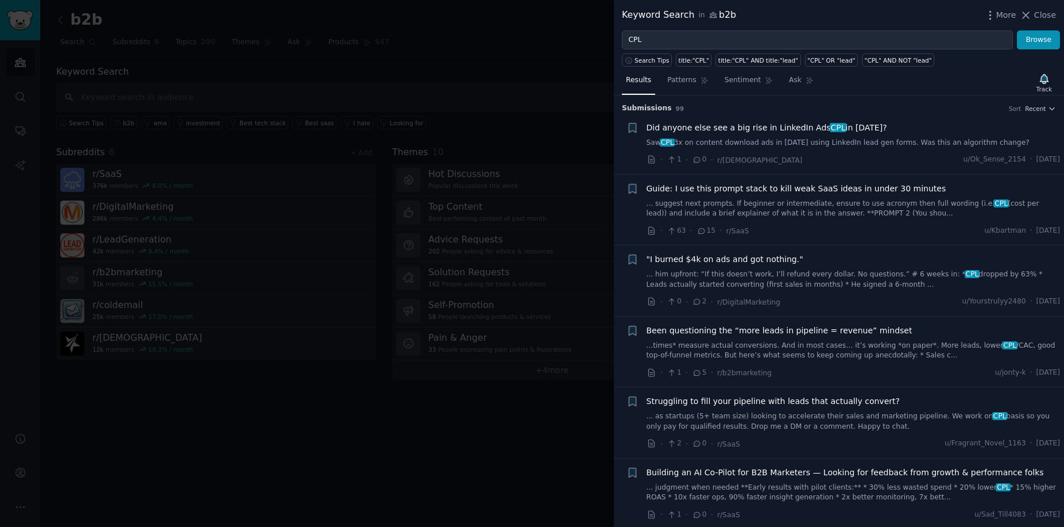
click at [743, 126] on span "Did anyone else see a big rise in LinkedIn Ads CPL in February 2025?" at bounding box center [767, 128] width 241 height 12
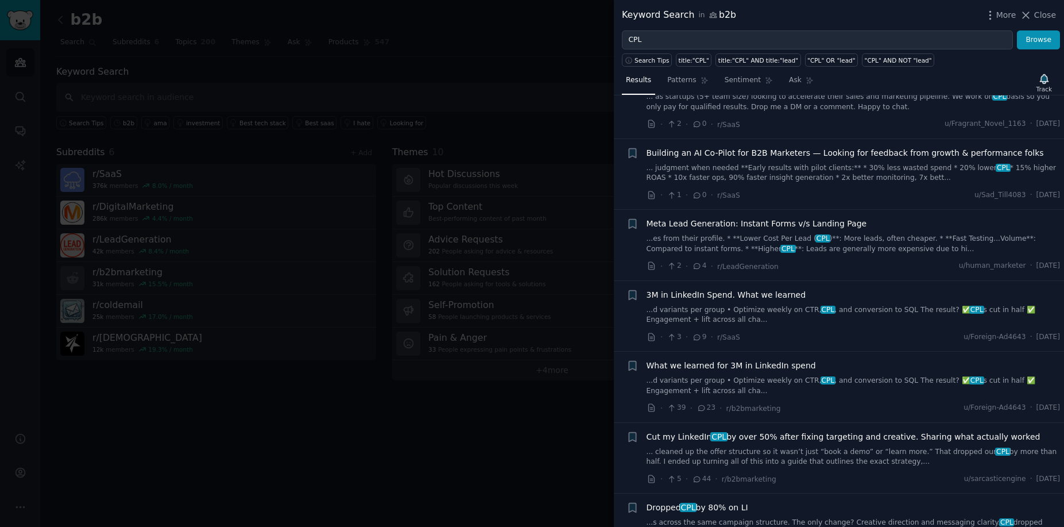
scroll to position [328, 0]
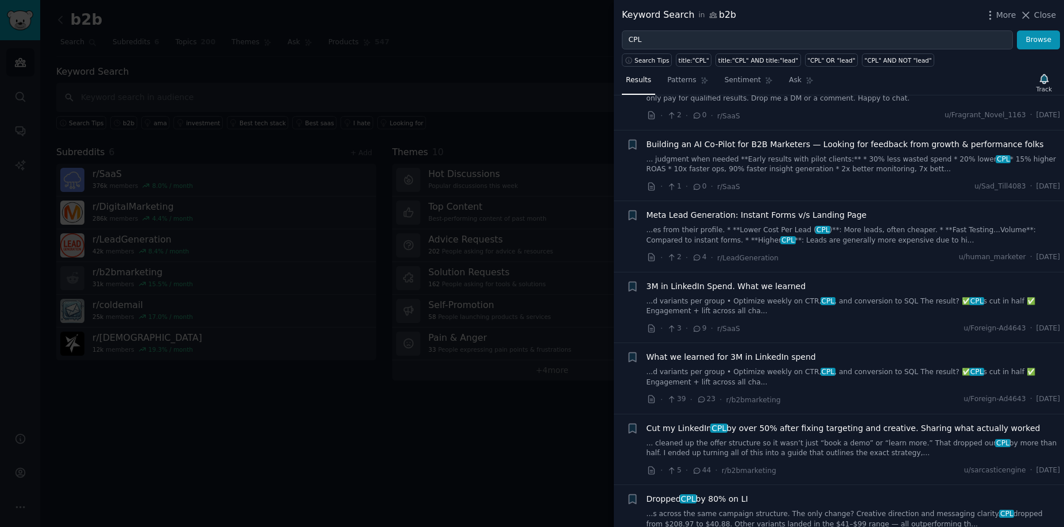
click at [730, 285] on span "3M in LinkedIn Spend. What we learned" at bounding box center [727, 286] width 160 height 12
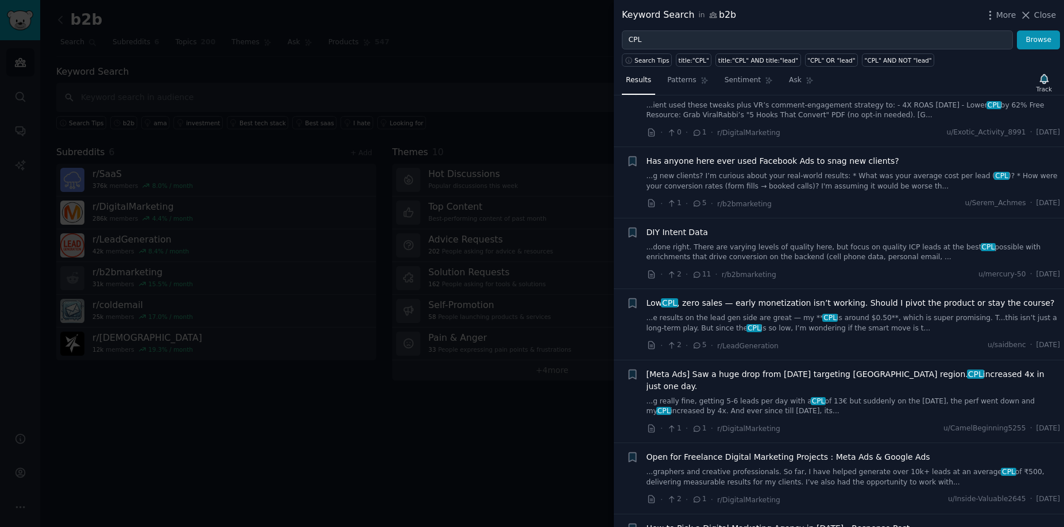
scroll to position [818, 0]
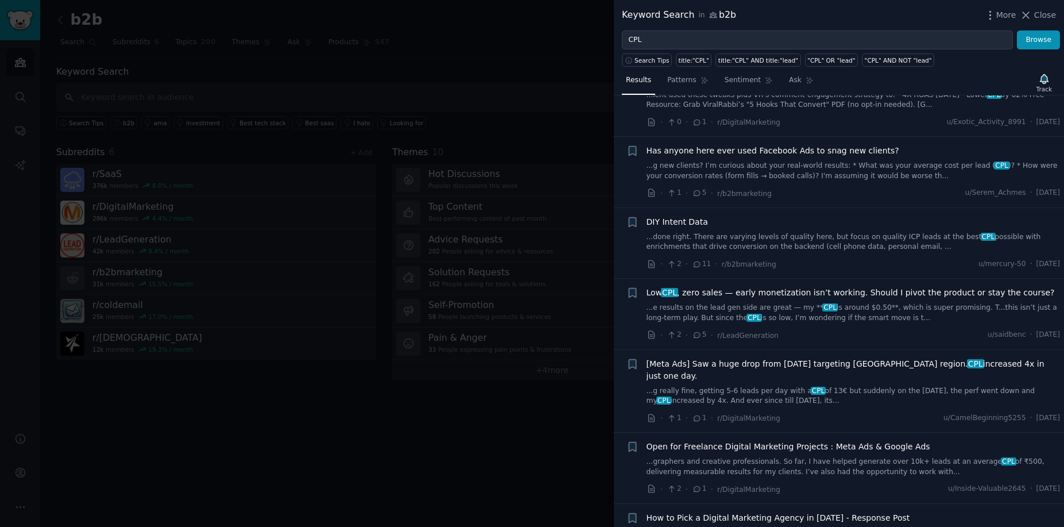
click at [685, 222] on span "DIY Intent Data" at bounding box center [677, 222] width 61 height 12
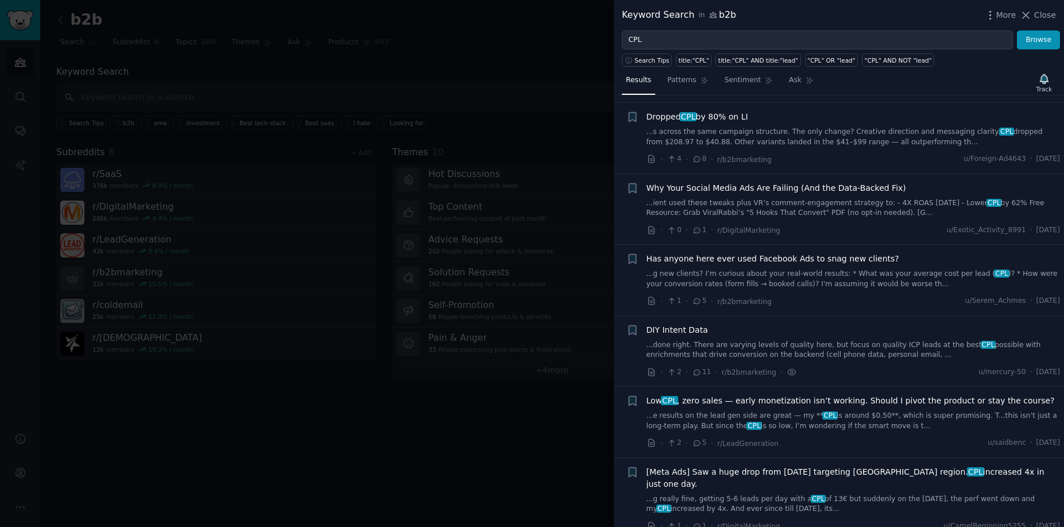
scroll to position [0, 0]
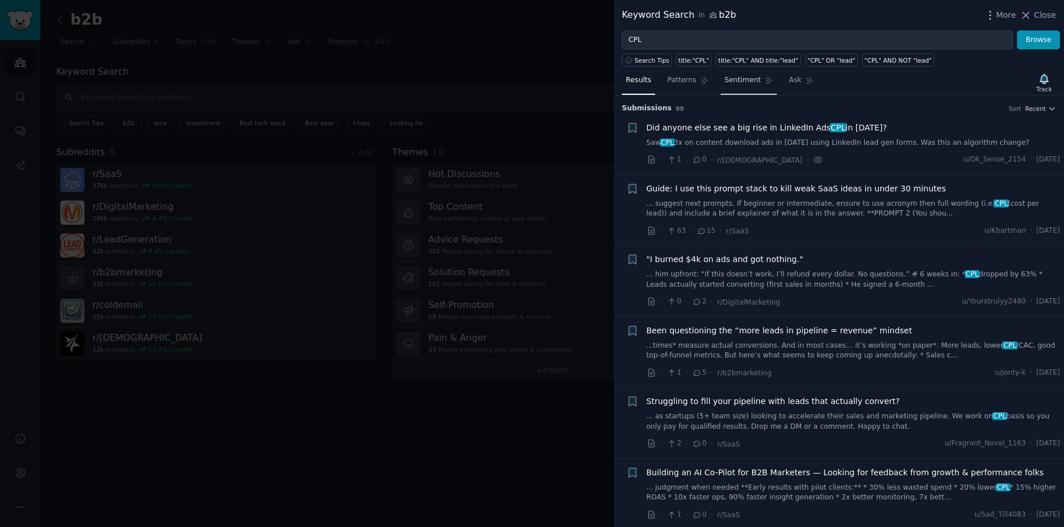
click at [744, 80] on span "Sentiment" at bounding box center [743, 80] width 36 height 10
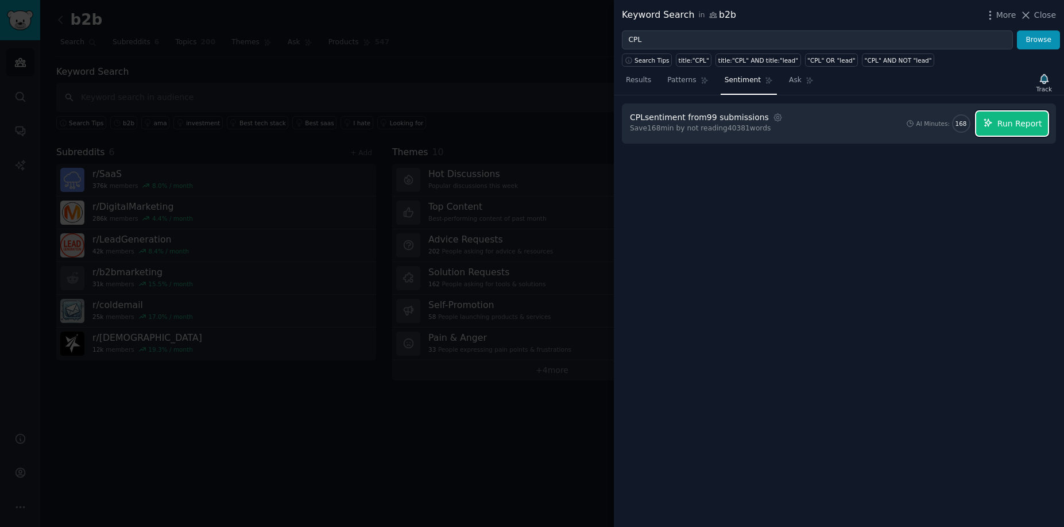
click at [1020, 126] on span "Run Report" at bounding box center [1019, 124] width 45 height 12
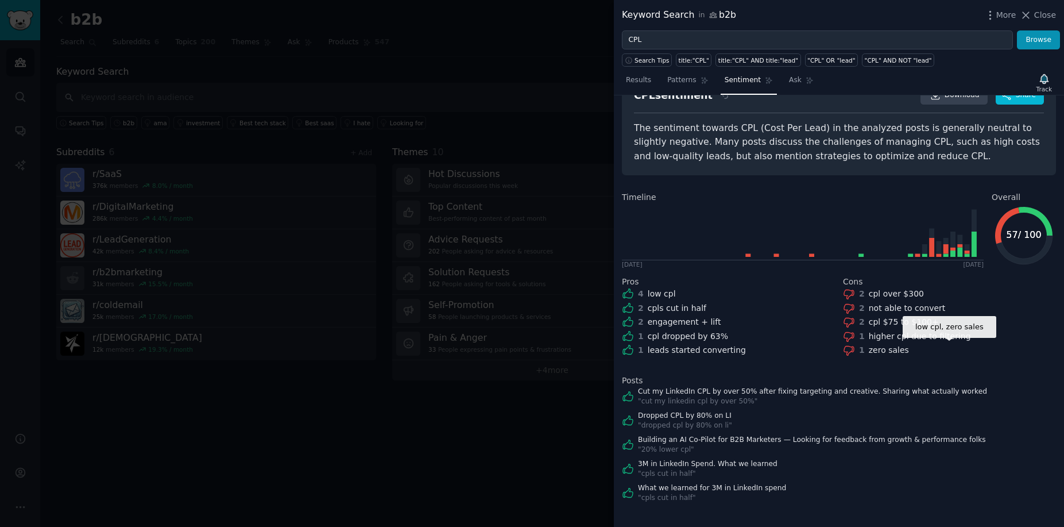
scroll to position [42, 0]
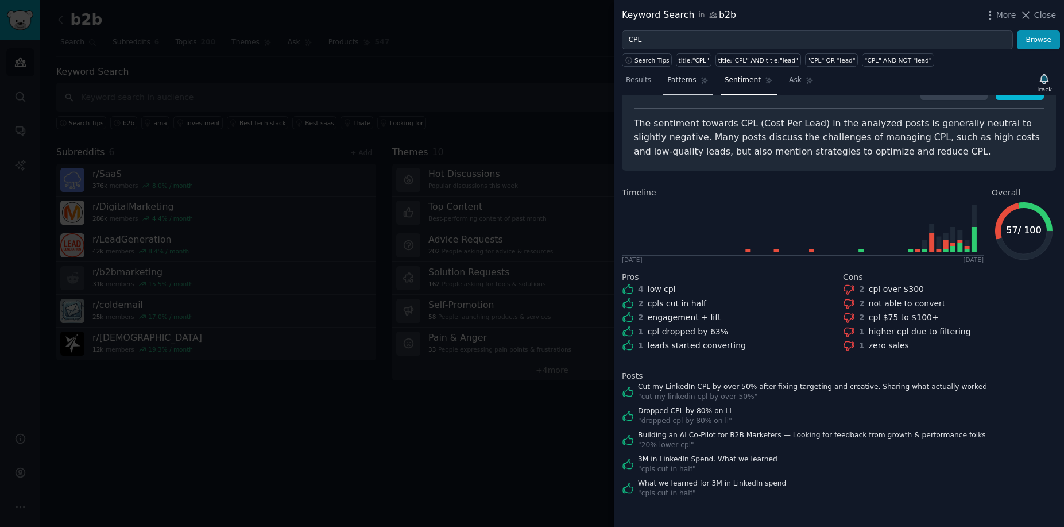
click at [682, 80] on span "Patterns" at bounding box center [681, 80] width 29 height 10
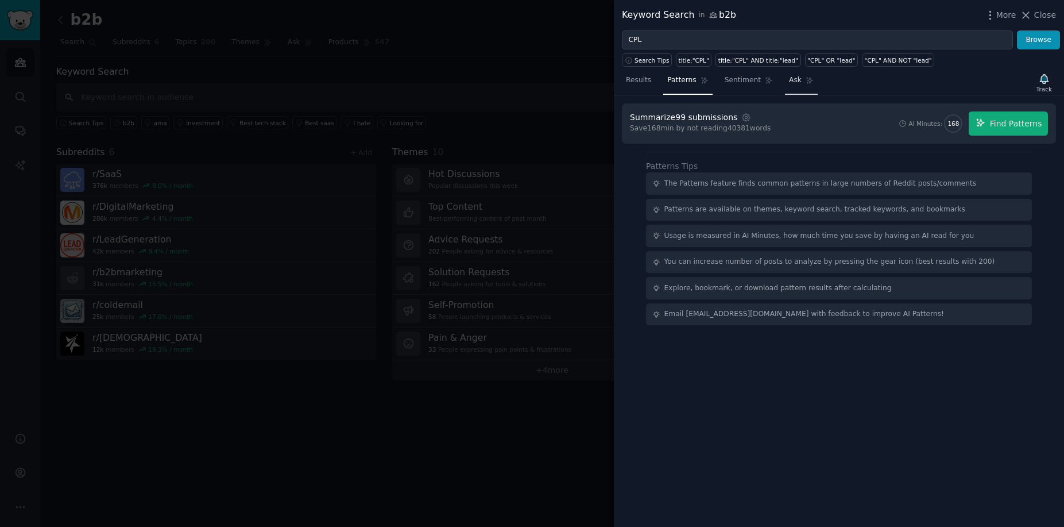
click at [794, 83] on span "Ask" at bounding box center [795, 80] width 13 height 10
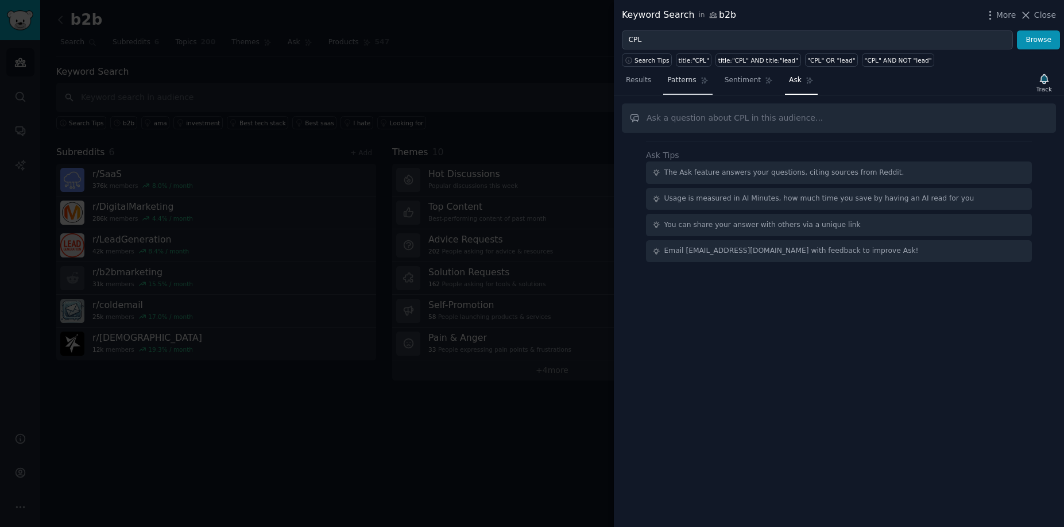
drag, startPoint x: 639, startPoint y: 81, endPoint x: 682, endPoint y: 79, distance: 43.7
click at [639, 82] on span "Results" at bounding box center [638, 80] width 25 height 10
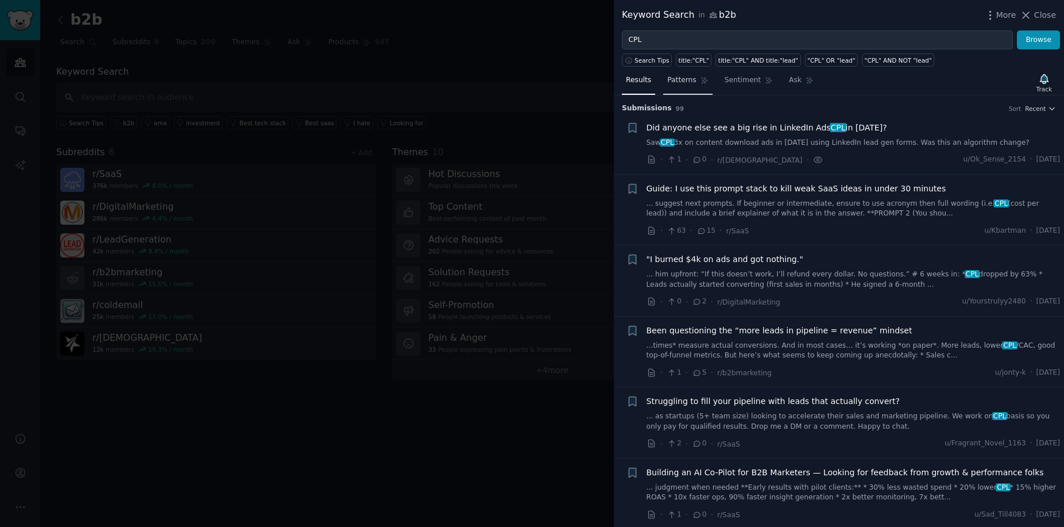
click at [682, 79] on span "Patterns" at bounding box center [681, 80] width 29 height 10
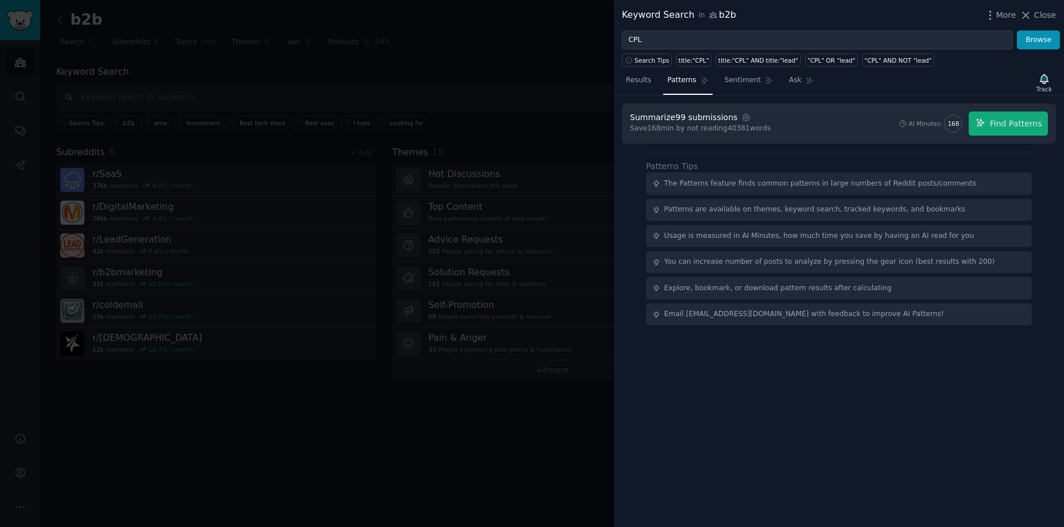
drag, startPoint x: 628, startPoint y: 80, endPoint x: 679, endPoint y: 79, distance: 51.1
click at [627, 80] on span "Results" at bounding box center [638, 80] width 25 height 10
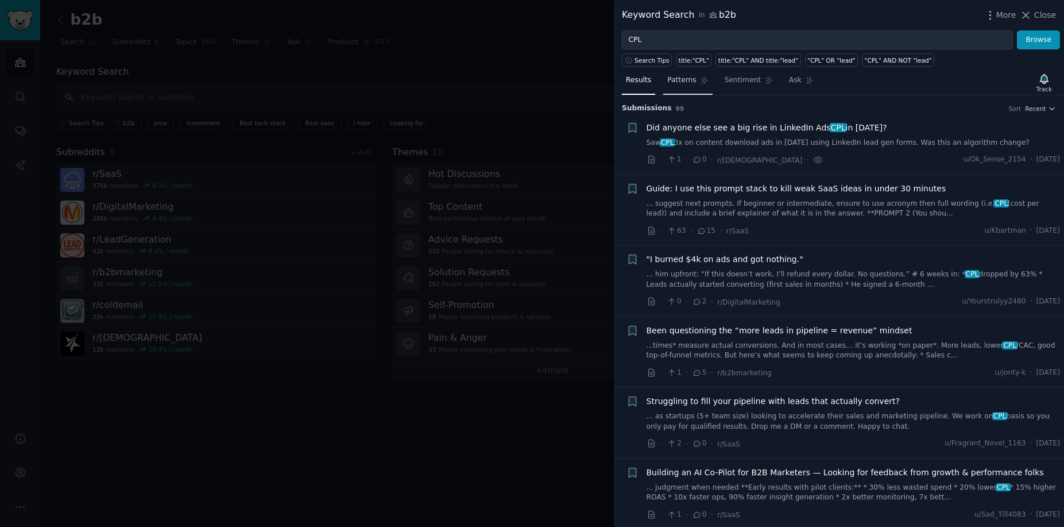
click at [682, 80] on span "Patterns" at bounding box center [681, 80] width 29 height 10
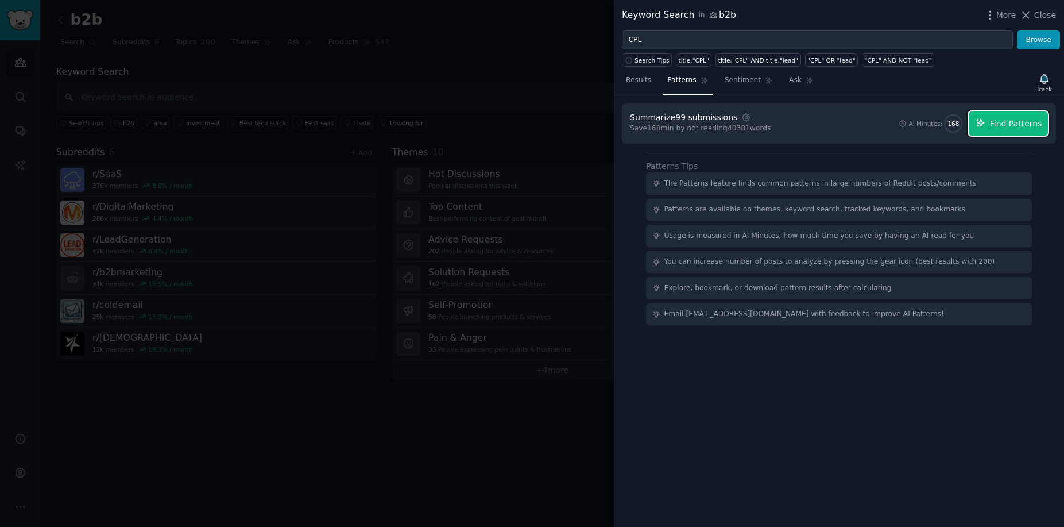
click at [1007, 125] on span "Find Patterns" at bounding box center [1016, 124] width 52 height 12
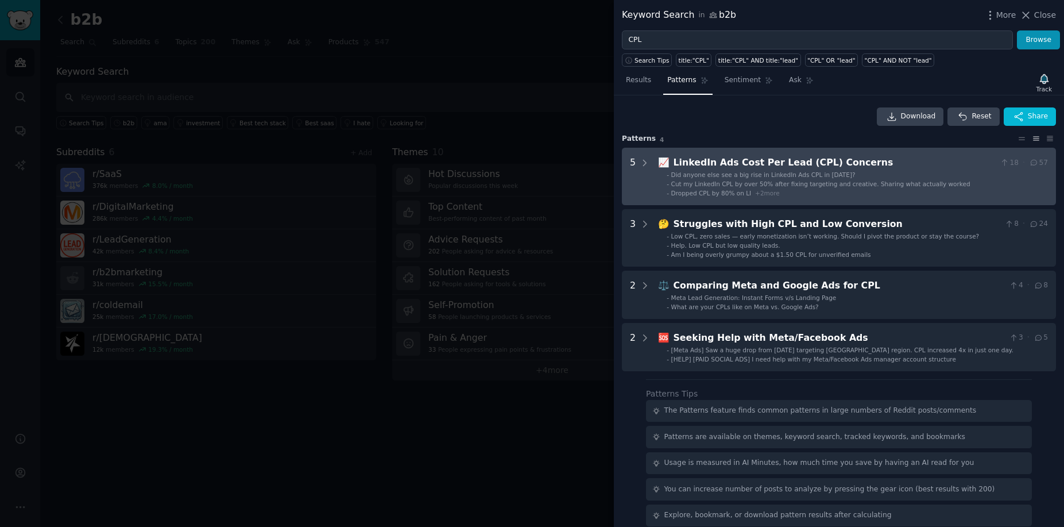
click at [898, 171] on li "- Did anyone else see a big rise in LinkedIn Ads CPL in February 2025?" at bounding box center [857, 175] width 381 height 8
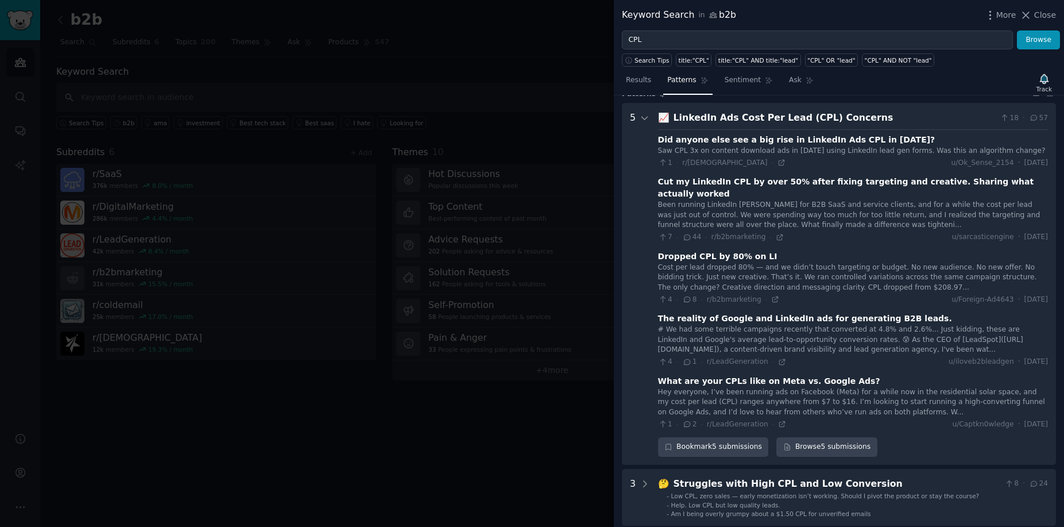
scroll to position [52, 0]
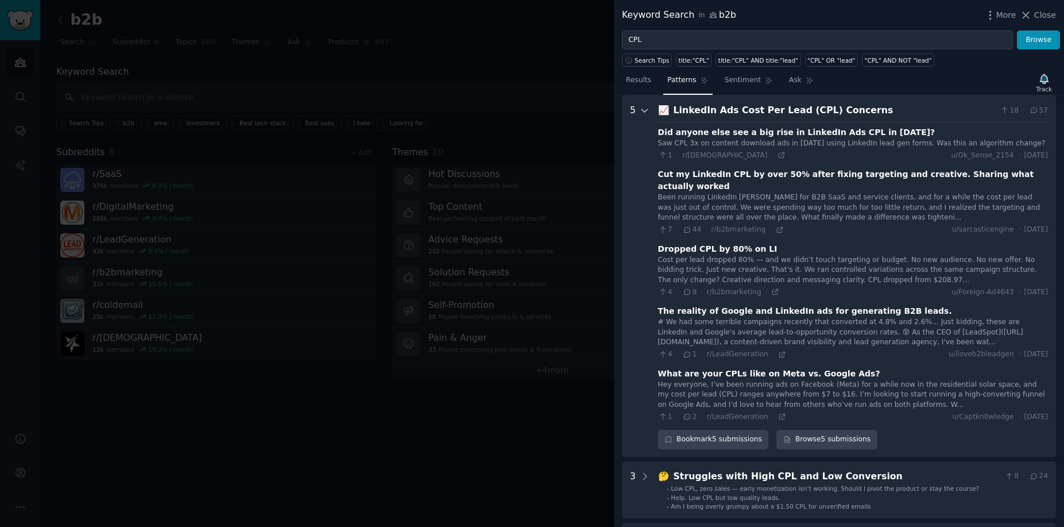
click at [640, 110] on icon at bounding box center [645, 111] width 10 height 10
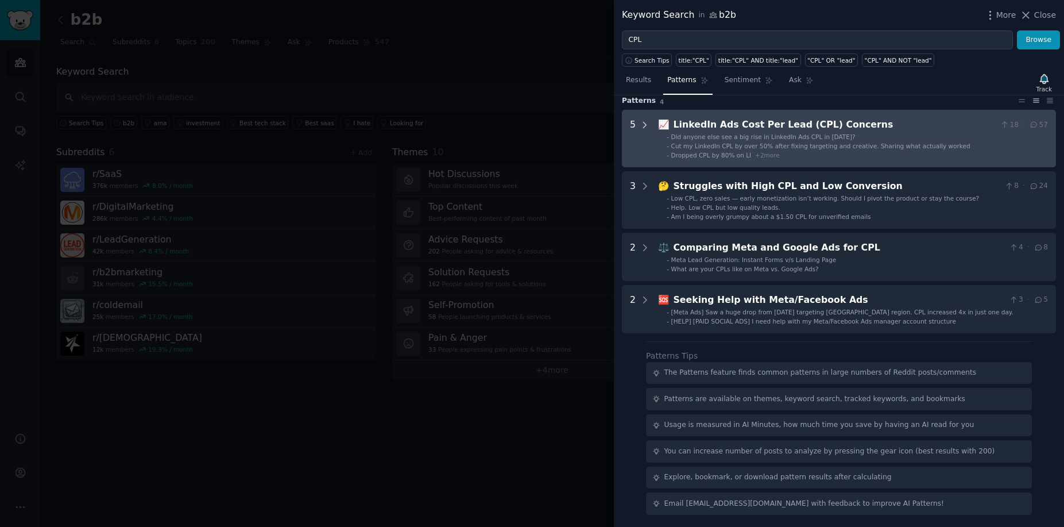
scroll to position [38, 0]
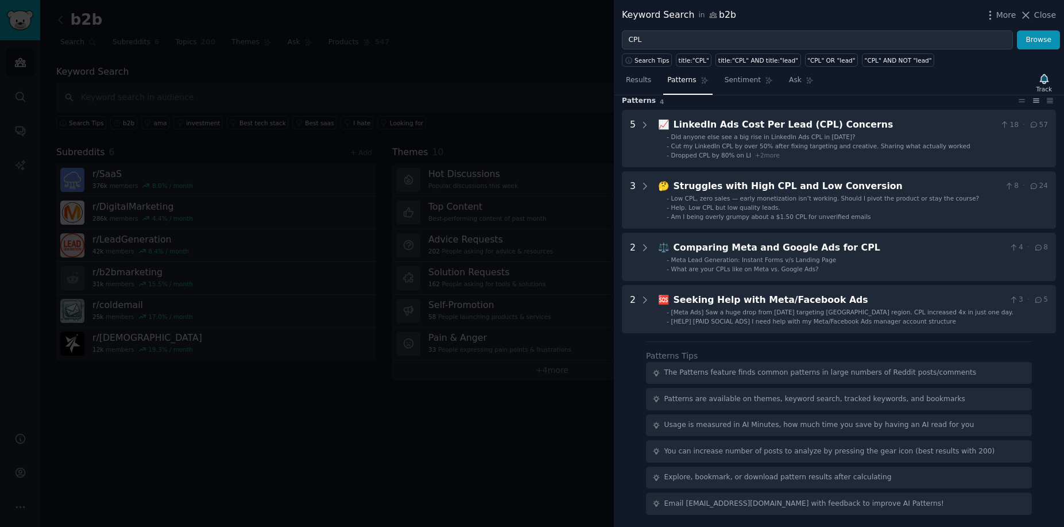
click at [438, 51] on div at bounding box center [532, 263] width 1064 height 527
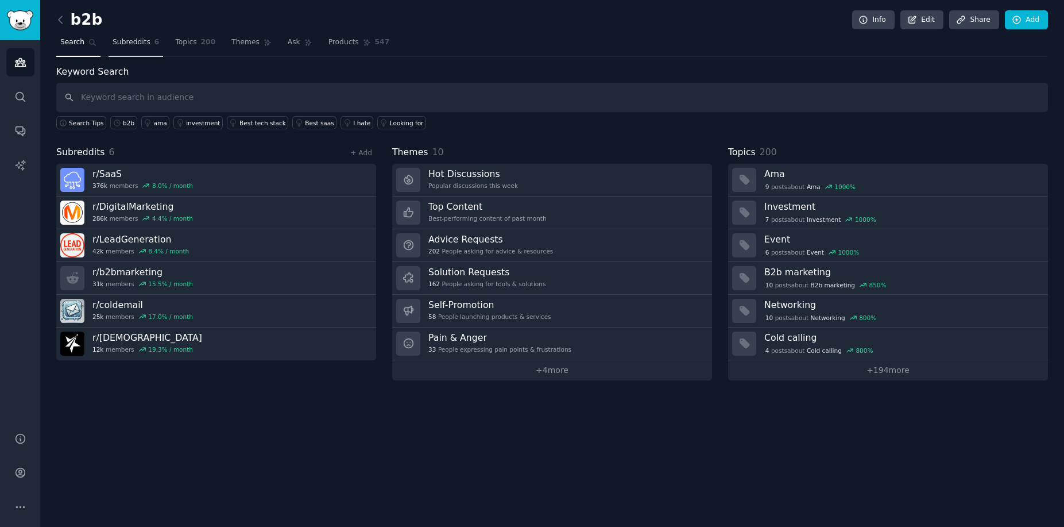
click at [154, 42] on span "6" at bounding box center [156, 42] width 5 height 10
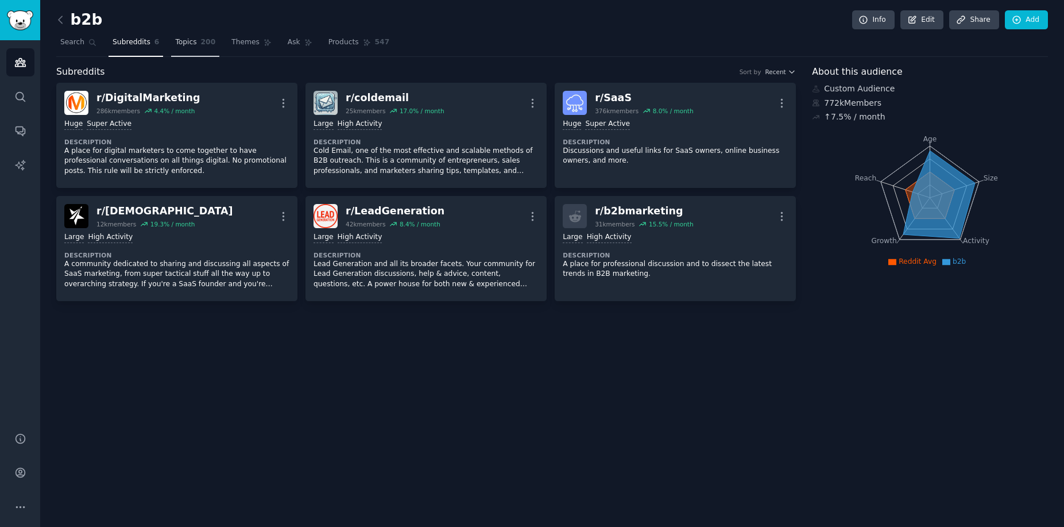
drag, startPoint x: 215, startPoint y: 44, endPoint x: 181, endPoint y: 41, distance: 34.0
click at [214, 44] on link "Topics 200" at bounding box center [195, 45] width 48 height 24
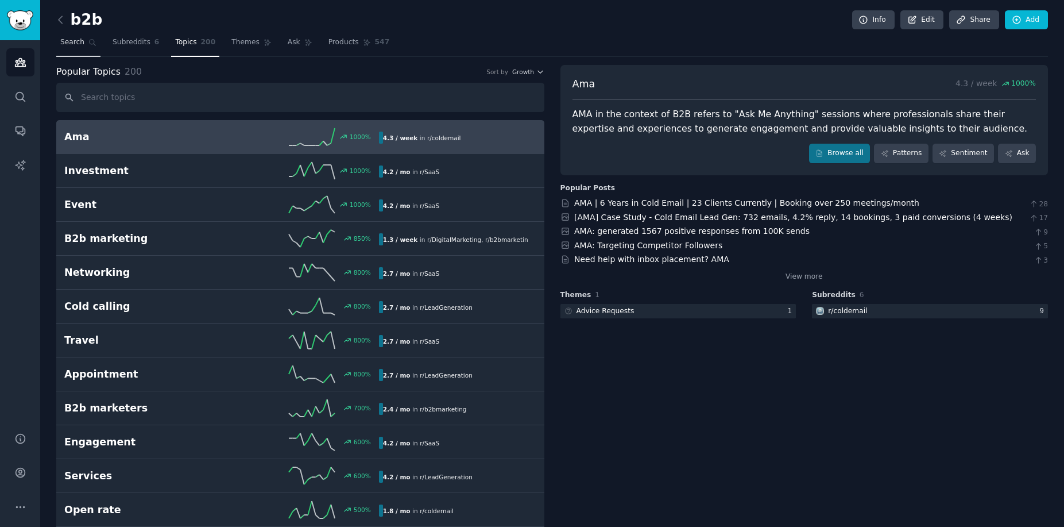
click at [63, 51] on link "Search" at bounding box center [78, 45] width 44 height 24
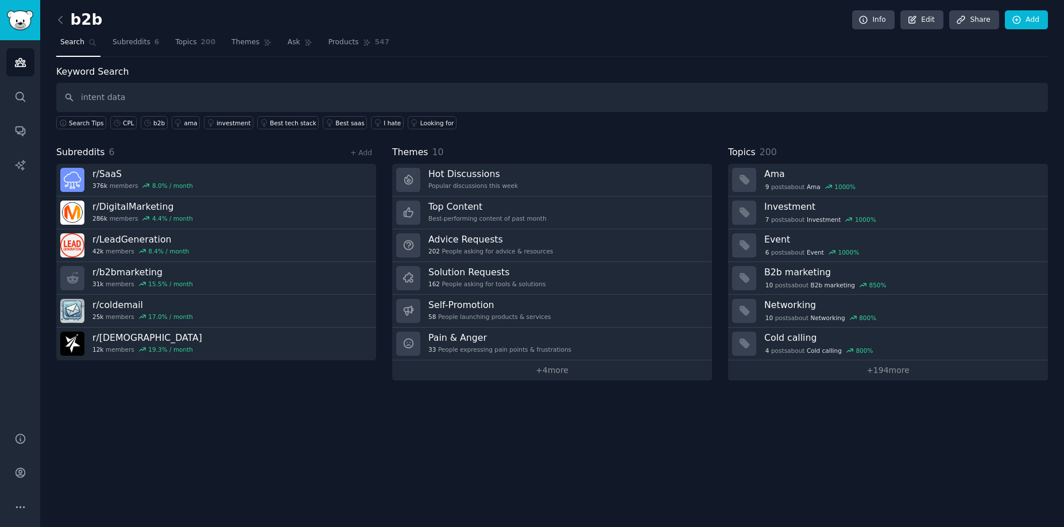
type input "intent data"
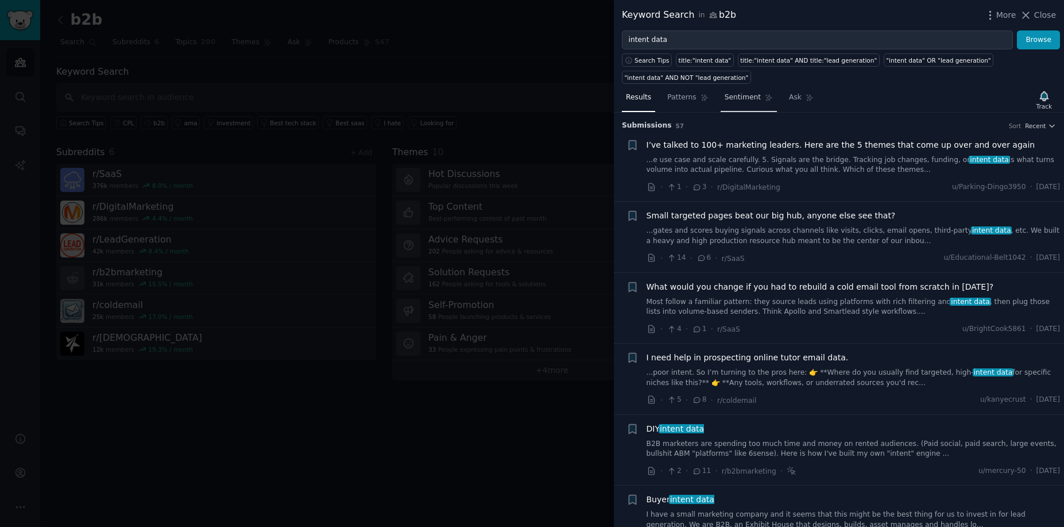
click at [736, 97] on span "Sentiment" at bounding box center [743, 97] width 36 height 10
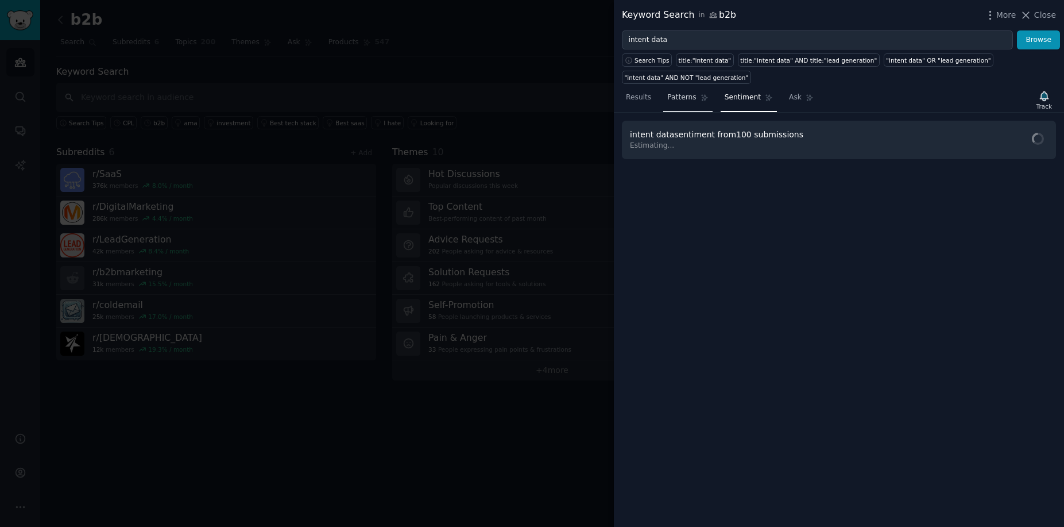
click at [685, 101] on span "Patterns" at bounding box center [681, 97] width 29 height 10
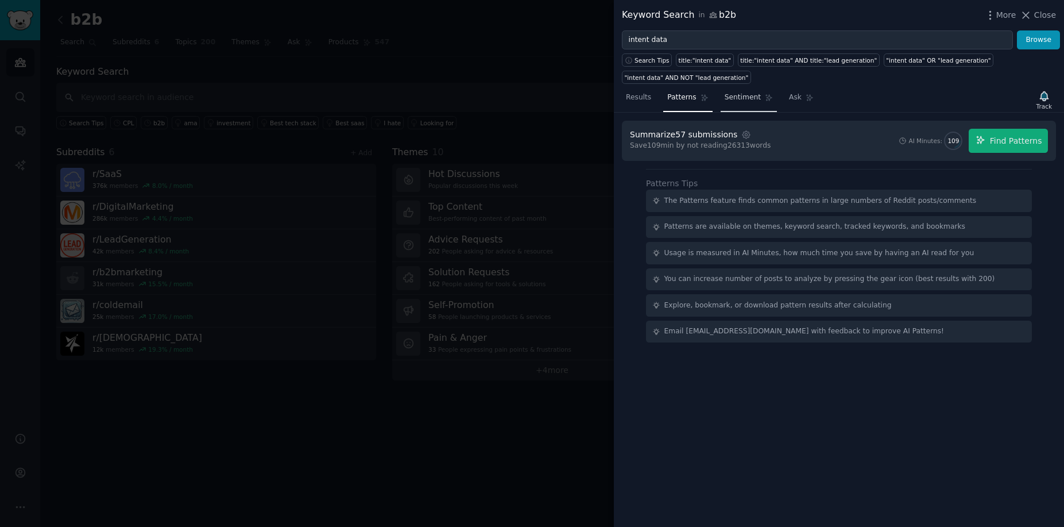
click at [732, 103] on link "Sentiment" at bounding box center [749, 100] width 56 height 24
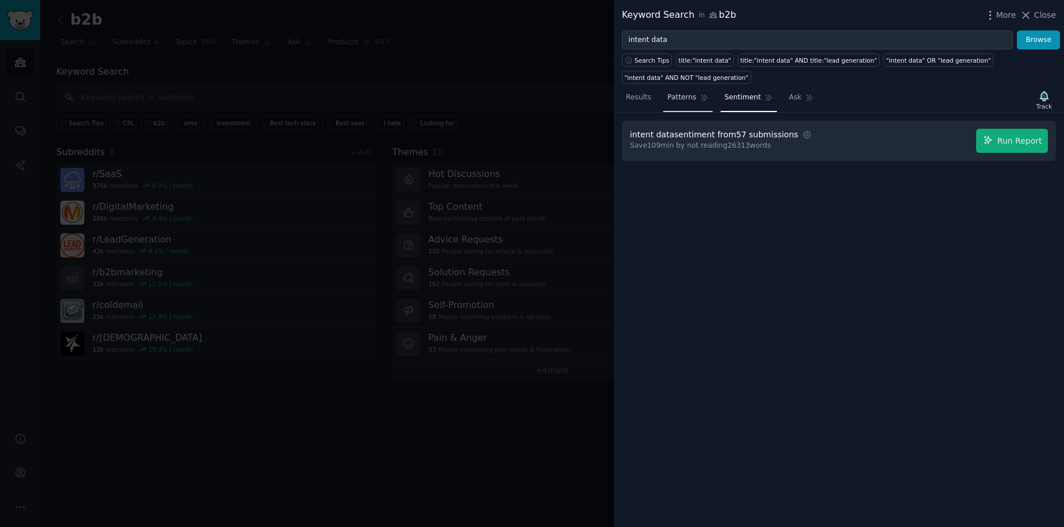
click at [690, 103] on link "Patterns" at bounding box center [687, 100] width 49 height 24
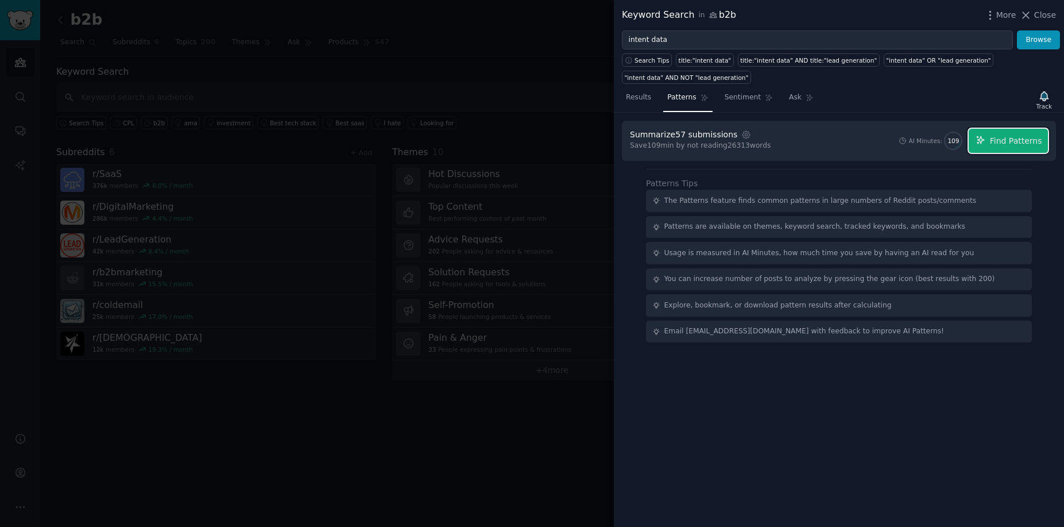
click at [1000, 142] on span "Find Patterns" at bounding box center [1016, 141] width 52 height 12
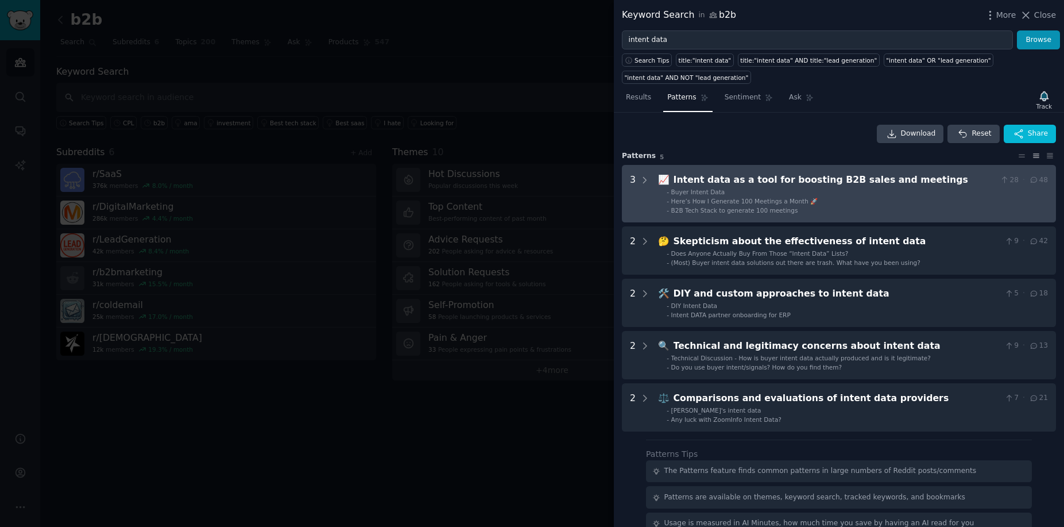
click at [891, 194] on li "- Buyer Intent Data" at bounding box center [857, 192] width 381 height 8
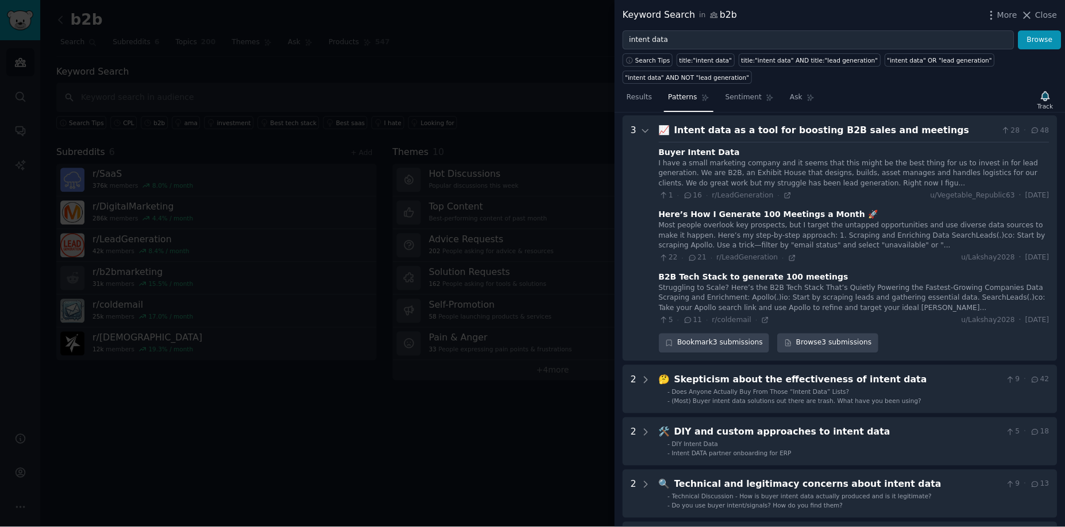
scroll to position [52, 0]
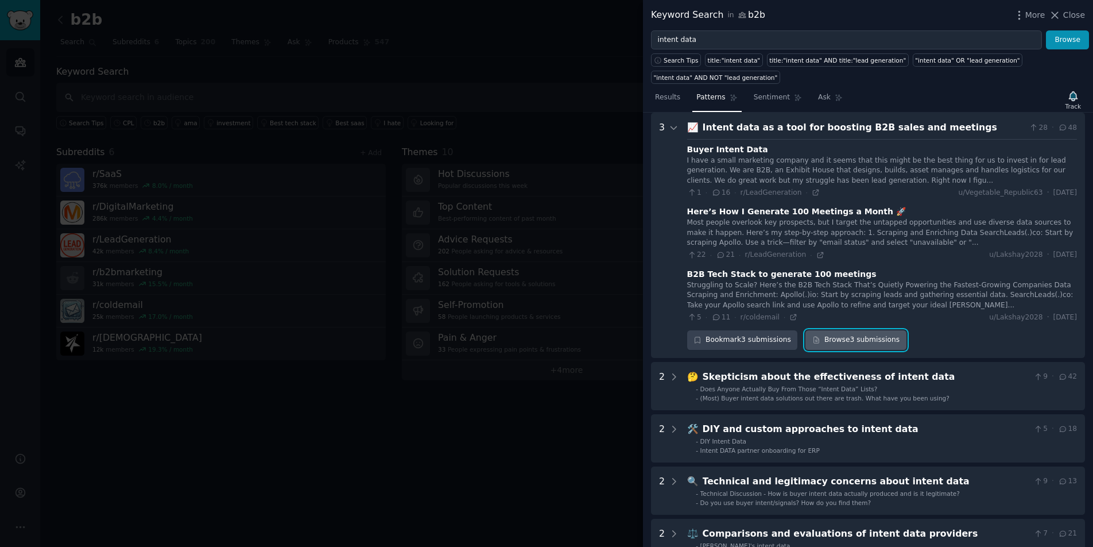
click at [857, 333] on link "Browse 3 submissions" at bounding box center [856, 340] width 100 height 20
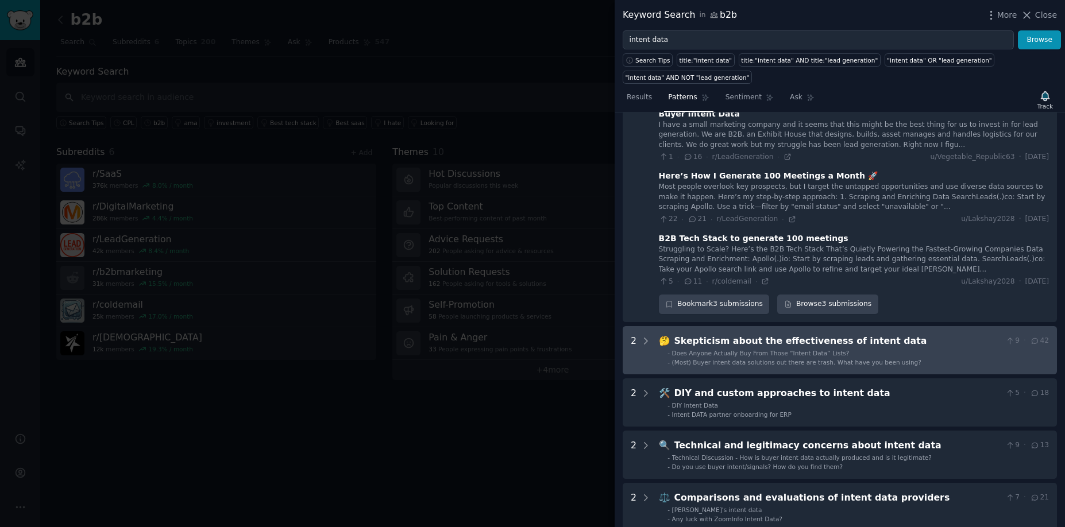
click at [921, 350] on li "- Does Anyone Actually Buy From Those “Intent Data” Lists?" at bounding box center [857, 353] width 381 height 8
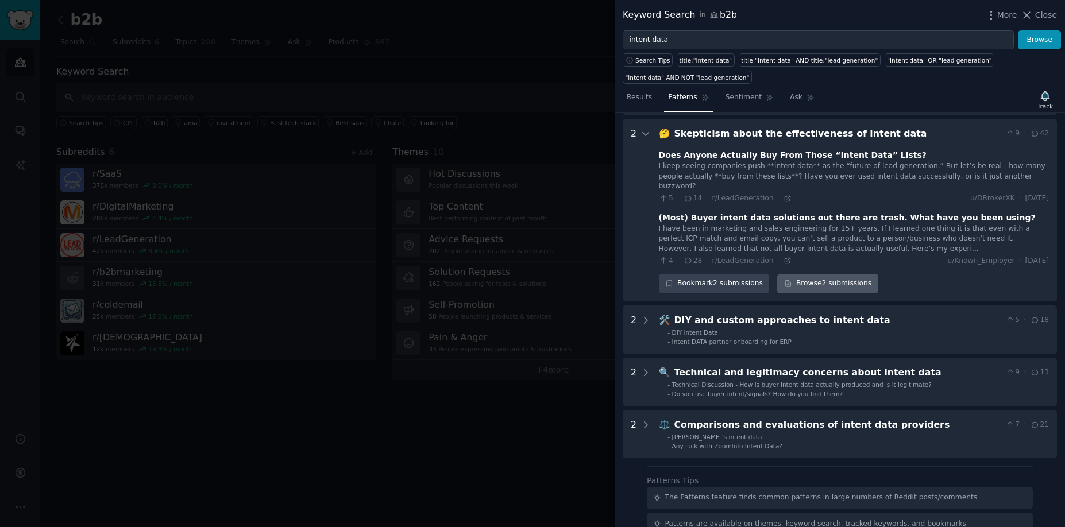
scroll to position [294, 0]
click at [822, 275] on link "Browse 2 submissions" at bounding box center [827, 285] width 100 height 20
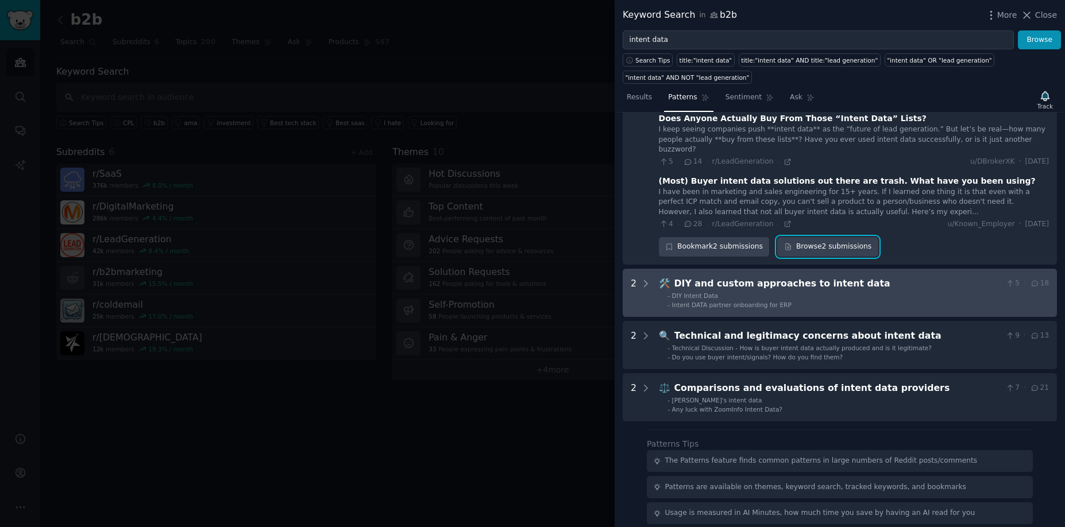
scroll to position [347, 0]
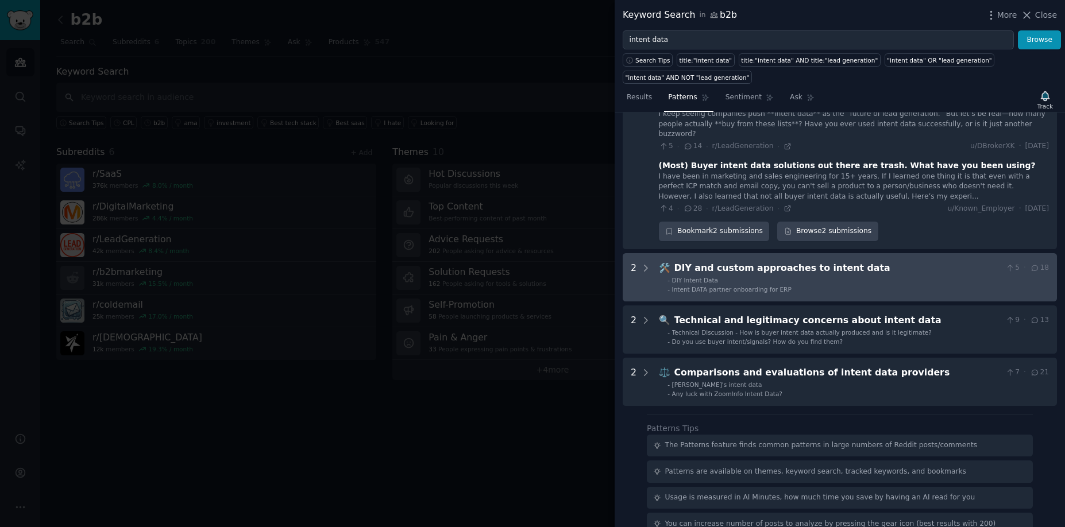
click at [894, 276] on li "- DIY Intent Data" at bounding box center [857, 280] width 381 height 8
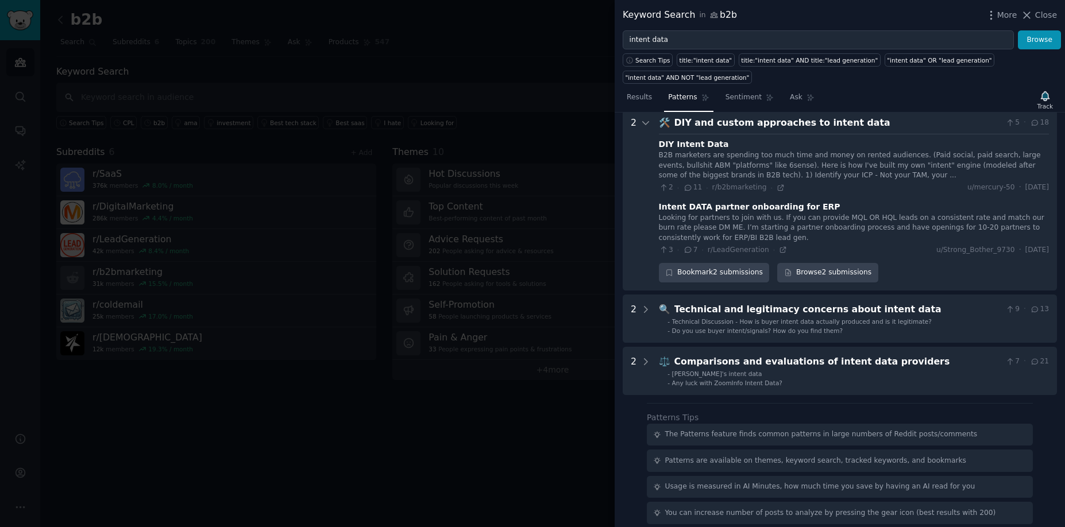
scroll to position [494, 0]
click at [833, 262] on link "Browse 2 submissions" at bounding box center [827, 272] width 100 height 20
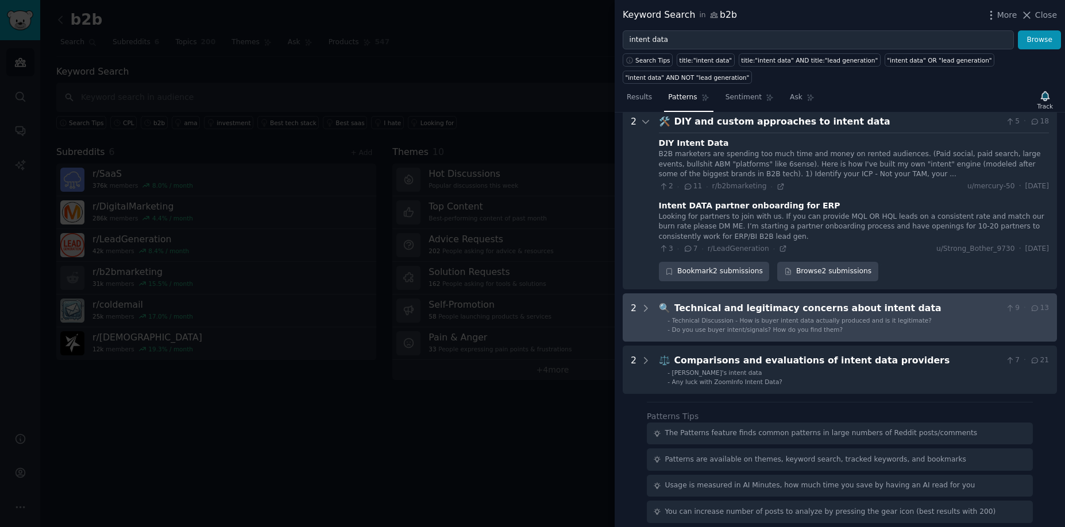
click at [854, 301] on div "Technical and legitimacy concerns about intent data" at bounding box center [837, 308] width 327 height 14
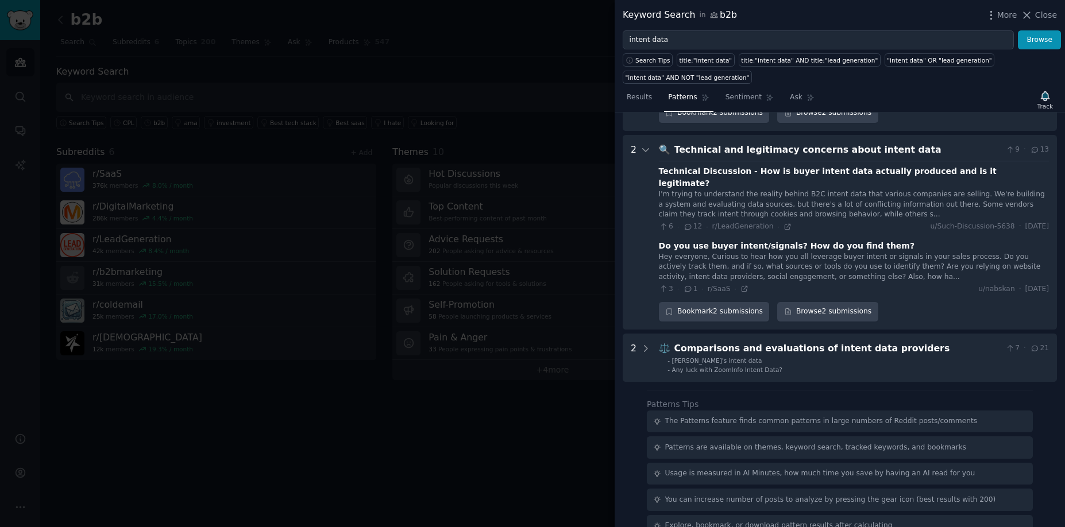
scroll to position [664, 0]
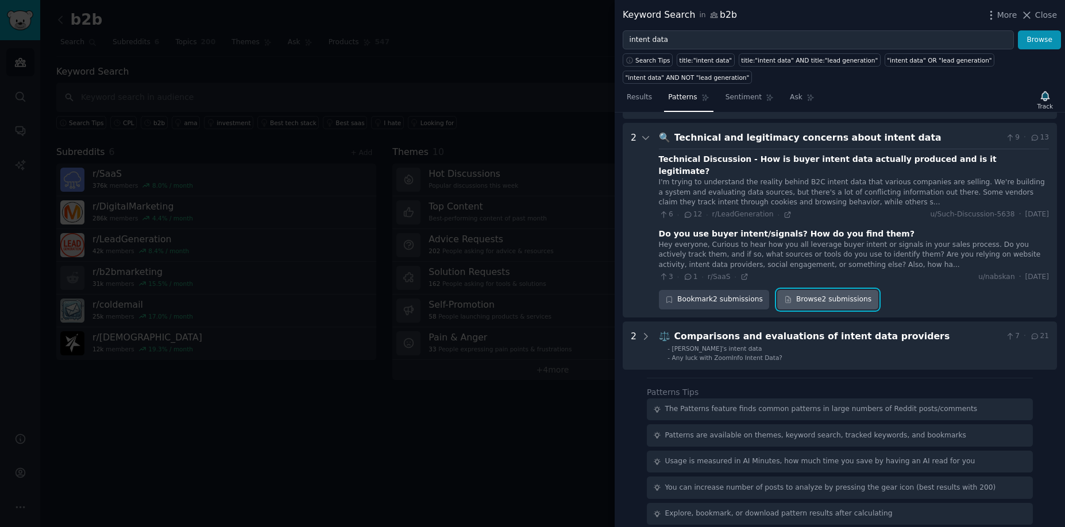
click at [812, 290] on link "Browse 2 submissions" at bounding box center [827, 300] width 100 height 20
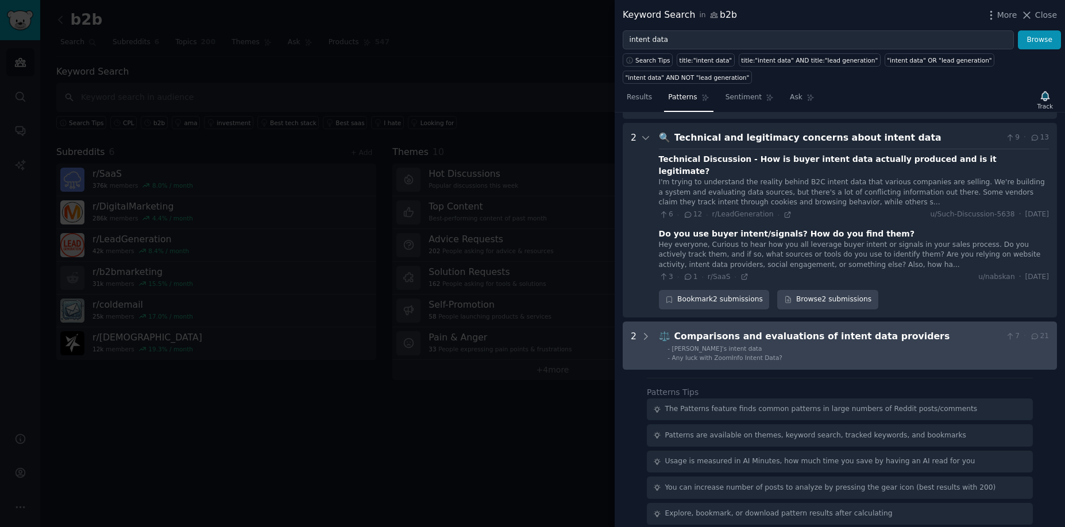
click at [816, 330] on div "Comparisons and evaluations of intent data providers" at bounding box center [837, 337] width 327 height 14
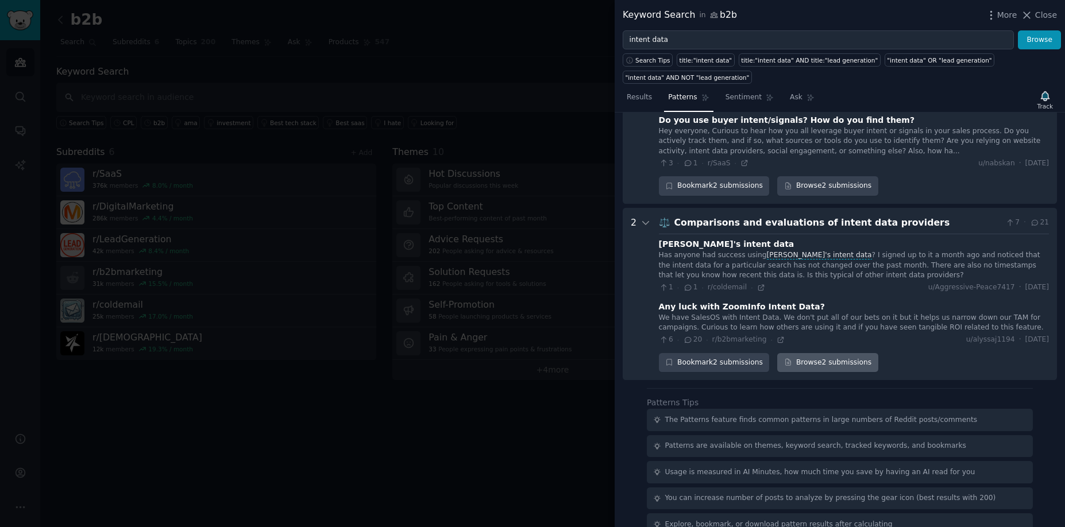
scroll to position [803, 0]
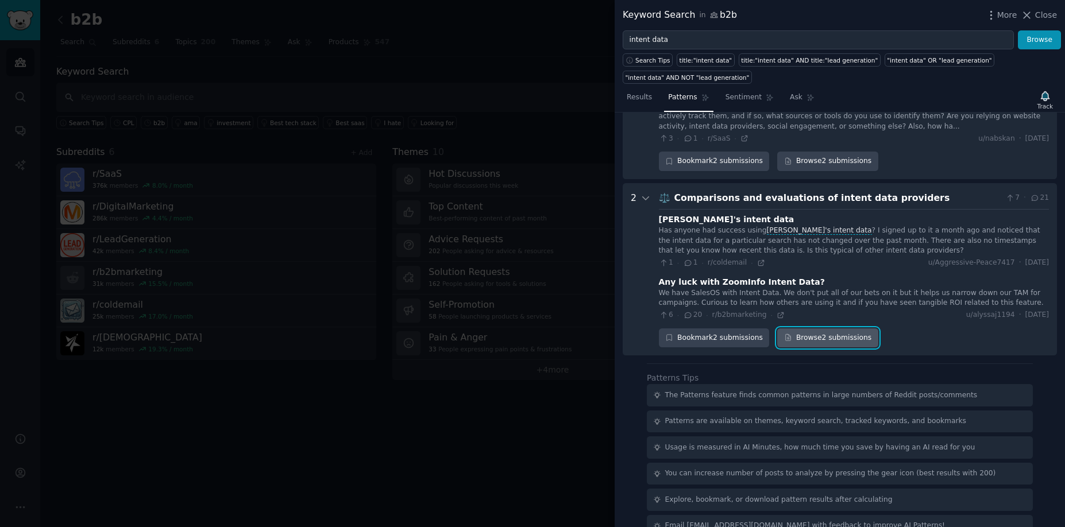
click at [818, 328] on link "Browse 2 submissions" at bounding box center [827, 338] width 100 height 20
click at [805, 102] on link "Ask" at bounding box center [802, 100] width 33 height 24
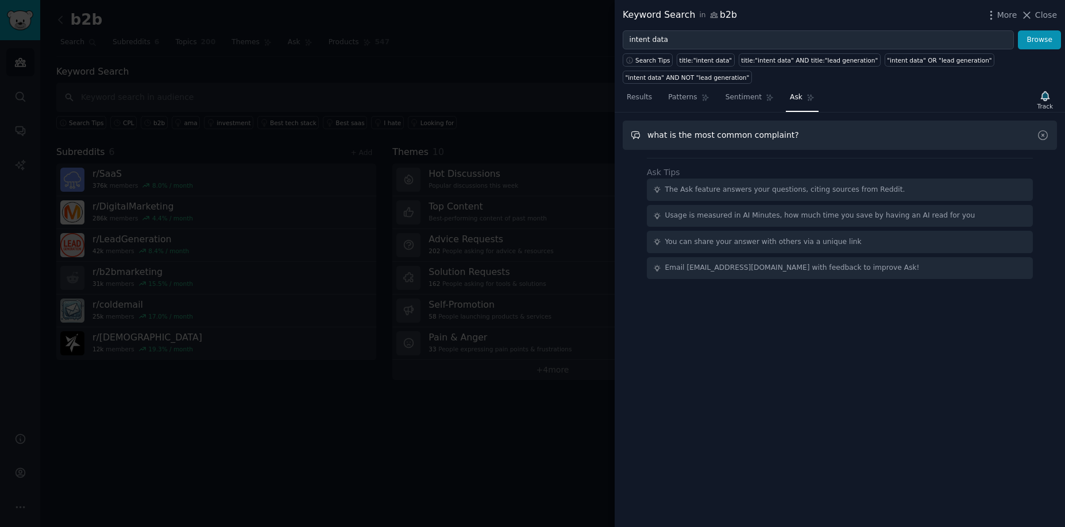
click at [763, 136] on input "what is the most common complaint?" at bounding box center [839, 135] width 434 height 29
click at [764, 136] on input "what is the most common complaint?" at bounding box center [839, 135] width 434 height 29
type input "what is the most common complaint?"
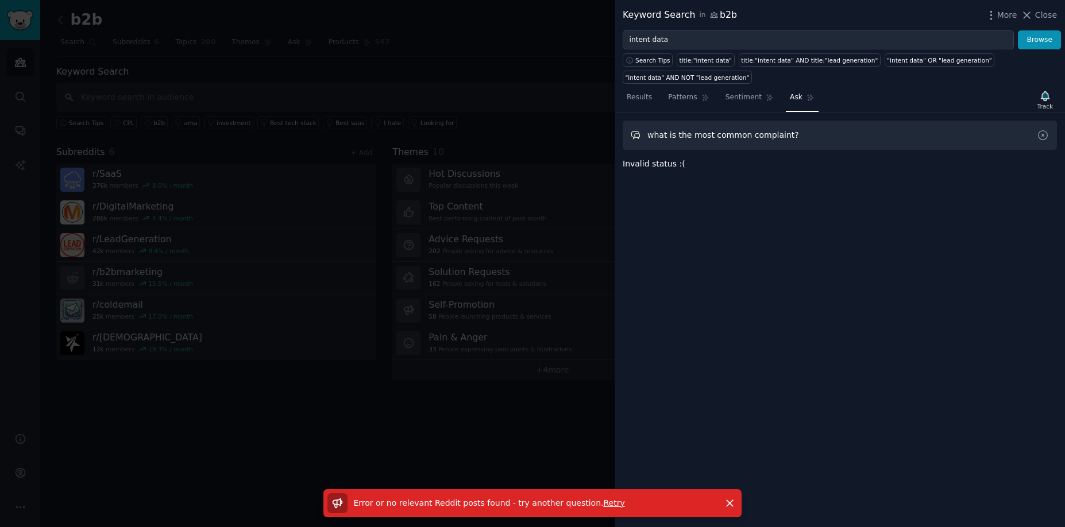
click at [835, 137] on input "what is the most common complaint?" at bounding box center [839, 135] width 434 height 29
click at [1042, 136] on icon at bounding box center [1042, 135] width 9 height 9
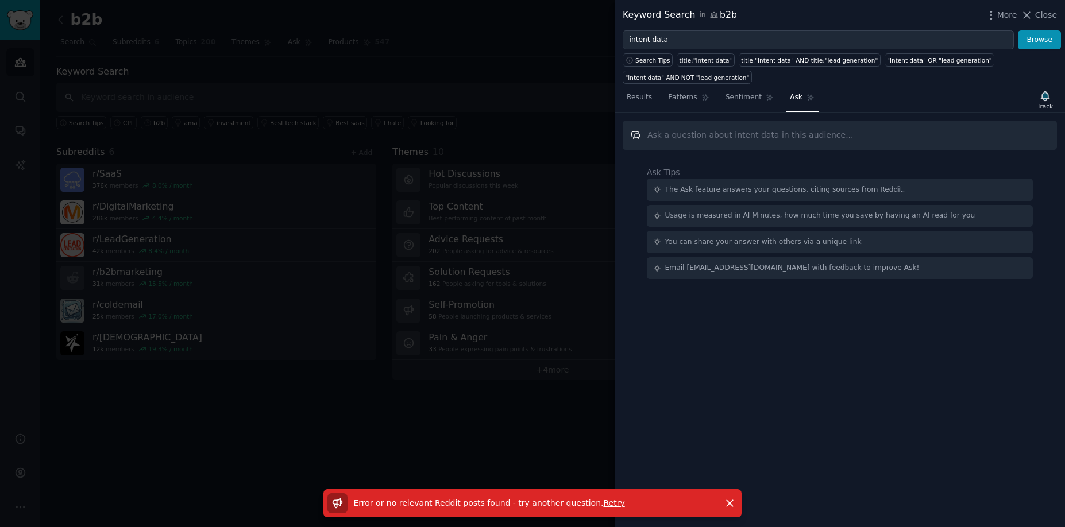
click at [743, 141] on input "text" at bounding box center [839, 135] width 434 height 29
paste input "what is the most common complaint?"
type input "what is the most common complaint?"
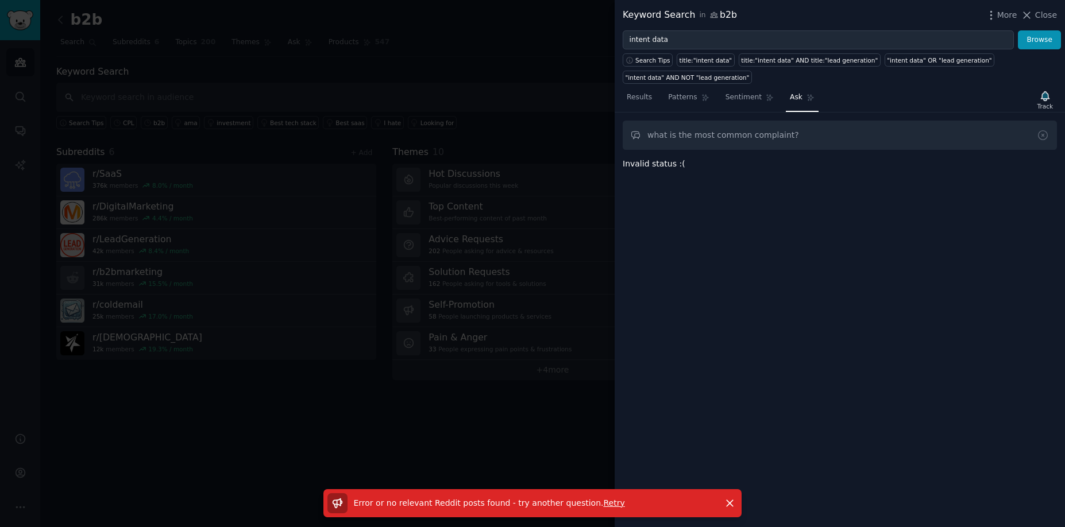
click at [322, 58] on div at bounding box center [532, 263] width 1065 height 527
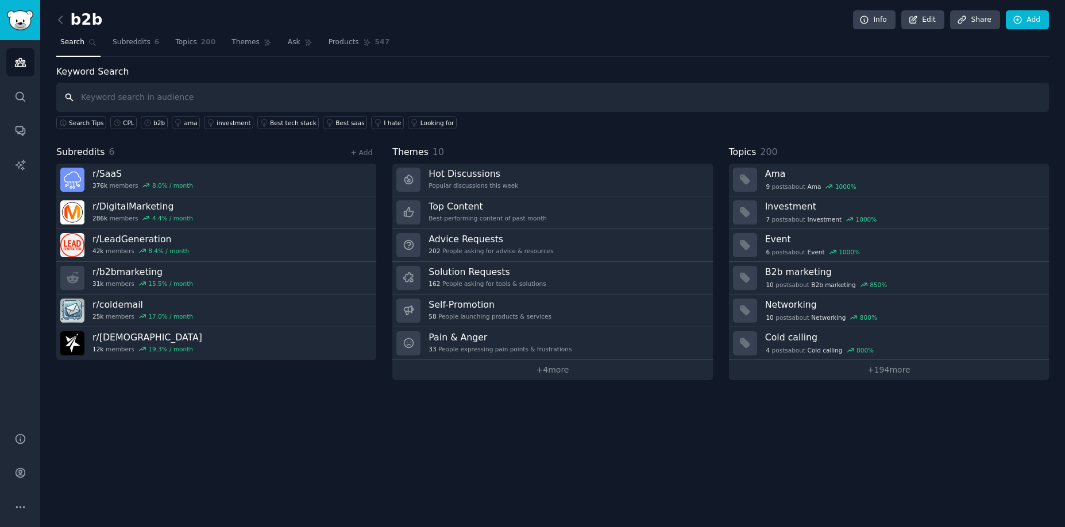
click at [148, 98] on input "text" at bounding box center [552, 97] width 992 height 29
type input "intent"
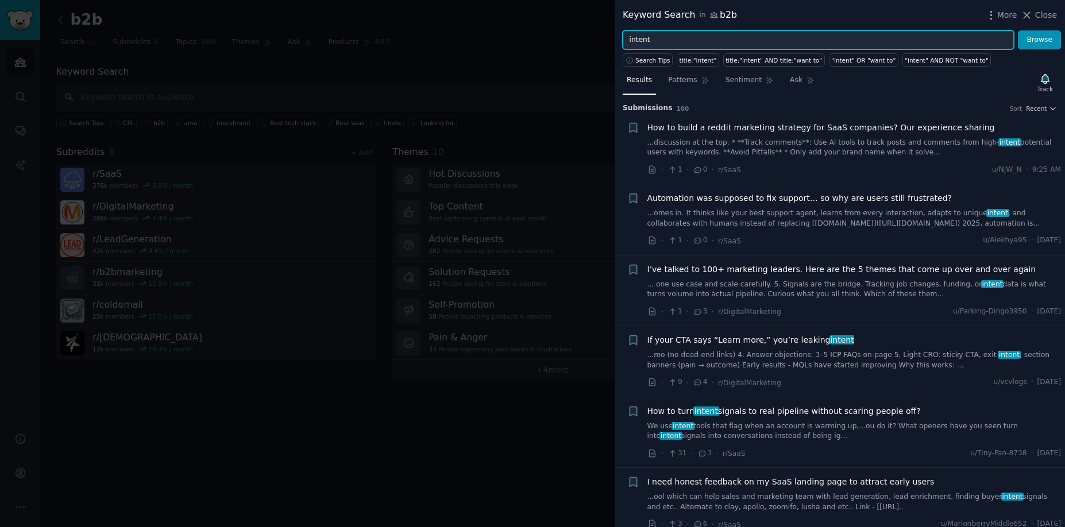
click at [721, 44] on input "intent" at bounding box center [817, 40] width 391 height 20
click at [1018, 30] on button "Browse" at bounding box center [1039, 40] width 43 height 20
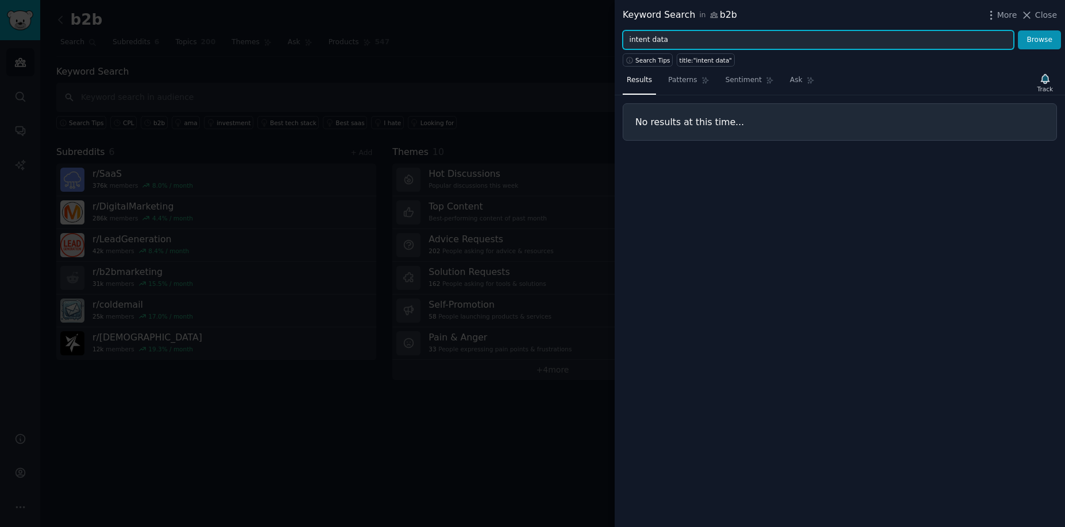
click at [657, 41] on input "intent data" at bounding box center [817, 40] width 391 height 20
type input "intent"
click at [1018, 30] on button "Browse" at bounding box center [1039, 40] width 43 height 20
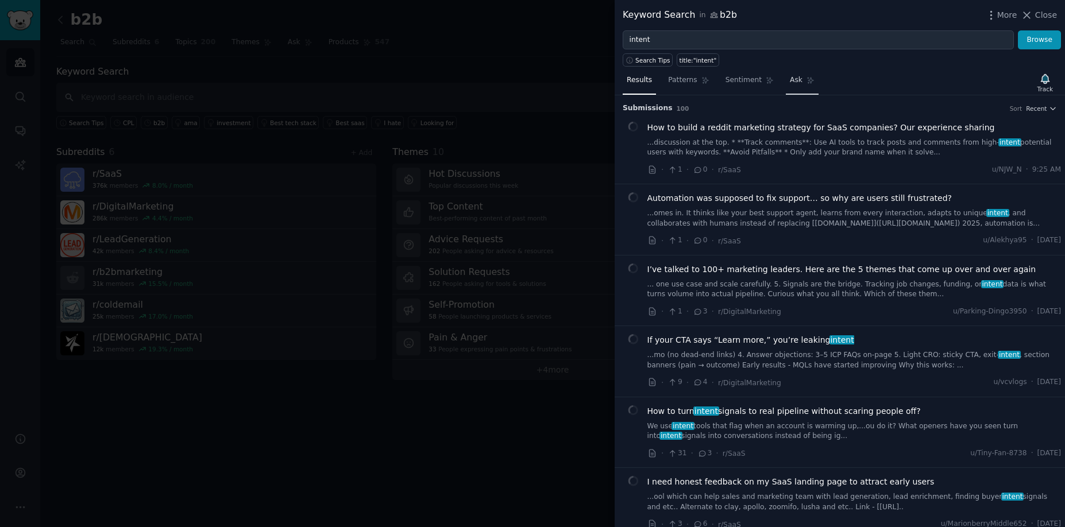
click at [793, 83] on span "Ask" at bounding box center [796, 80] width 13 height 10
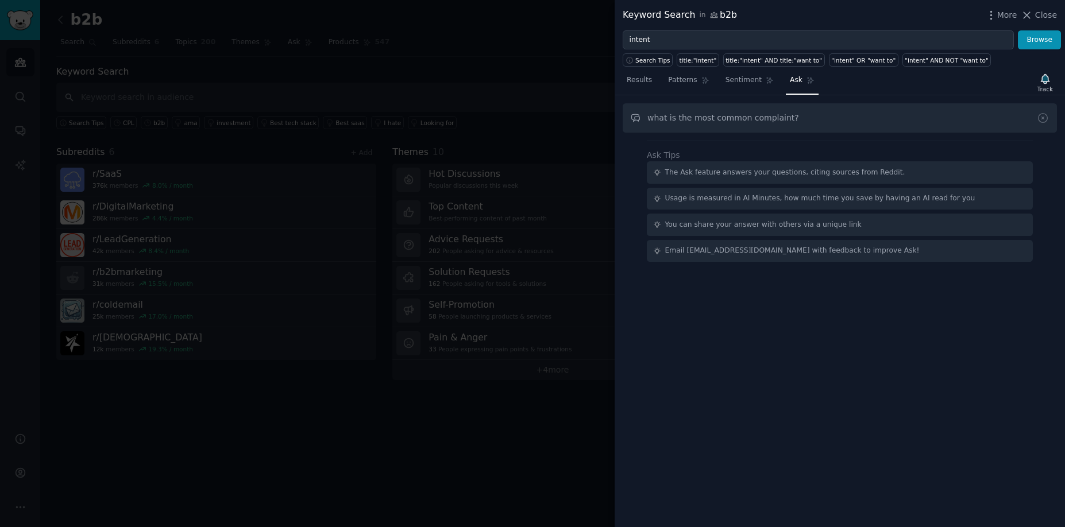
type input "what is the most common complaint?"
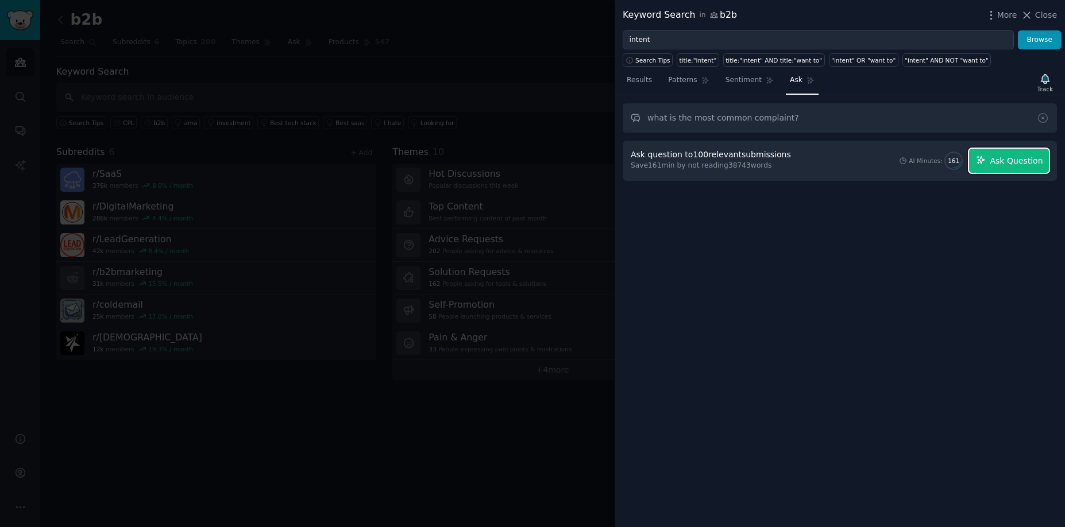
click at [1010, 156] on span "Ask Question" at bounding box center [1015, 161] width 53 height 12
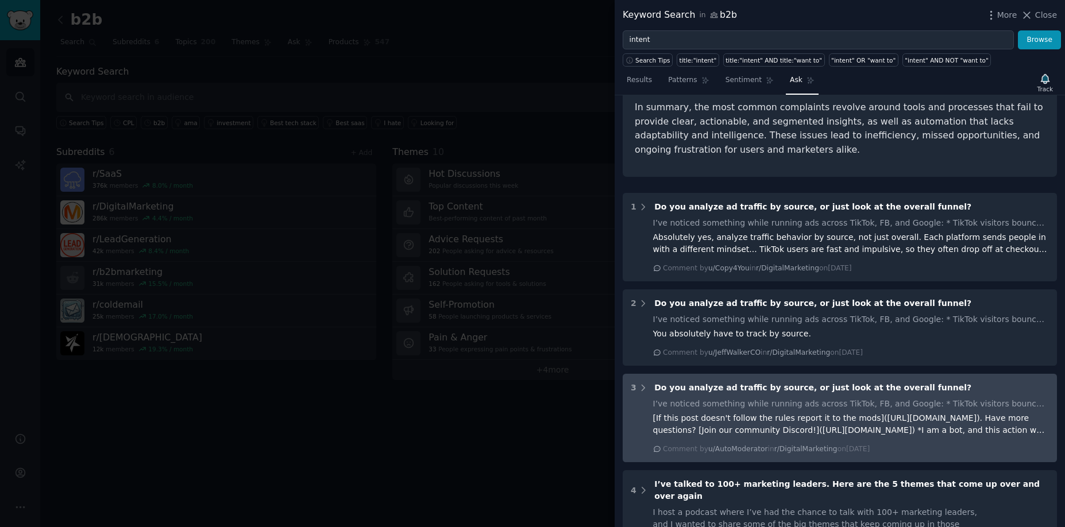
scroll to position [512, 0]
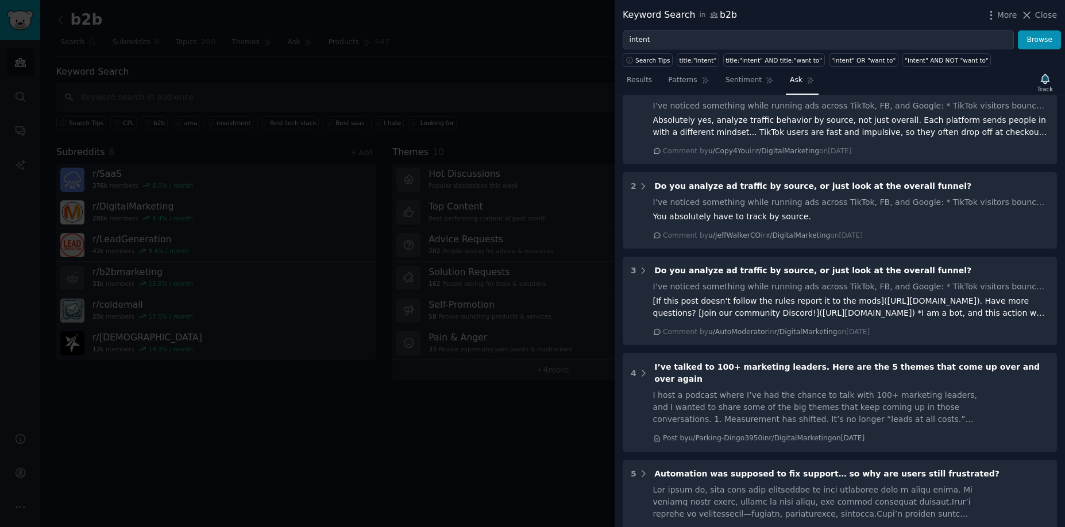
drag, startPoint x: 224, startPoint y: 252, endPoint x: 245, endPoint y: 252, distance: 21.2
click at [224, 252] on div at bounding box center [532, 263] width 1065 height 527
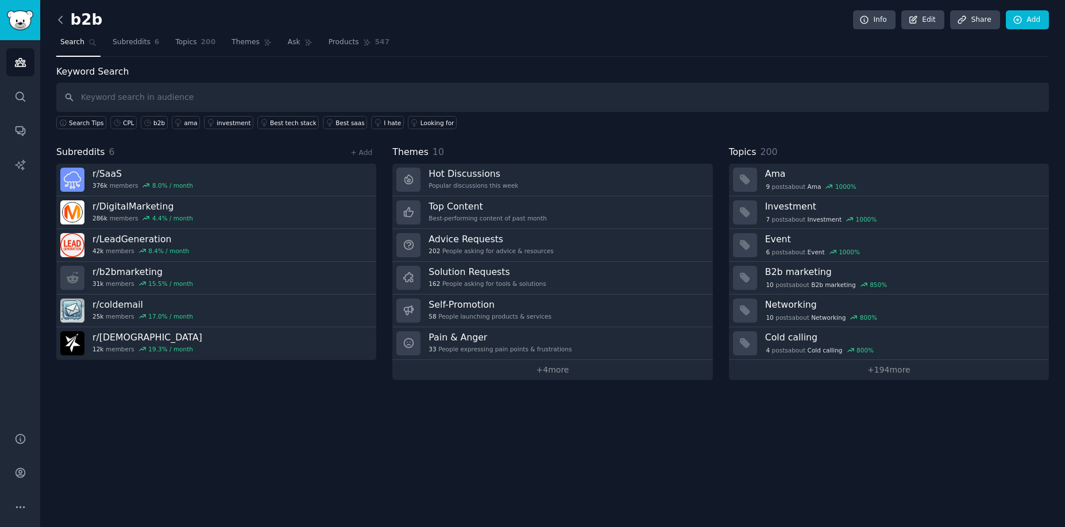
click at [58, 21] on icon at bounding box center [61, 20] width 12 height 12
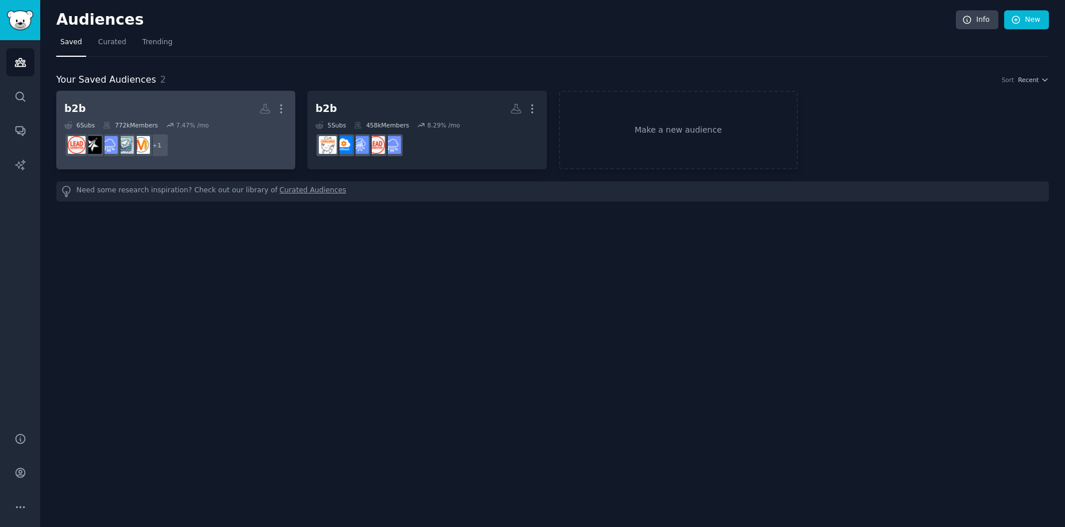
click at [200, 103] on h2 "b2b More" at bounding box center [175, 109] width 223 height 20
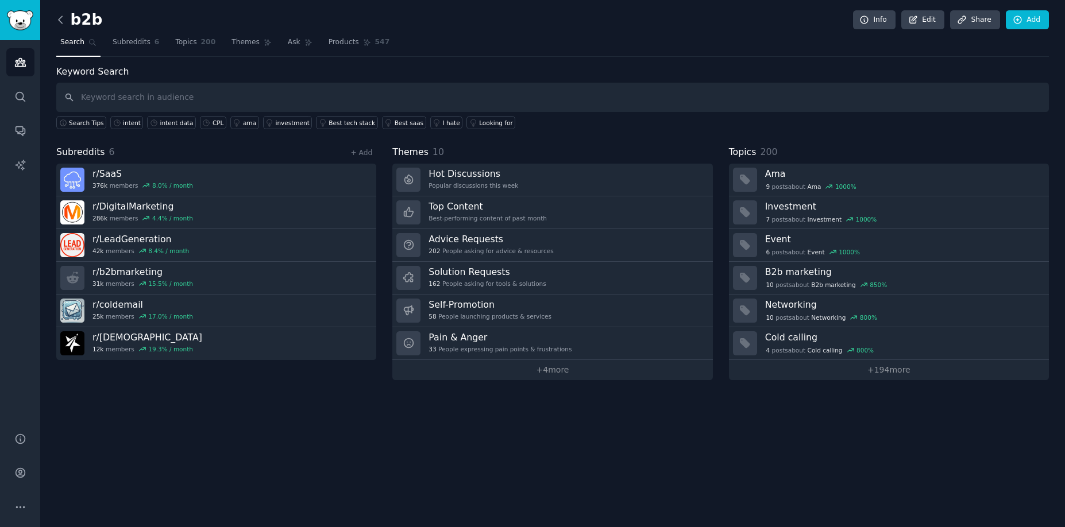
click at [59, 18] on icon at bounding box center [61, 20] width 12 height 12
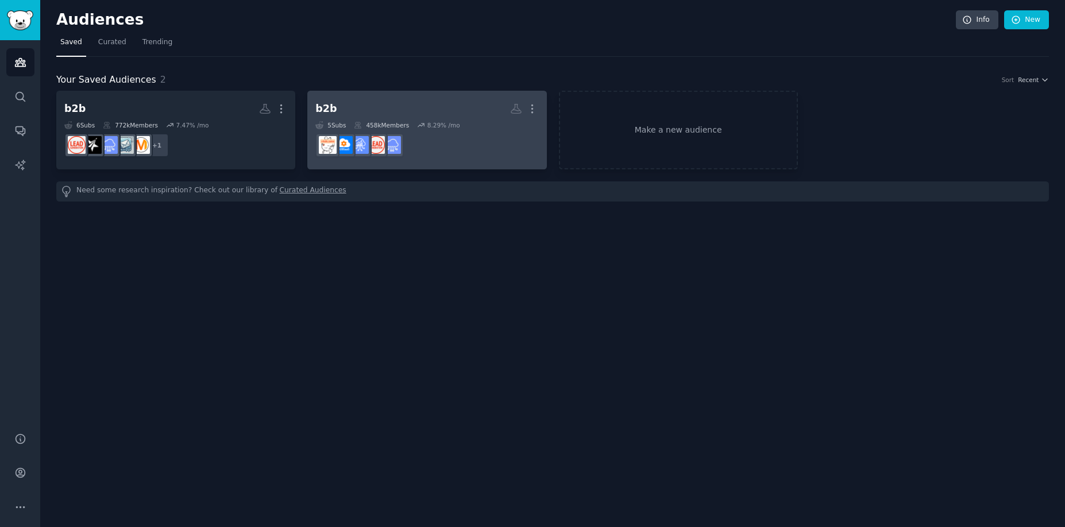
click at [411, 110] on h2 "b2b More" at bounding box center [426, 109] width 223 height 20
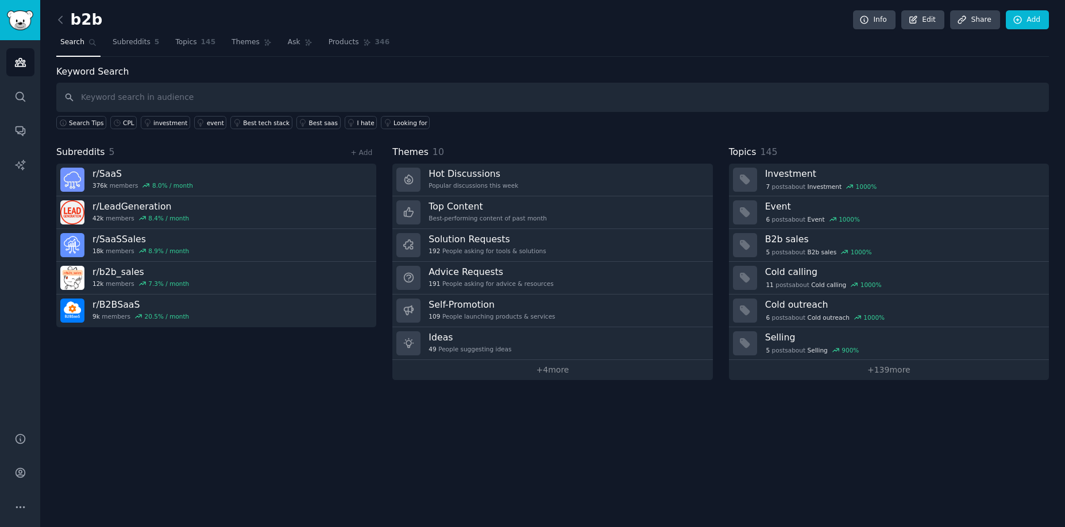
click at [272, 91] on input "text" at bounding box center [552, 97] width 992 height 29
type input "intent data"
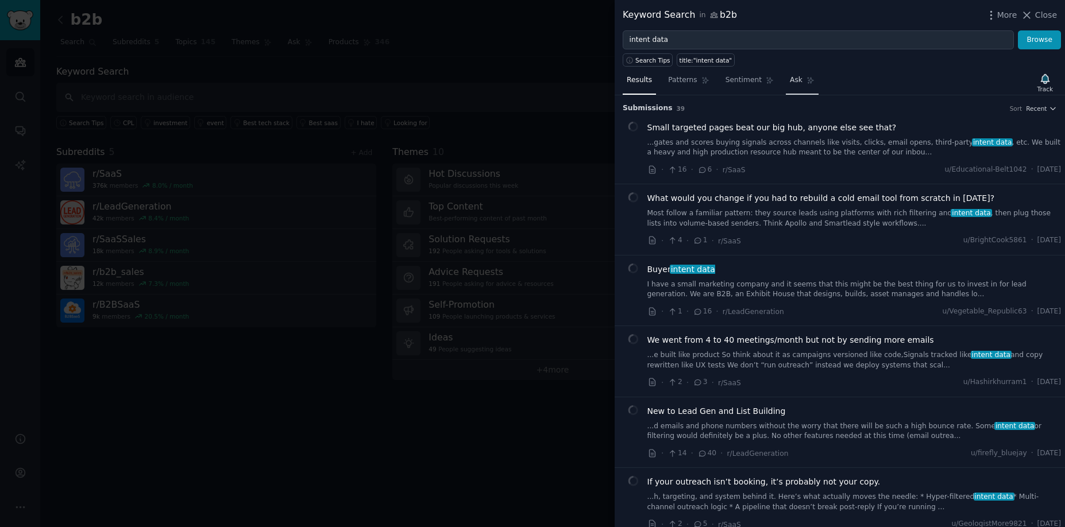
click at [794, 80] on span "Ask" at bounding box center [796, 80] width 13 height 10
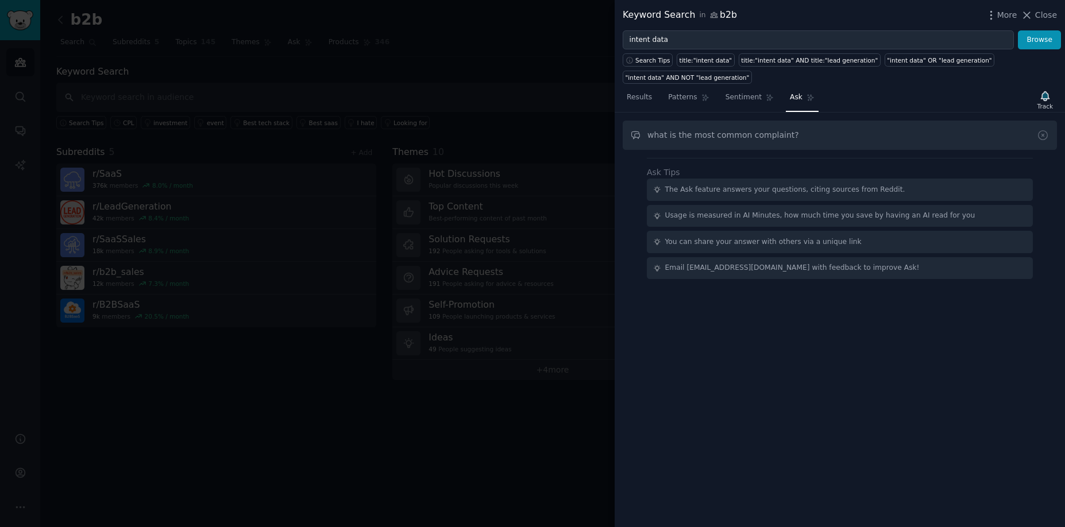
type input "what is the most common complaint?"
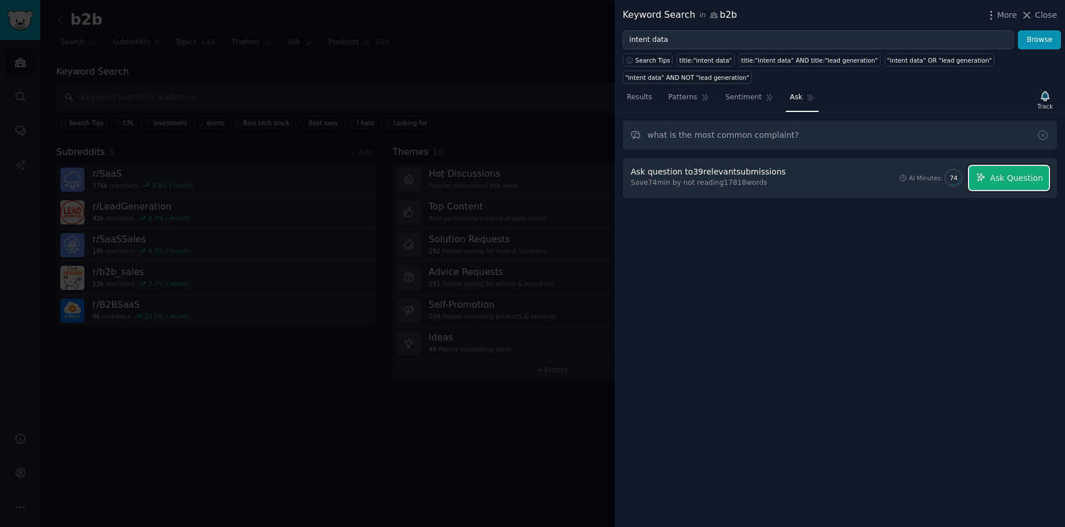
click at [1026, 177] on span "Ask Question" at bounding box center [1015, 178] width 53 height 12
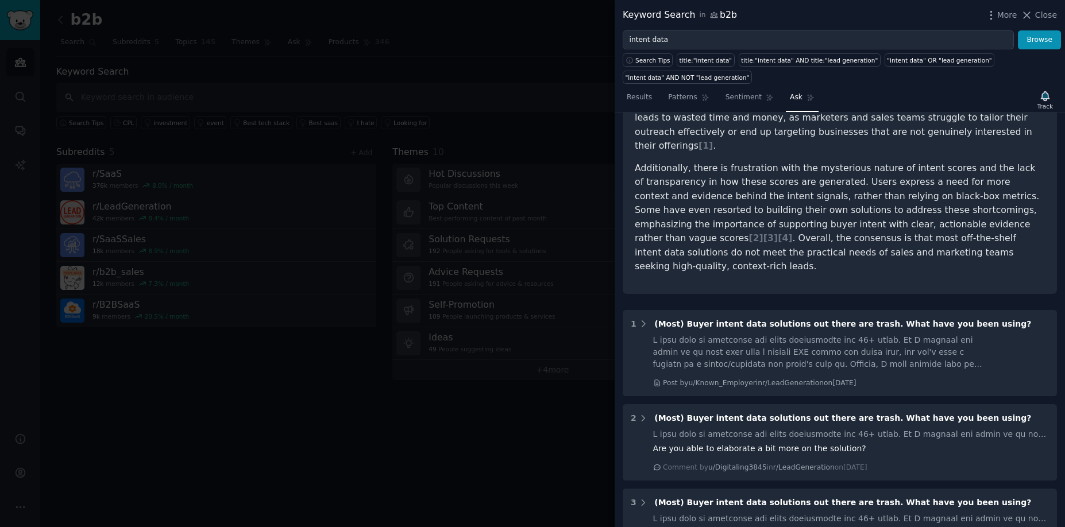
scroll to position [168, 0]
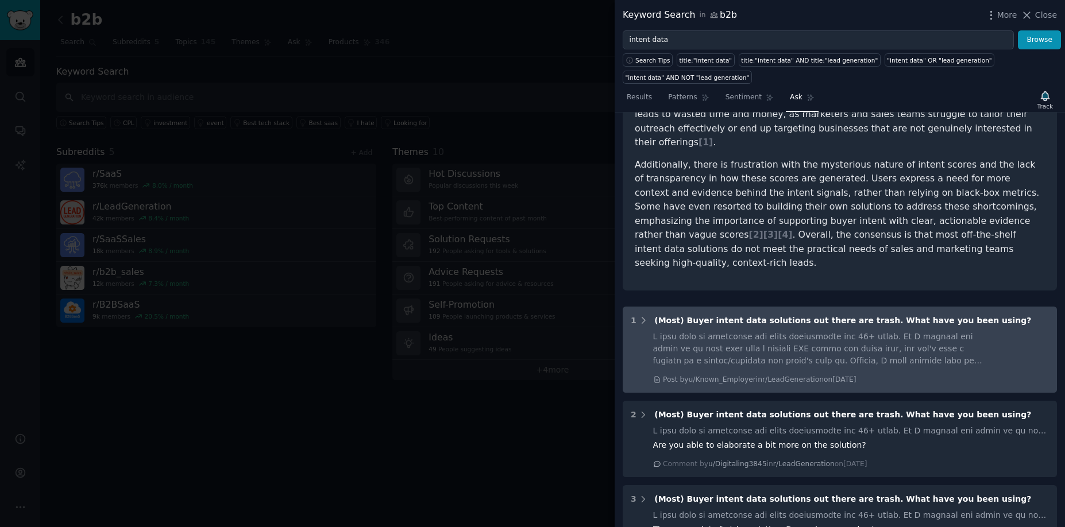
click at [682, 316] on span "(Most) Buyer intent data solutions out there are trash. What have you been usin…" at bounding box center [842, 320] width 377 height 9
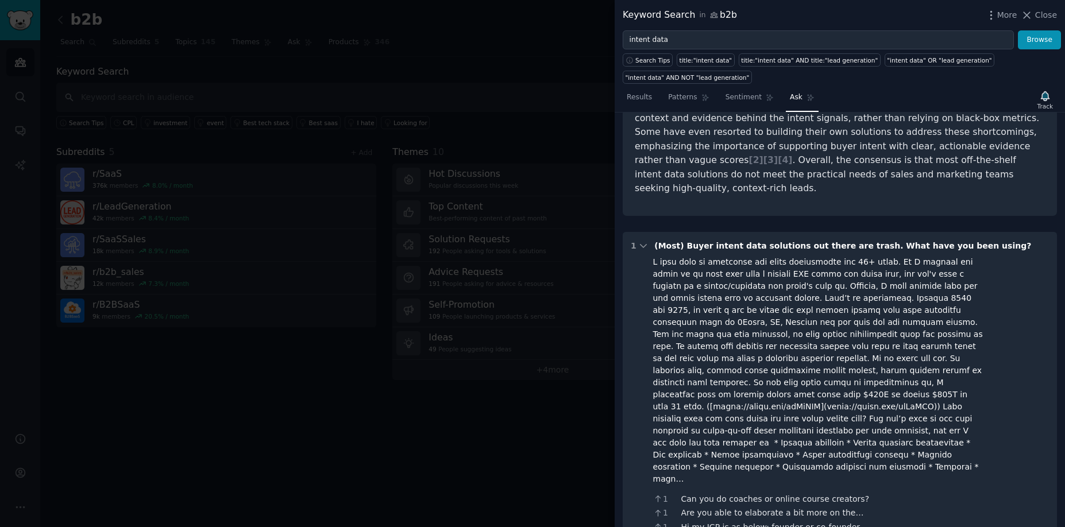
scroll to position [246, 0]
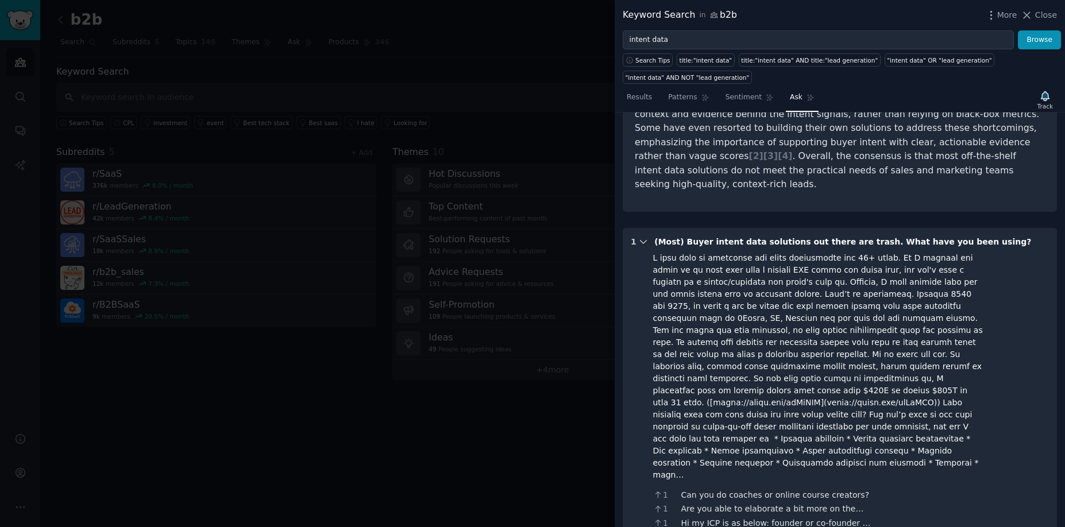
click at [641, 237] on icon at bounding box center [643, 242] width 10 height 10
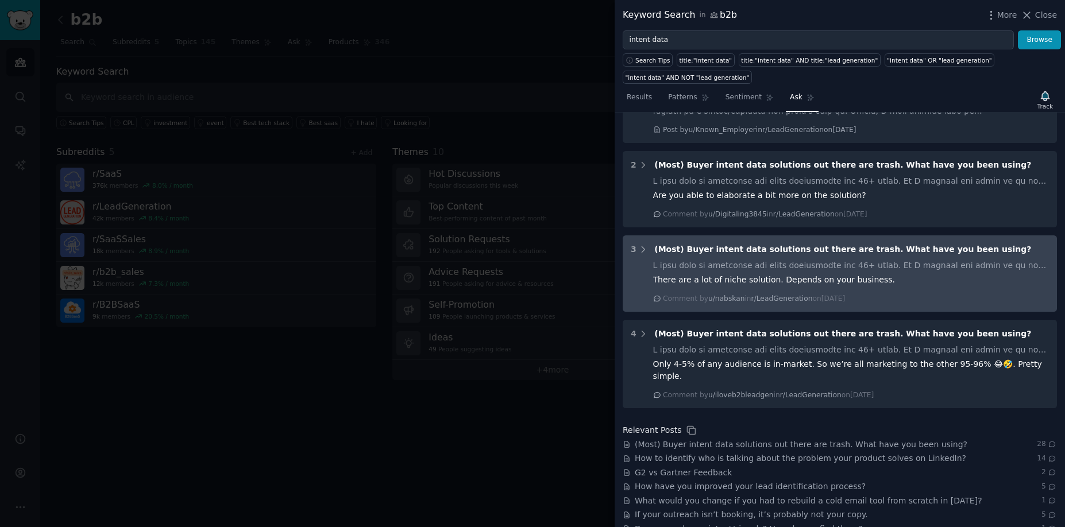
scroll to position [435, 0]
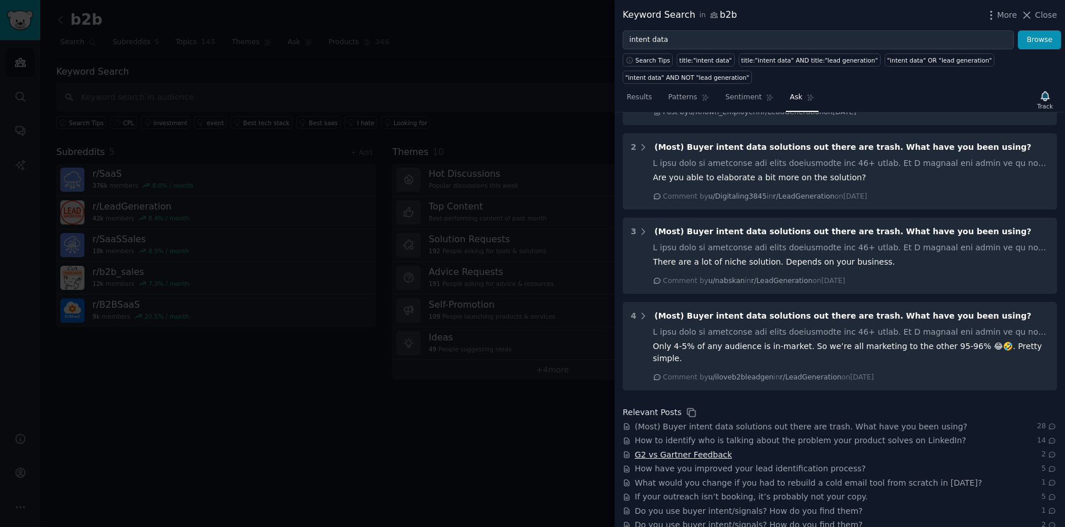
click at [702, 449] on span "G2 vs Gartner Feedback" at bounding box center [683, 455] width 97 height 12
click at [378, 177] on div at bounding box center [532, 263] width 1065 height 527
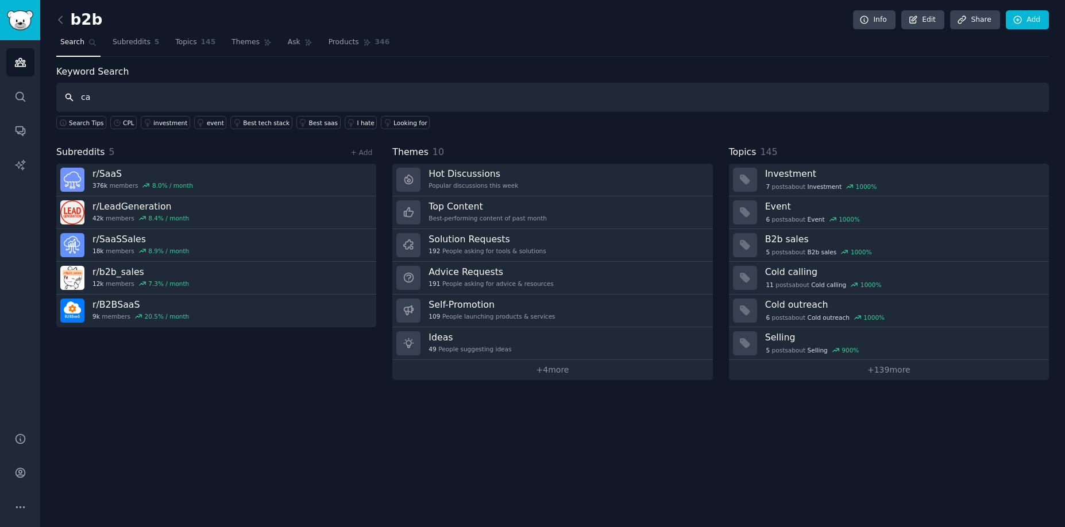
type input "c"
type input ""software advice""
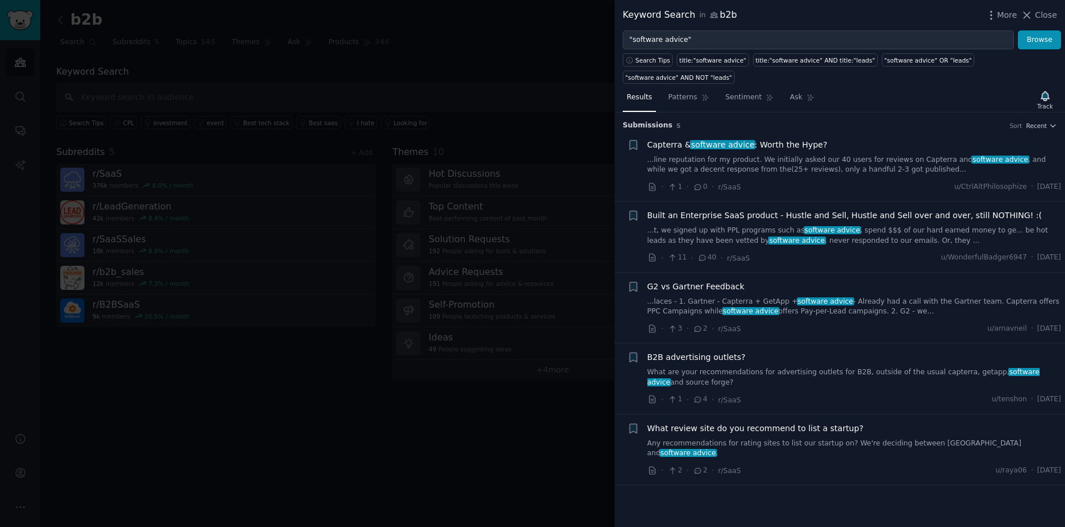
click at [762, 230] on link "...t, we signed up with PPL programs such as software advice , spend $$$ of our…" at bounding box center [854, 236] width 414 height 20
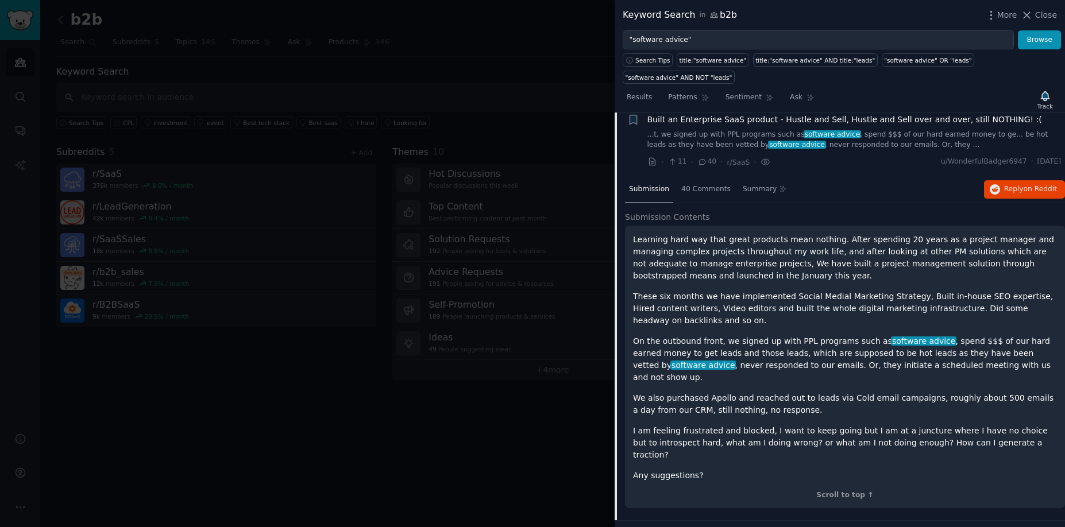
scroll to position [101, 0]
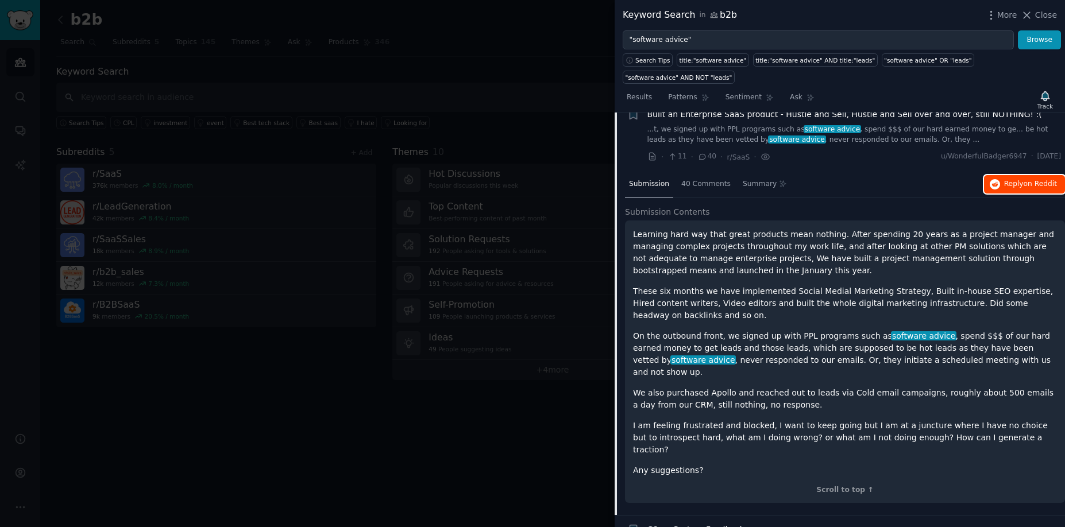
click at [1032, 180] on span "on Reddit" at bounding box center [1039, 184] width 33 height 8
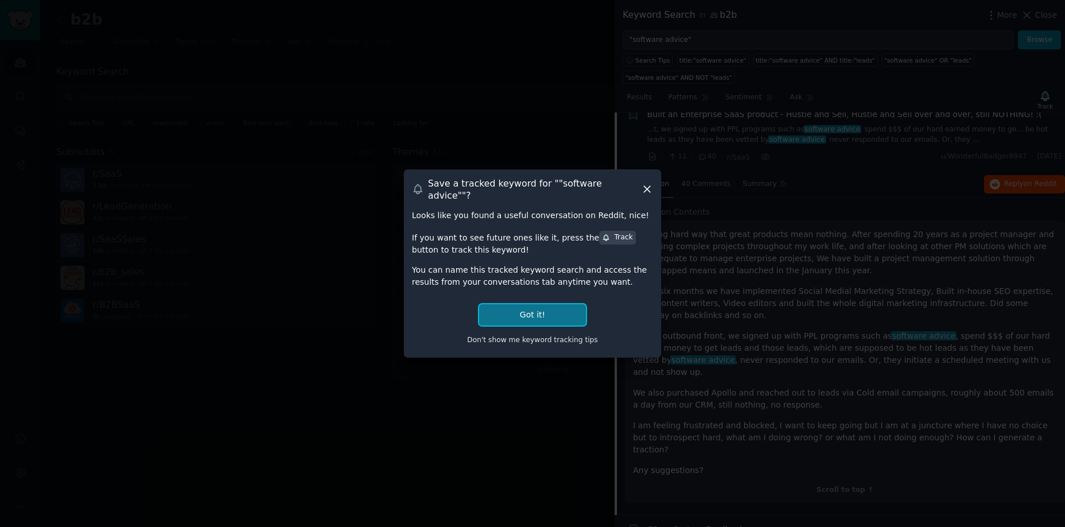
click at [549, 312] on button "Got it!" at bounding box center [532, 314] width 107 height 21
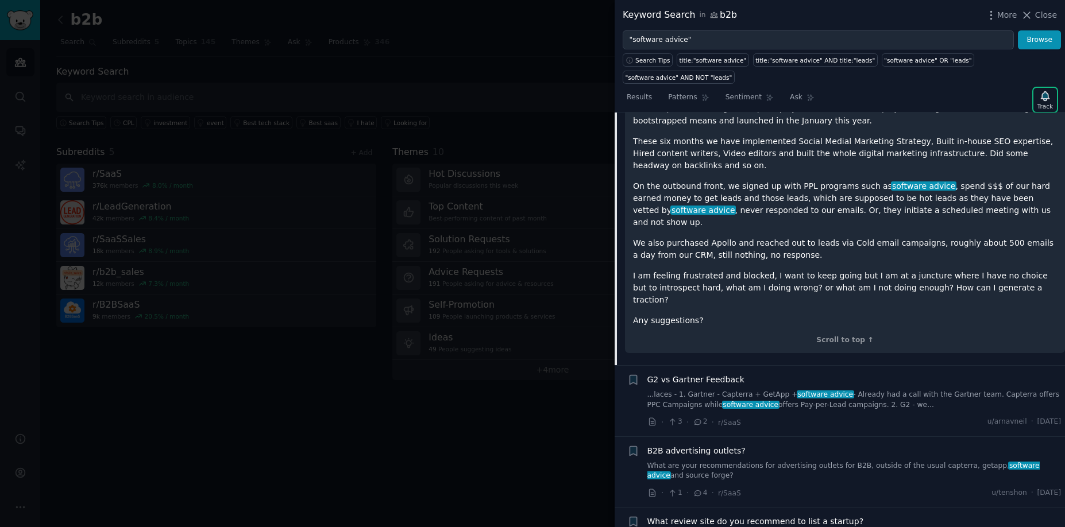
scroll to position [268, 0]
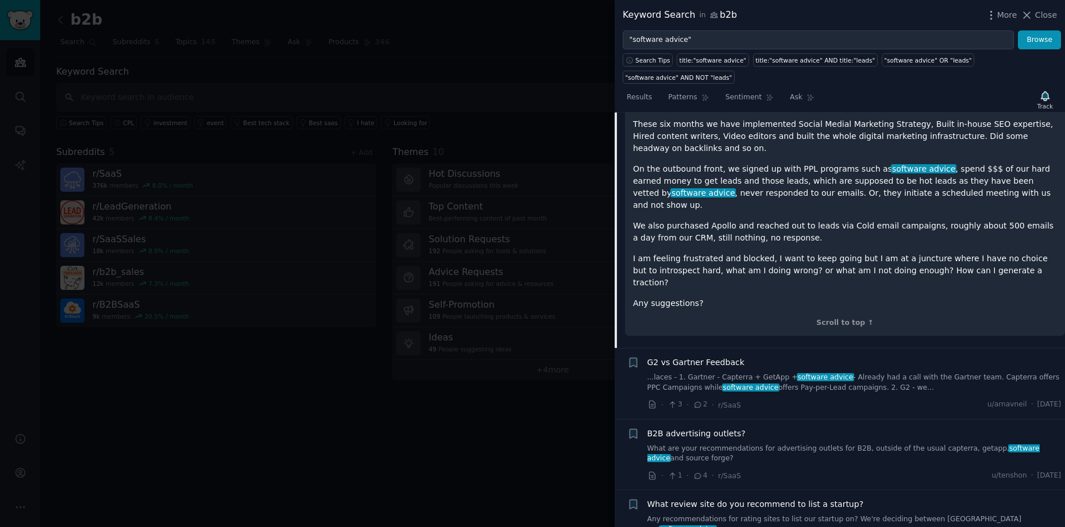
click at [875, 498] on div "What review site do you recommend to list a startup?" at bounding box center [854, 504] width 414 height 12
click at [795, 515] on link "Any recommendations for rating sites to list our startup on? We're deciding bet…" at bounding box center [854, 525] width 414 height 20
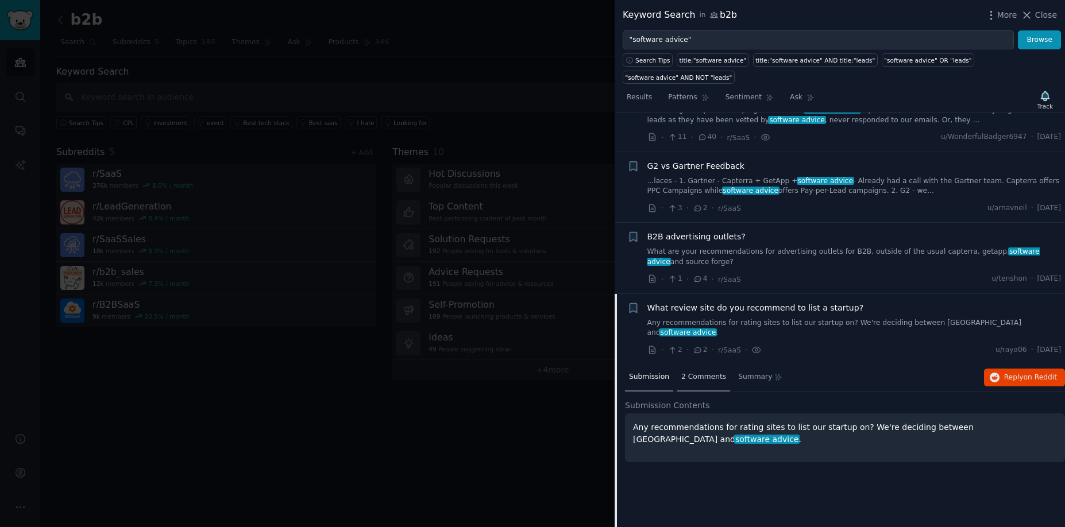
click at [709, 376] on div "2 Comments" at bounding box center [703, 378] width 53 height 28
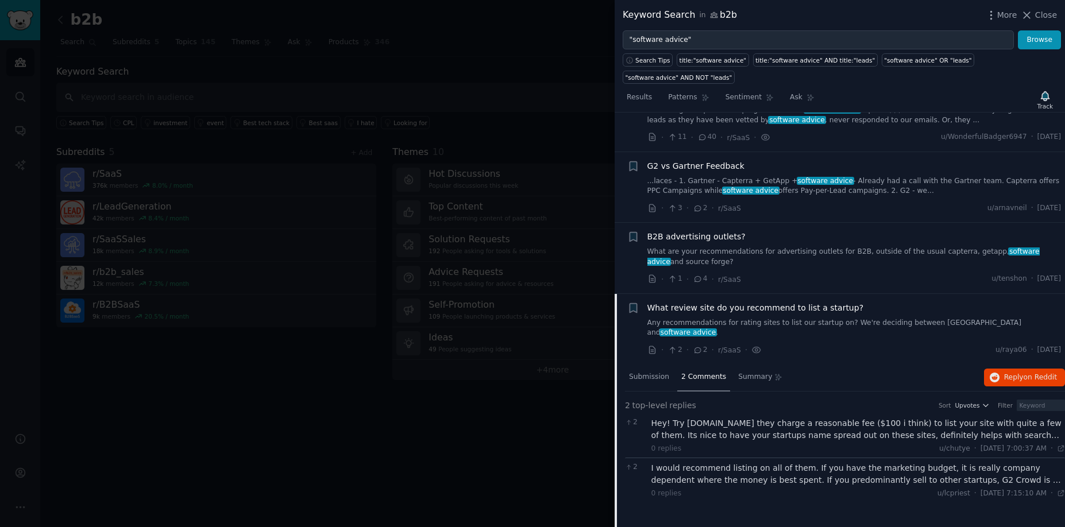
click at [896, 463] on div "I would recommend listing on all of them. If you have the marketing budget, it …" at bounding box center [858, 474] width 414 height 24
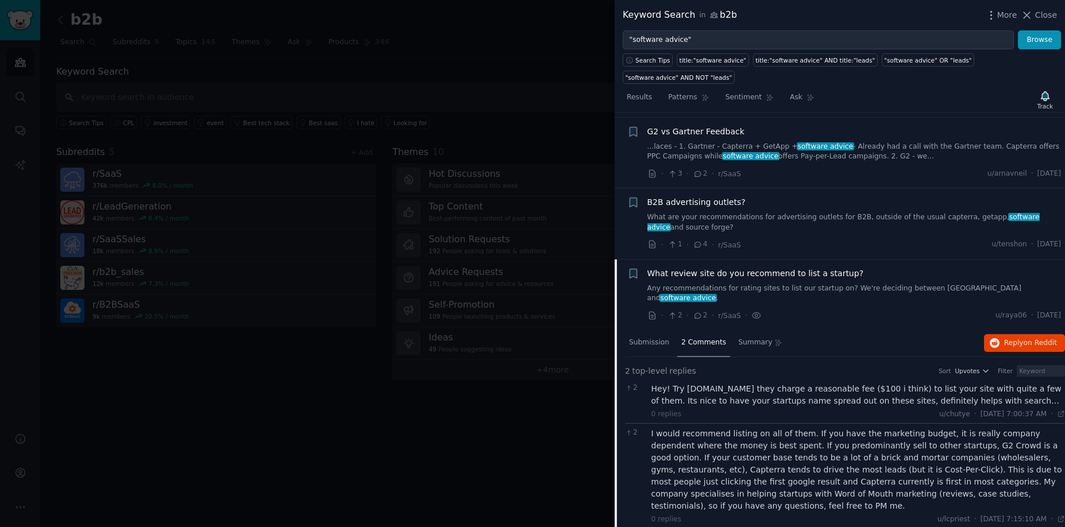
scroll to position [159, 0]
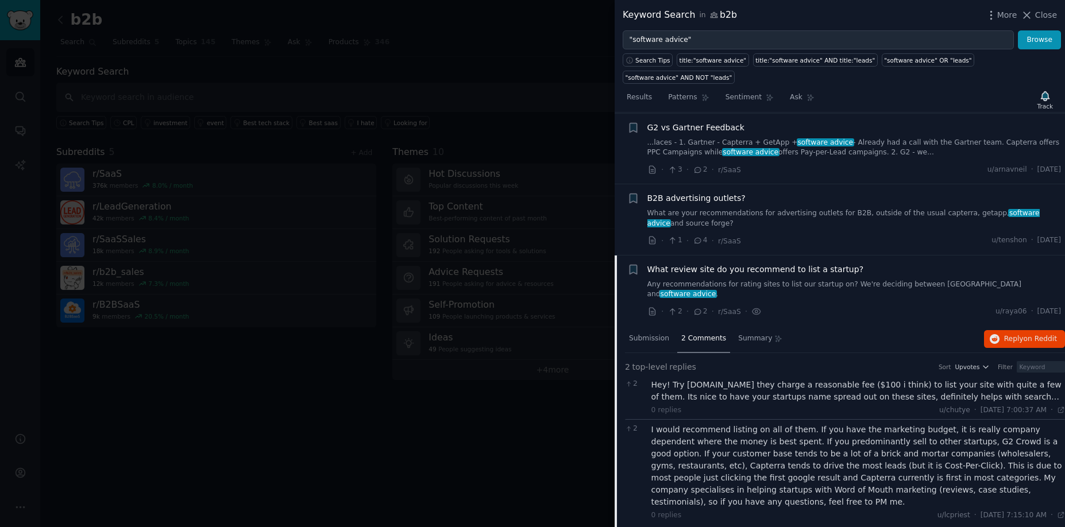
click at [437, 420] on div at bounding box center [532, 263] width 1065 height 527
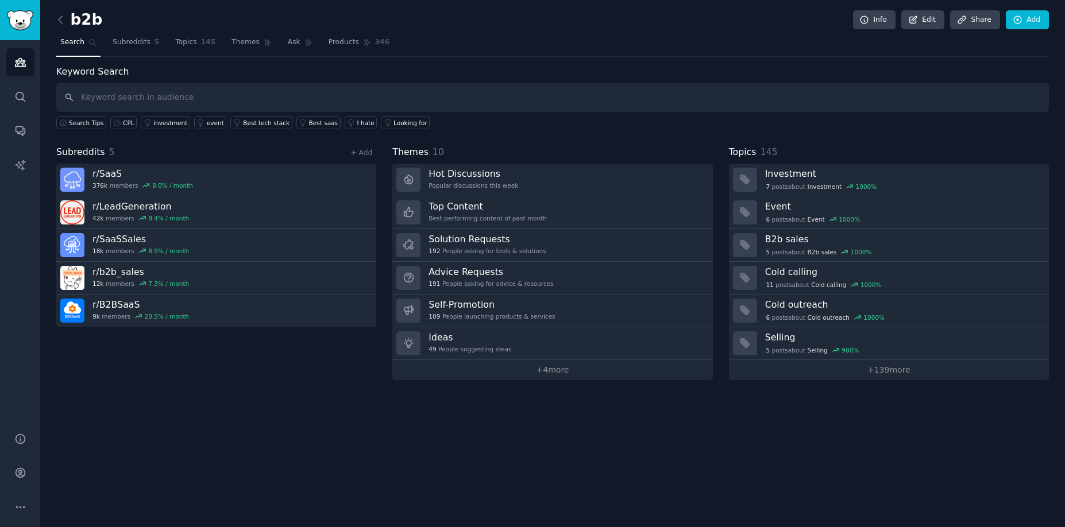
click at [54, 16] on div "b2b Info Edit Share Add Search Subreddits 5 Topics 145 Themes Ask Products 346 …" at bounding box center [552, 263] width 1024 height 527
click at [58, 18] on icon at bounding box center [61, 20] width 12 height 12
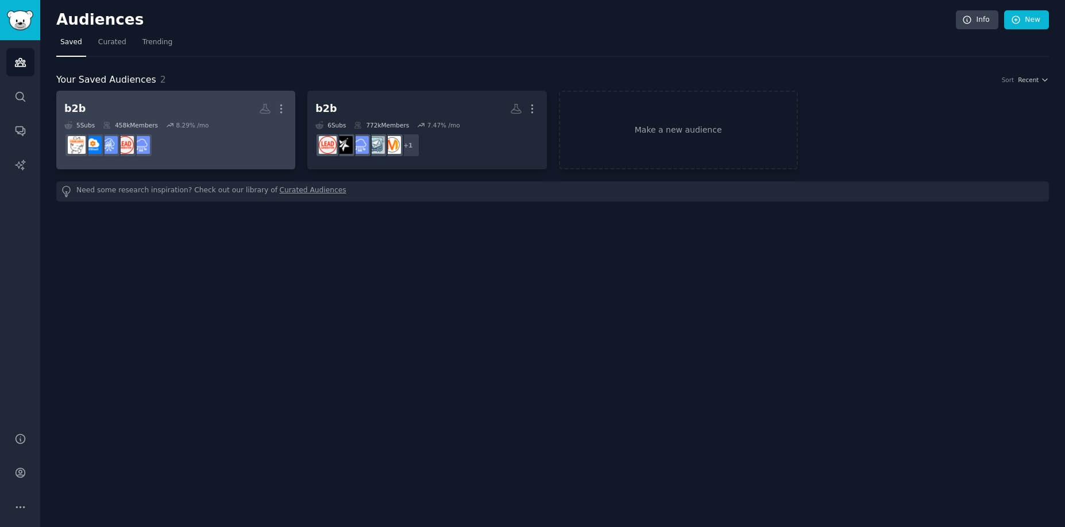
click at [174, 100] on h2 "b2b More" at bounding box center [175, 109] width 223 height 20
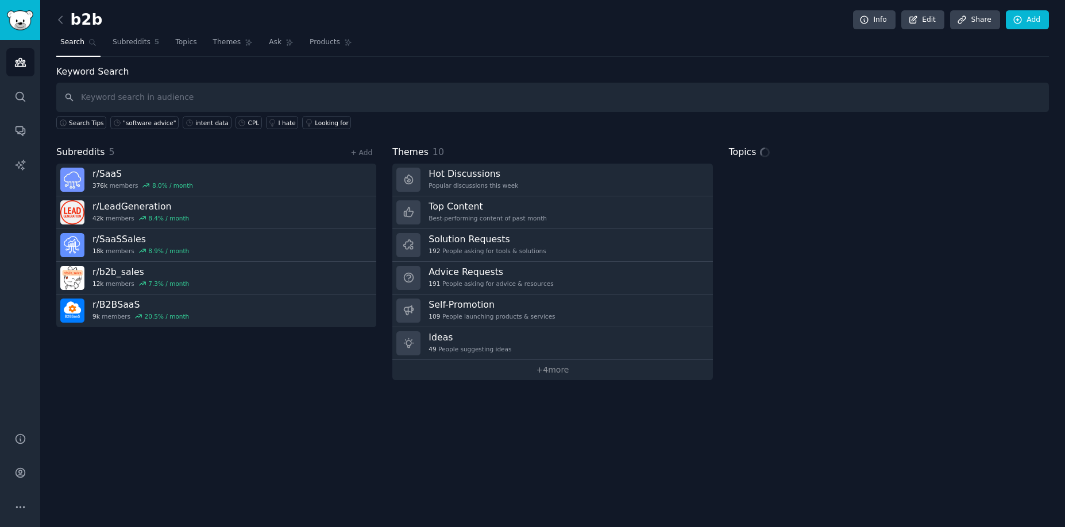
click at [215, 89] on input "text" at bounding box center [552, 97] width 992 height 29
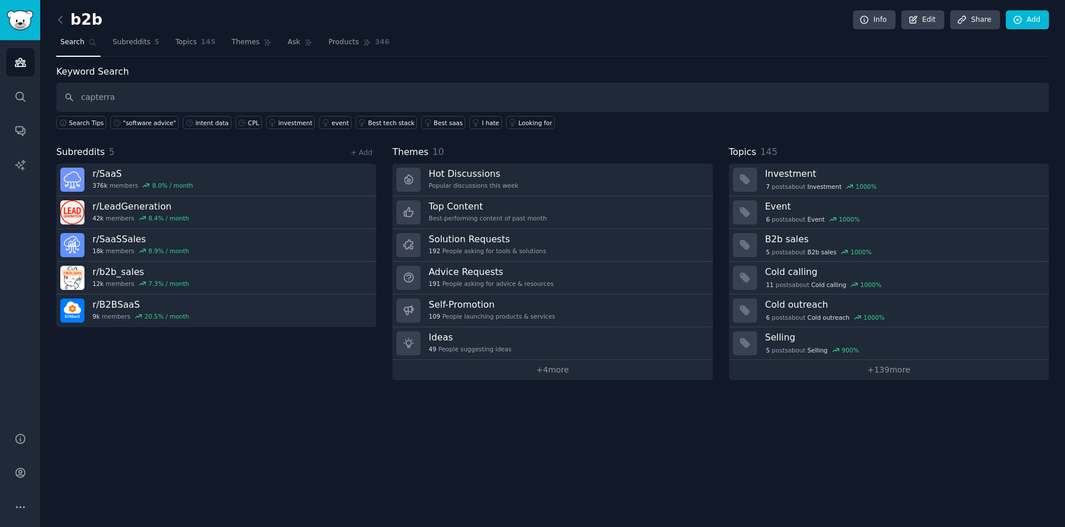
type input "capterra"
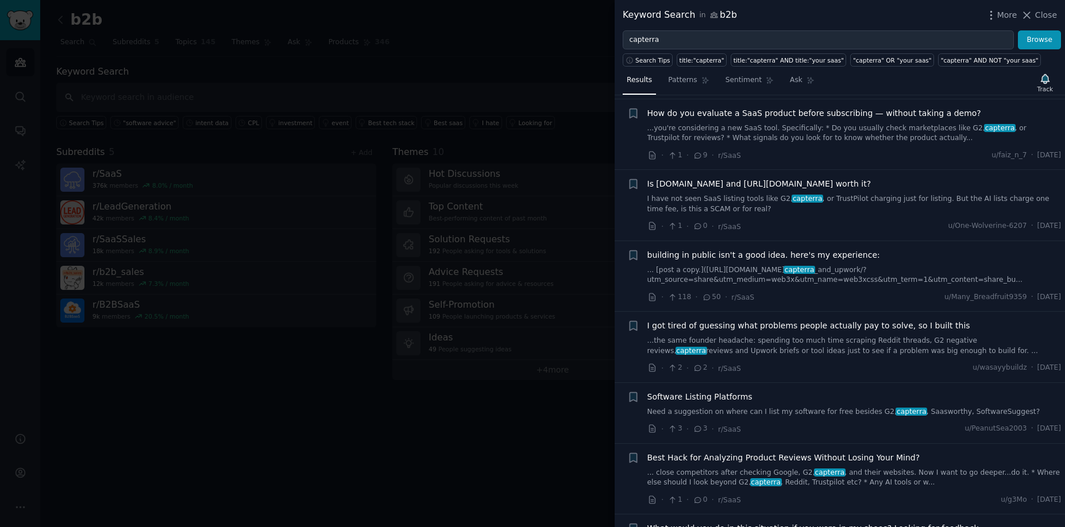
scroll to position [948, 0]
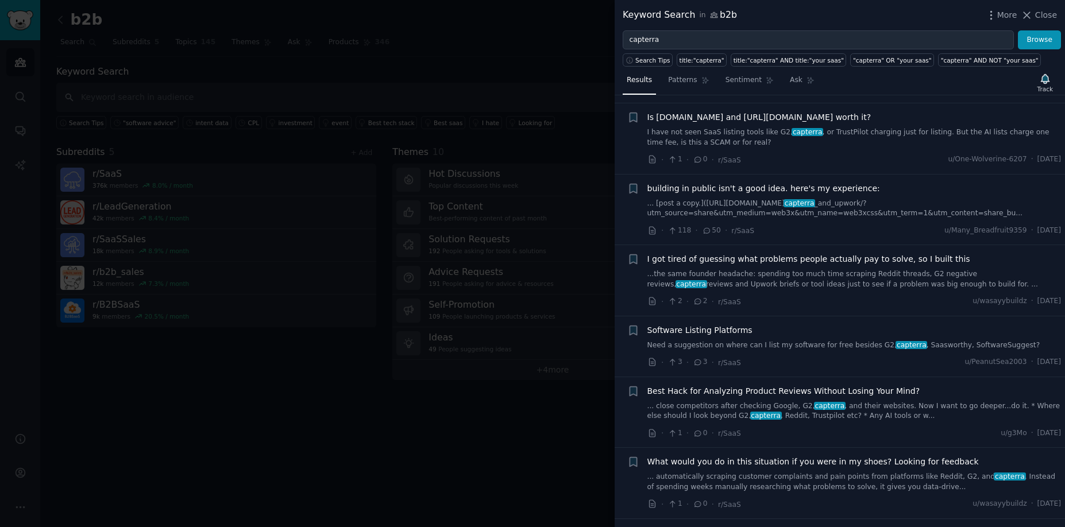
click at [312, 76] on div at bounding box center [532, 263] width 1065 height 527
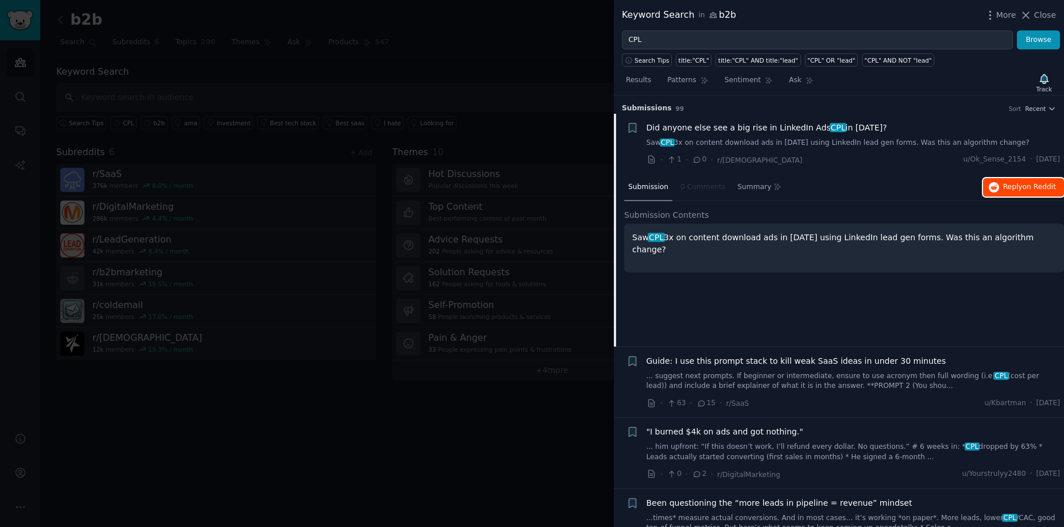
click at [1016, 187] on span "Reply on Reddit" at bounding box center [1029, 187] width 53 height 10
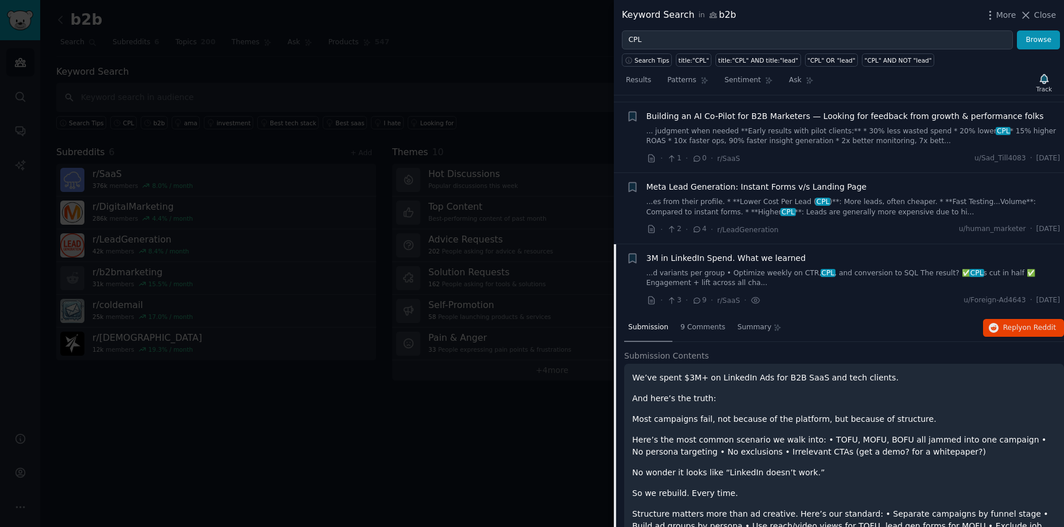
scroll to position [357, 0]
click at [1026, 329] on span "on Reddit" at bounding box center [1039, 326] width 33 height 8
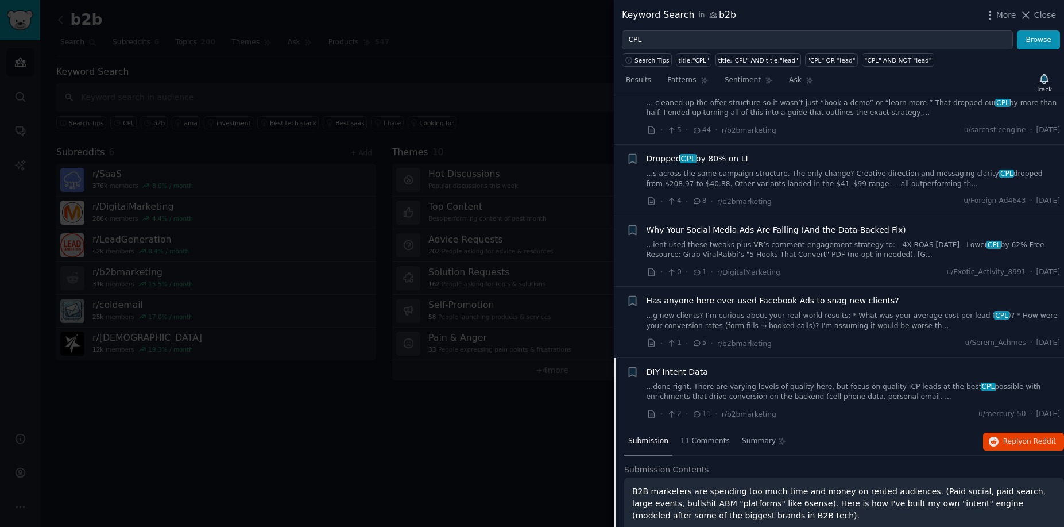
scroll to position [674, 0]
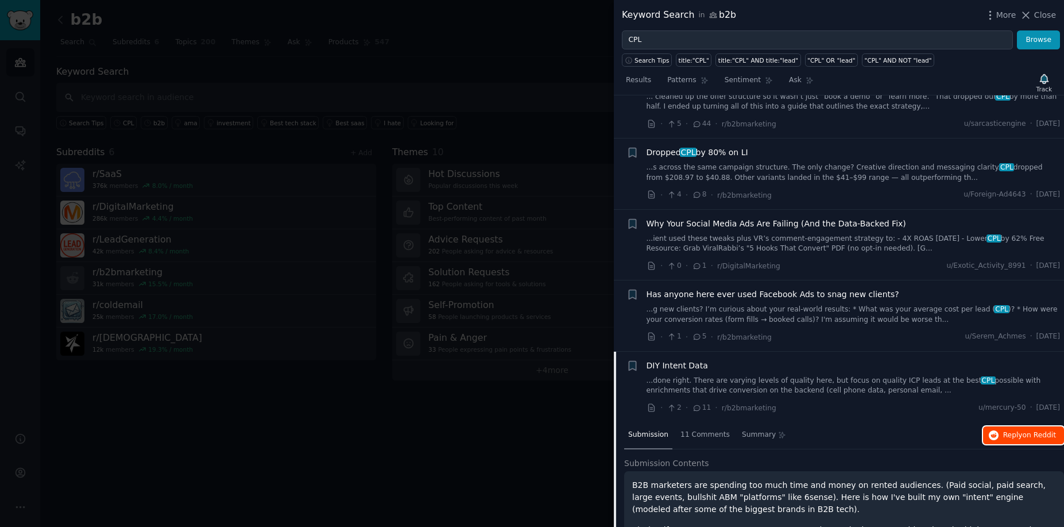
click at [1046, 435] on span "on Reddit" at bounding box center [1039, 435] width 33 height 8
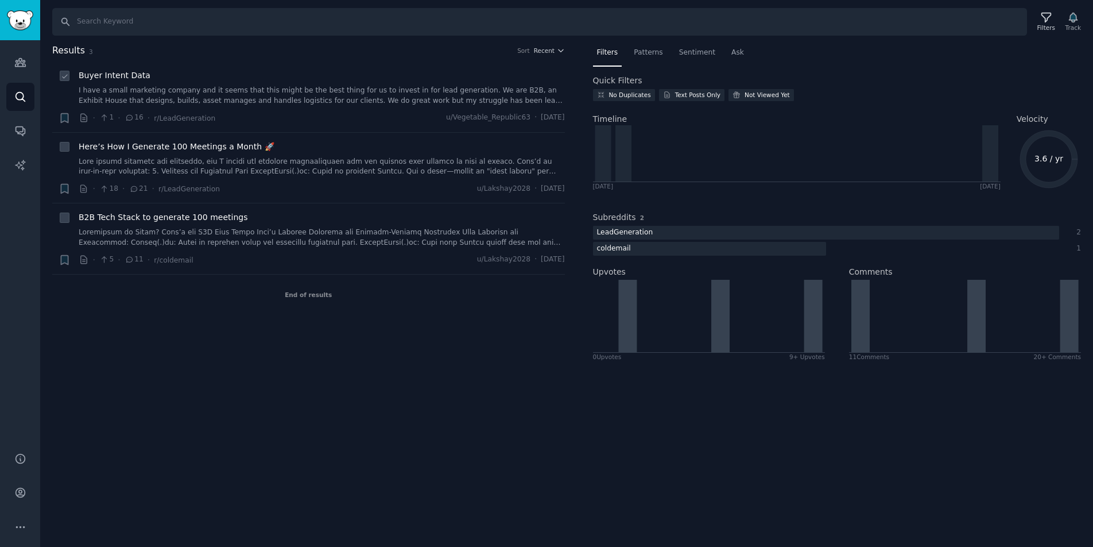
drag, startPoint x: 319, startPoint y: 79, endPoint x: 312, endPoint y: 82, distance: 7.7
click at [319, 79] on div "Buyer Intent Data" at bounding box center [322, 75] width 486 height 12
click at [269, 95] on link "I have a small marketing company and it seems that this might be the best thing…" at bounding box center [322, 96] width 486 height 20
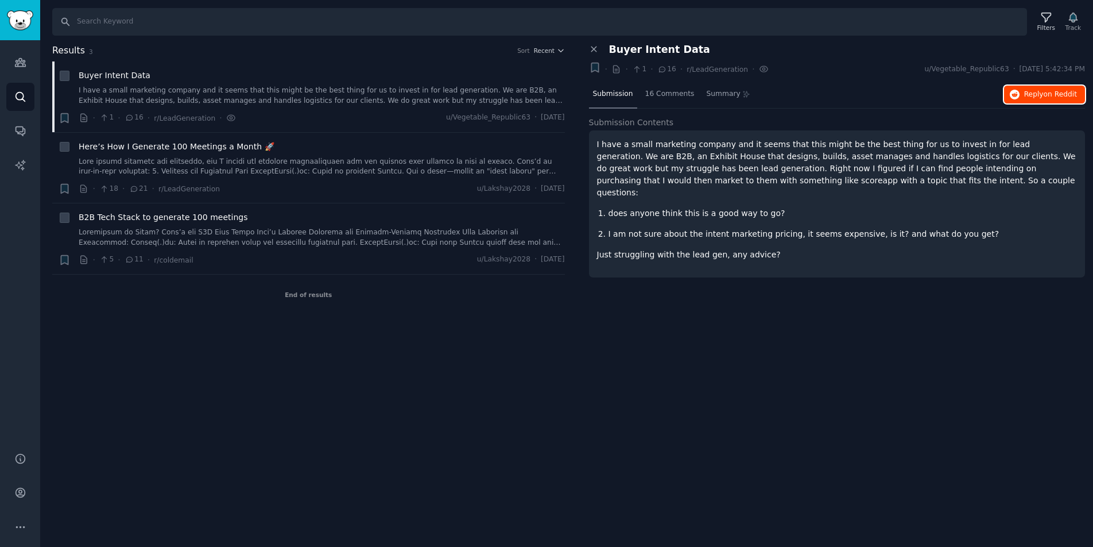
click at [1062, 94] on span "on Reddit" at bounding box center [1060, 94] width 33 height 8
click at [316, 163] on link at bounding box center [322, 167] width 486 height 20
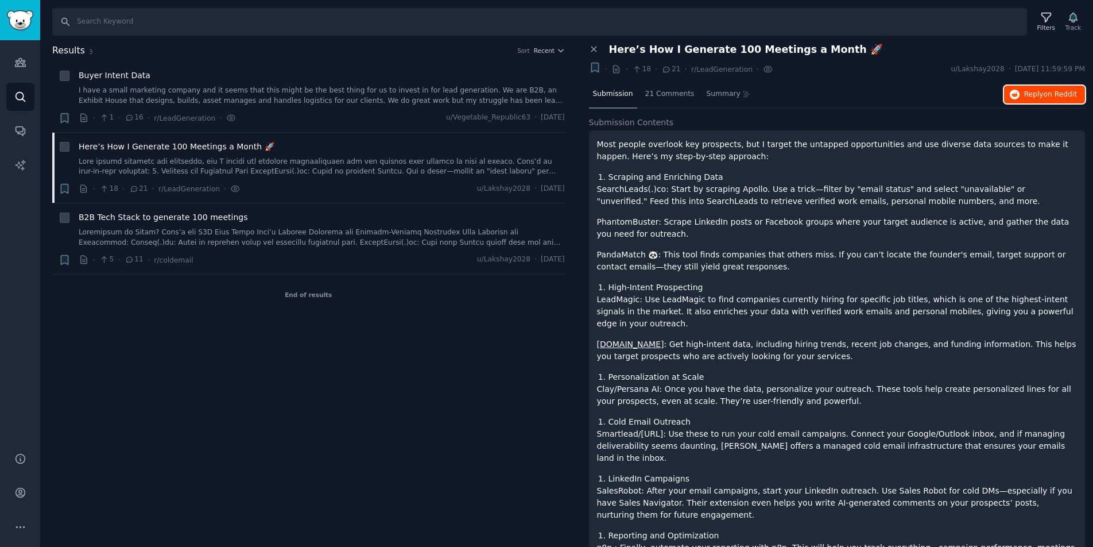
click at [1034, 91] on span "Reply on Reddit" at bounding box center [1050, 95] width 53 height 10
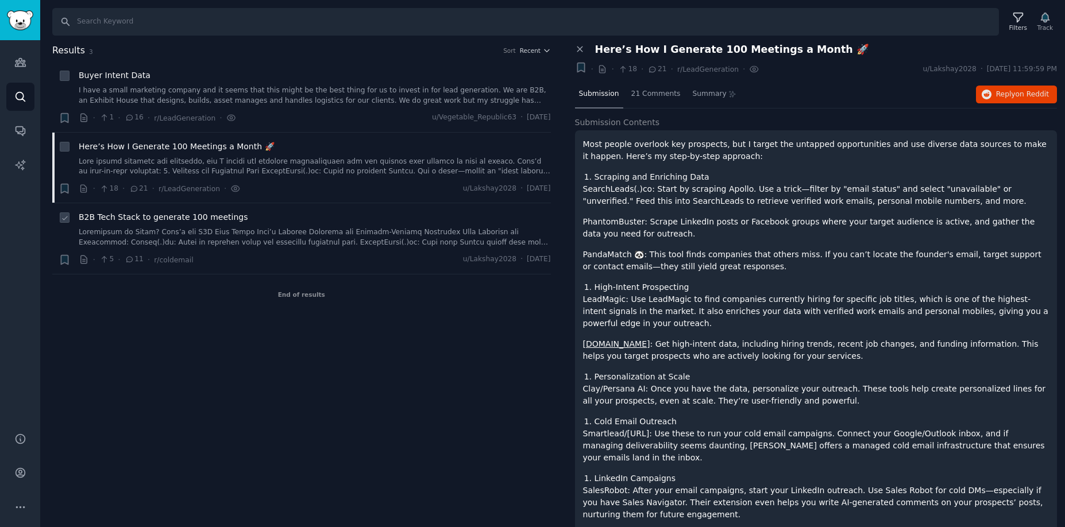
click at [359, 229] on link at bounding box center [315, 237] width 472 height 20
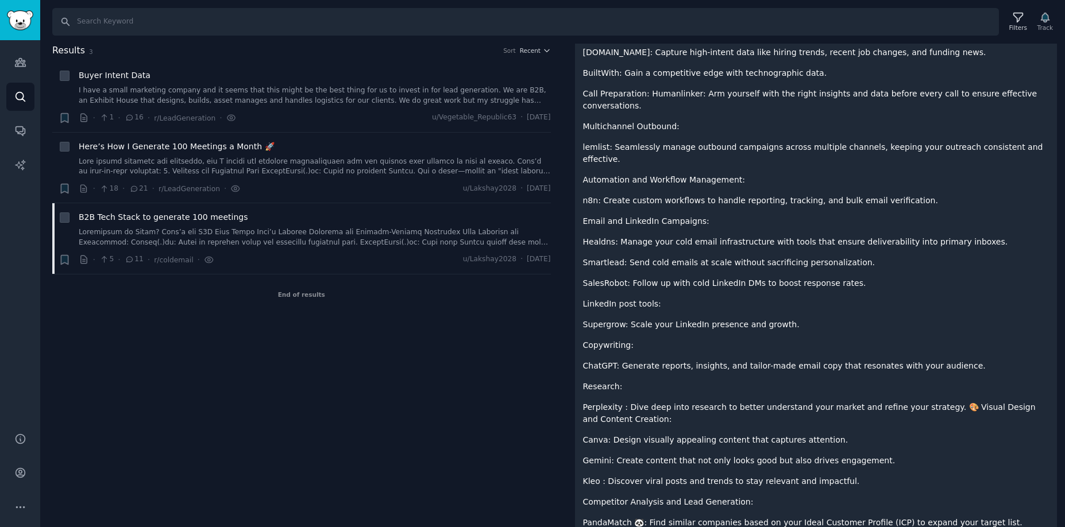
scroll to position [268, 0]
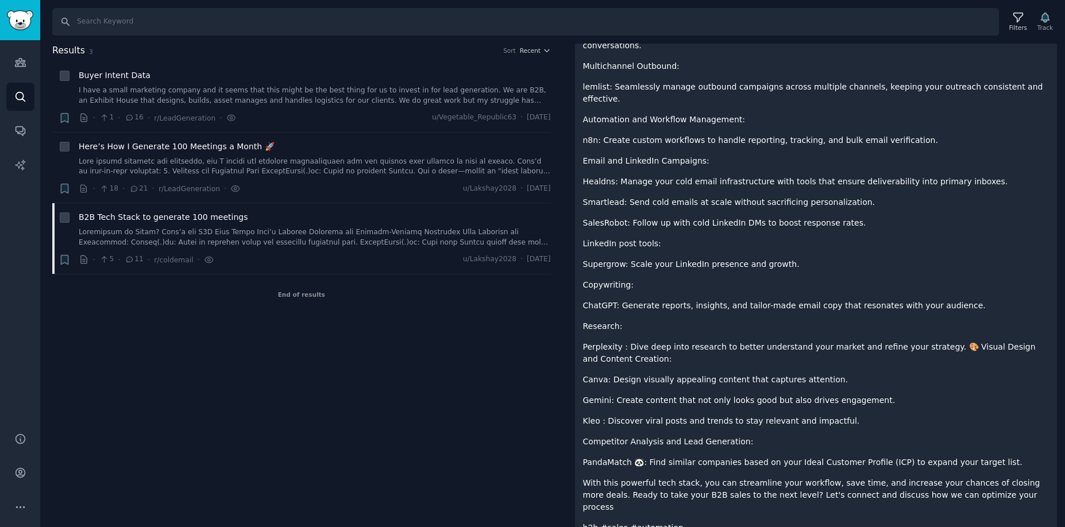
click at [84, 47] on h2 "Results 3 Sort Recent" at bounding box center [301, 51] width 498 height 14
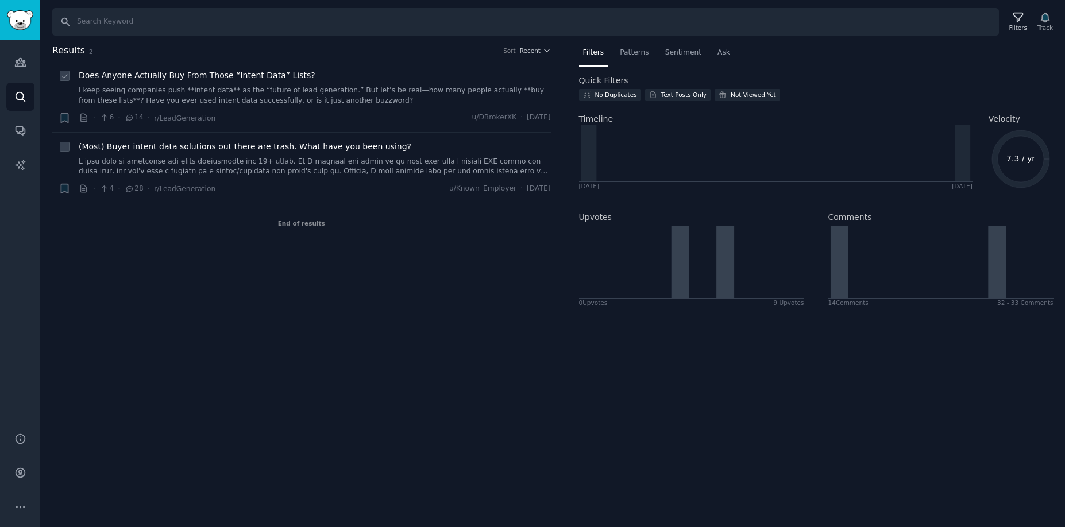
click at [336, 81] on div "Does Anyone Actually Buy From Those “Intent Data” Lists?" at bounding box center [315, 75] width 472 height 12
click at [290, 105] on link "I keep seeing companies push **intent data** as the “future of lead generation.…" at bounding box center [315, 96] width 472 height 20
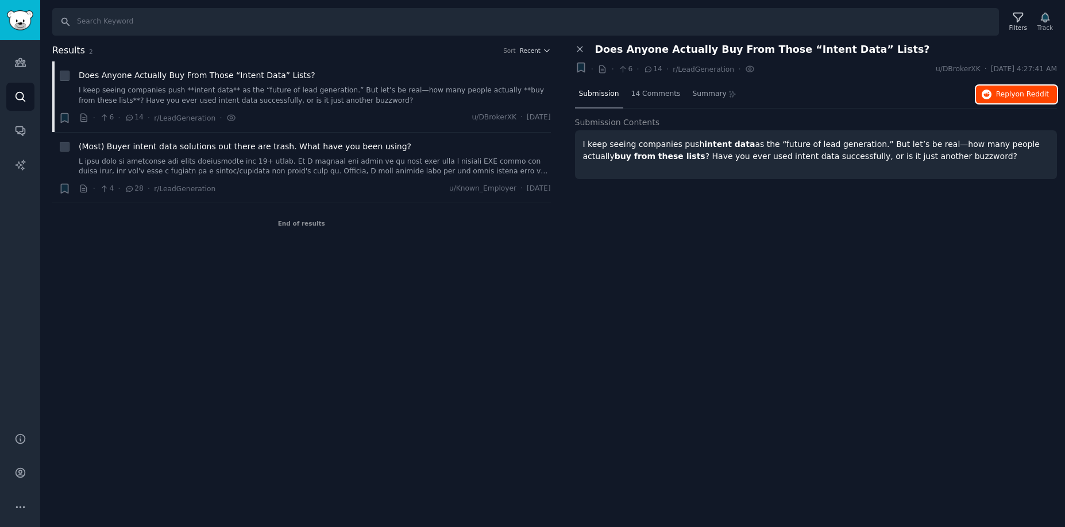
click at [1017, 98] on span "on Reddit" at bounding box center [1031, 94] width 33 height 8
click at [386, 163] on link at bounding box center [315, 167] width 472 height 20
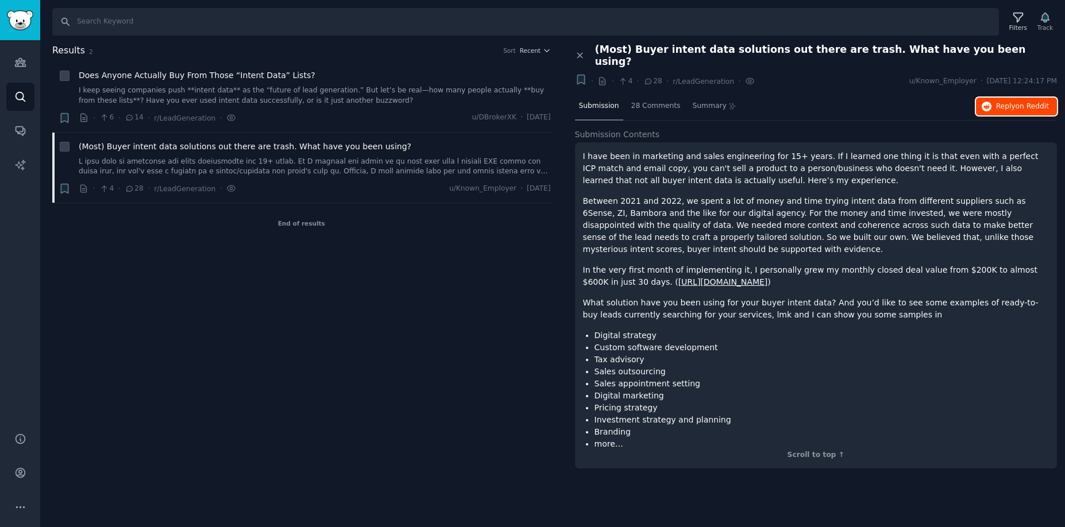
click at [1030, 99] on button "Reply on Reddit" at bounding box center [1016, 107] width 81 height 18
click at [701, 101] on span "Summary" at bounding box center [709, 106] width 34 height 10
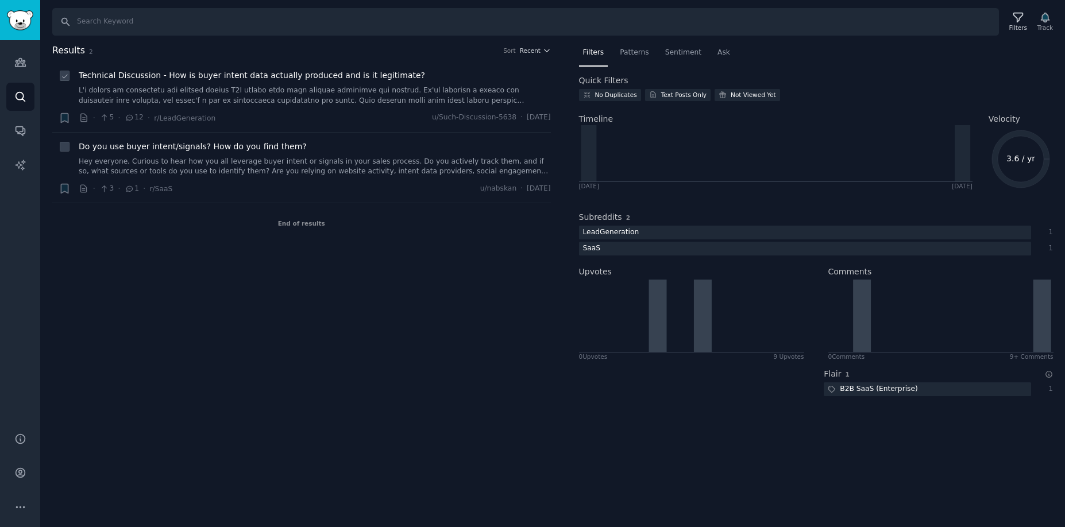
click at [330, 91] on link at bounding box center [315, 96] width 472 height 20
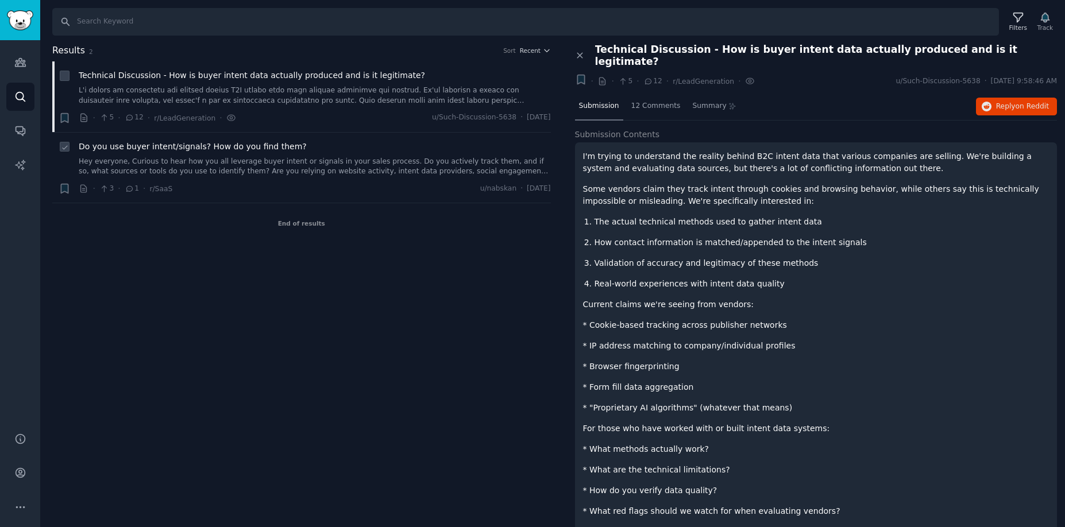
click at [320, 161] on link "Hey everyone, Curious to hear how you all leverage buyer intent or signals in y…" at bounding box center [315, 167] width 472 height 20
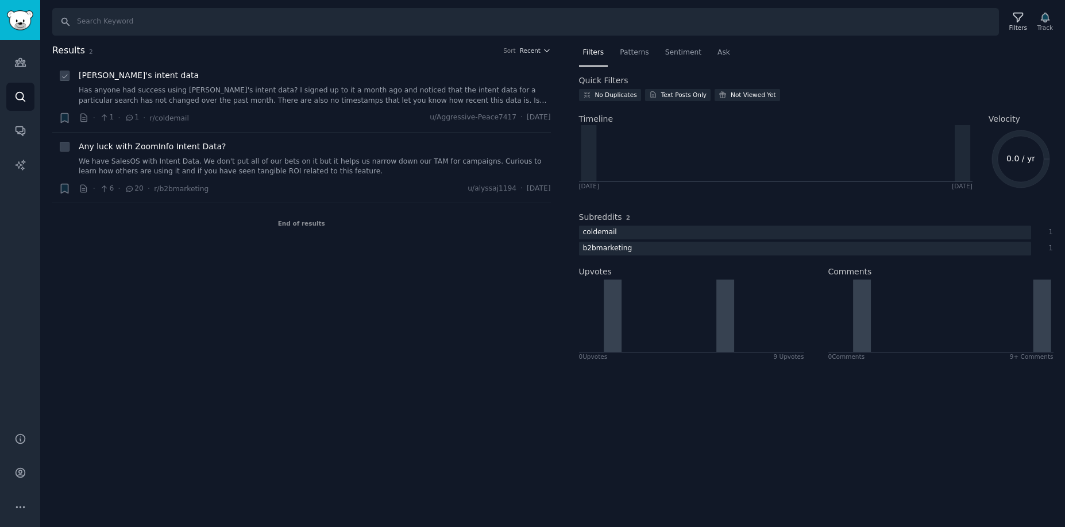
click at [302, 97] on link "Has anyone had success using [PERSON_NAME]'s intent data? I signed up to it a m…" at bounding box center [315, 96] width 472 height 20
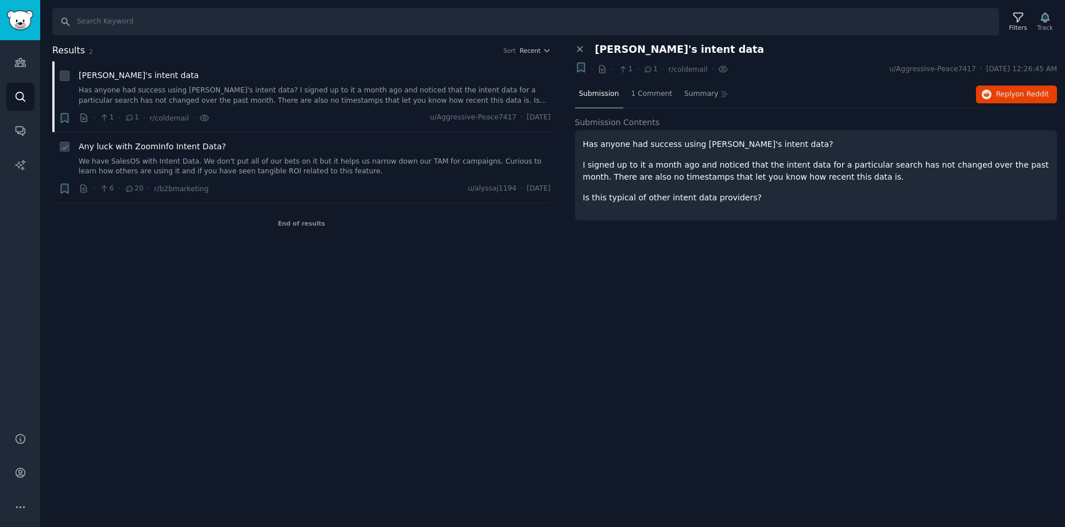
click at [335, 160] on link "We have SalesOS with Intent Data. We don't put all of our bets on it but it hel…" at bounding box center [315, 167] width 472 height 20
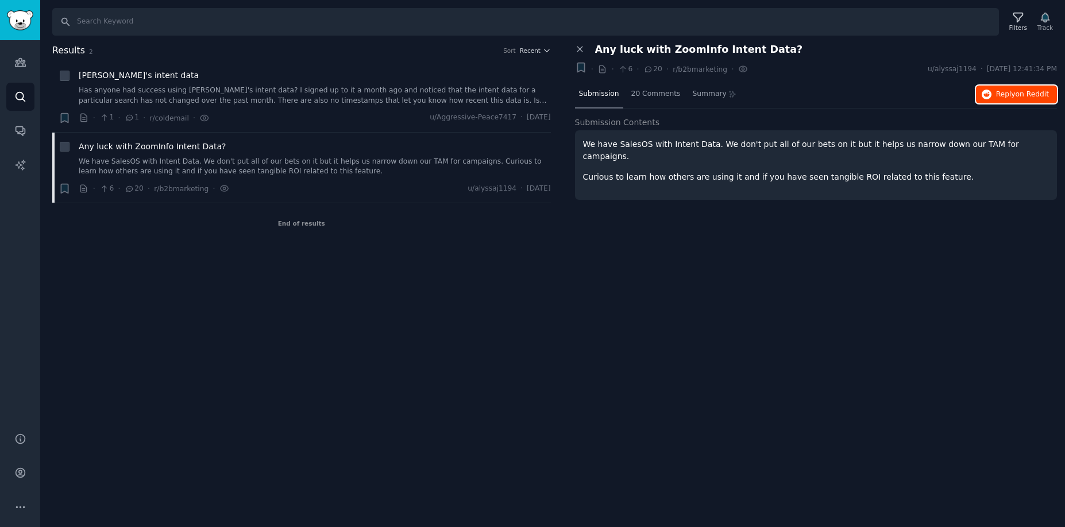
click at [1005, 99] on button "Reply on Reddit" at bounding box center [1016, 95] width 81 height 18
